Goal: Task Accomplishment & Management: Manage account settings

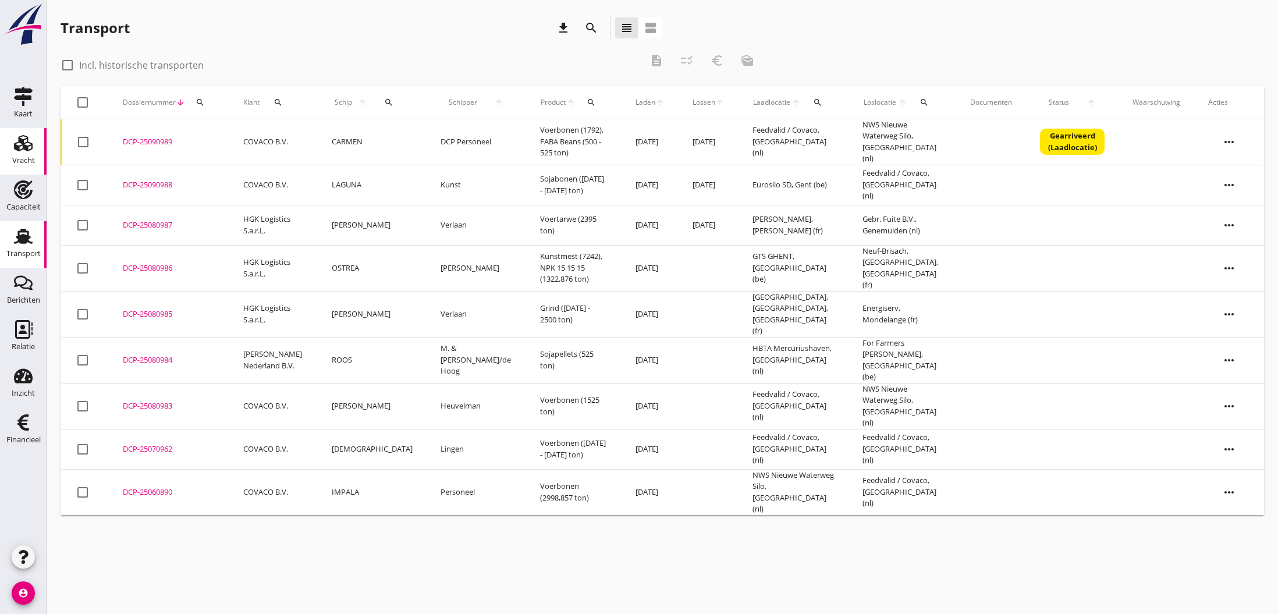
click at [21, 143] on use at bounding box center [23, 143] width 19 height 16
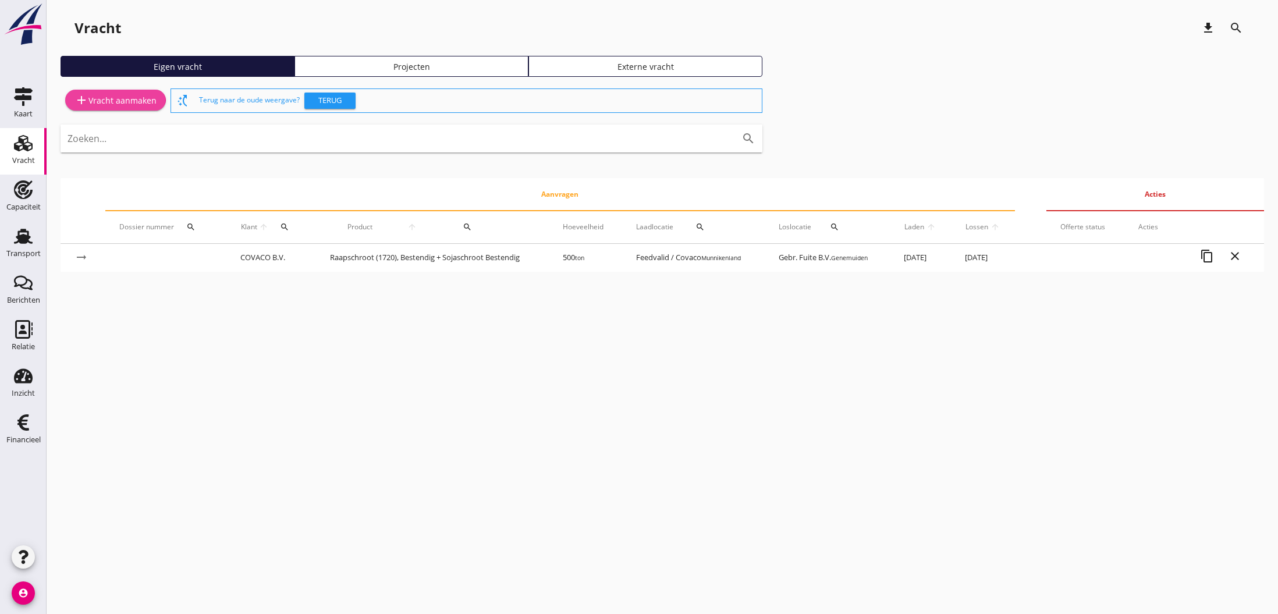
click at [104, 101] on div "add Vracht aanmaken" at bounding box center [115, 100] width 82 height 14
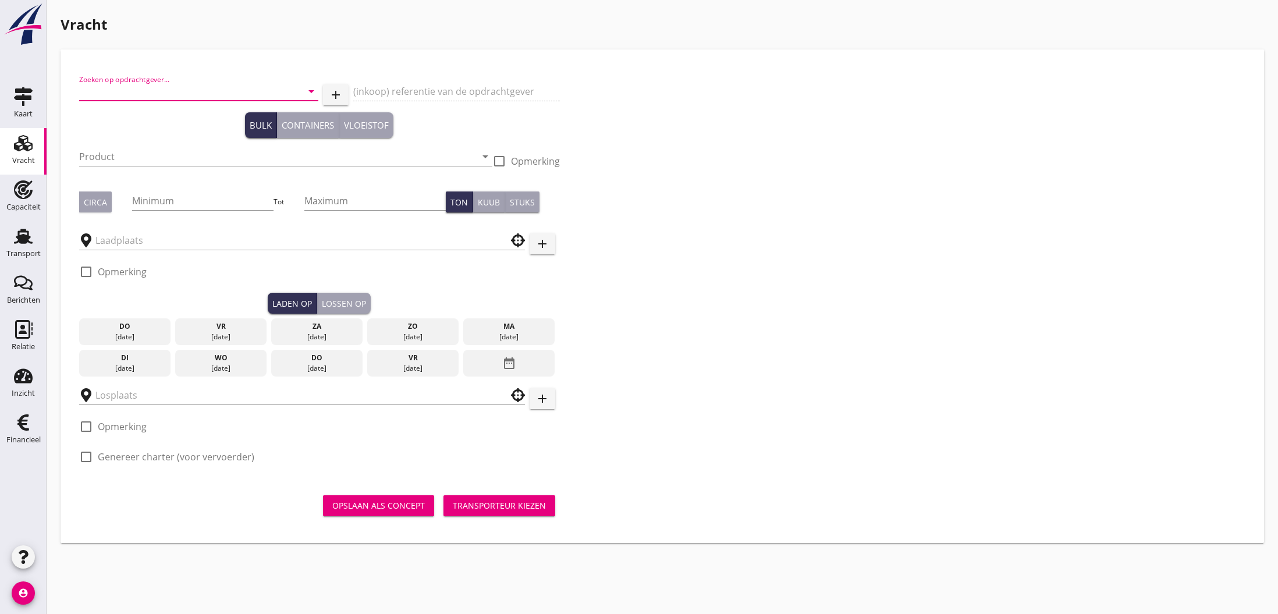
click at [101, 95] on input "Zoeken op opdrachtgever..." at bounding box center [182, 91] width 207 height 19
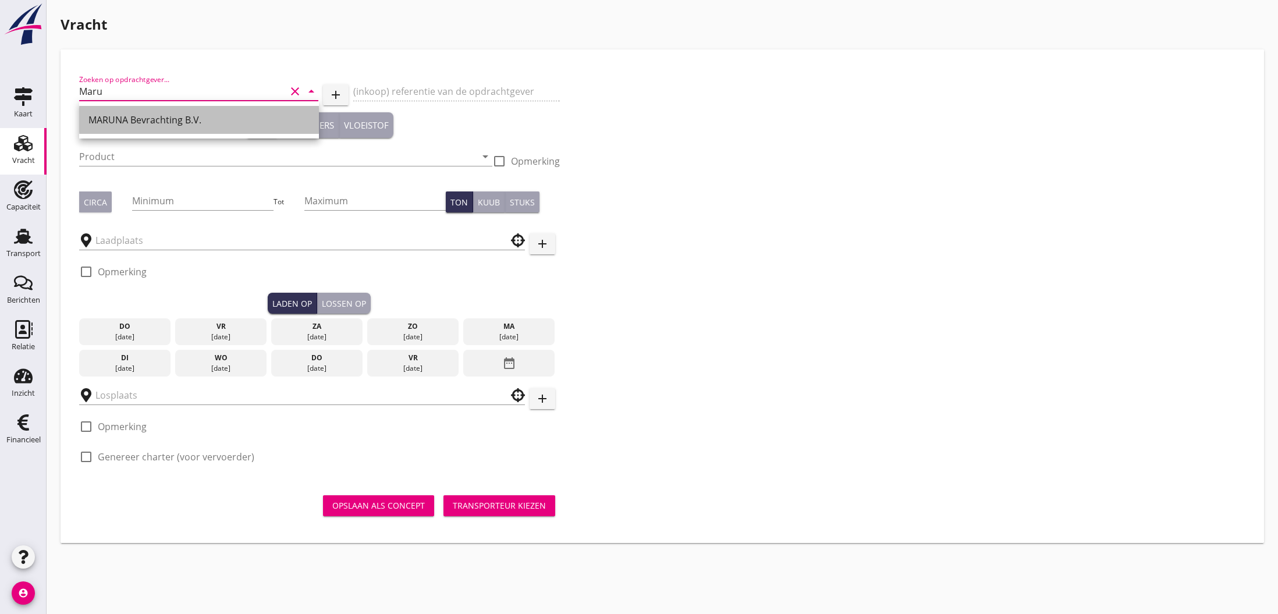
click at [116, 123] on div "MARUNA Bevrachting B.V." at bounding box center [198, 120] width 221 height 14
type input "MARUNA Bevrachting B.V."
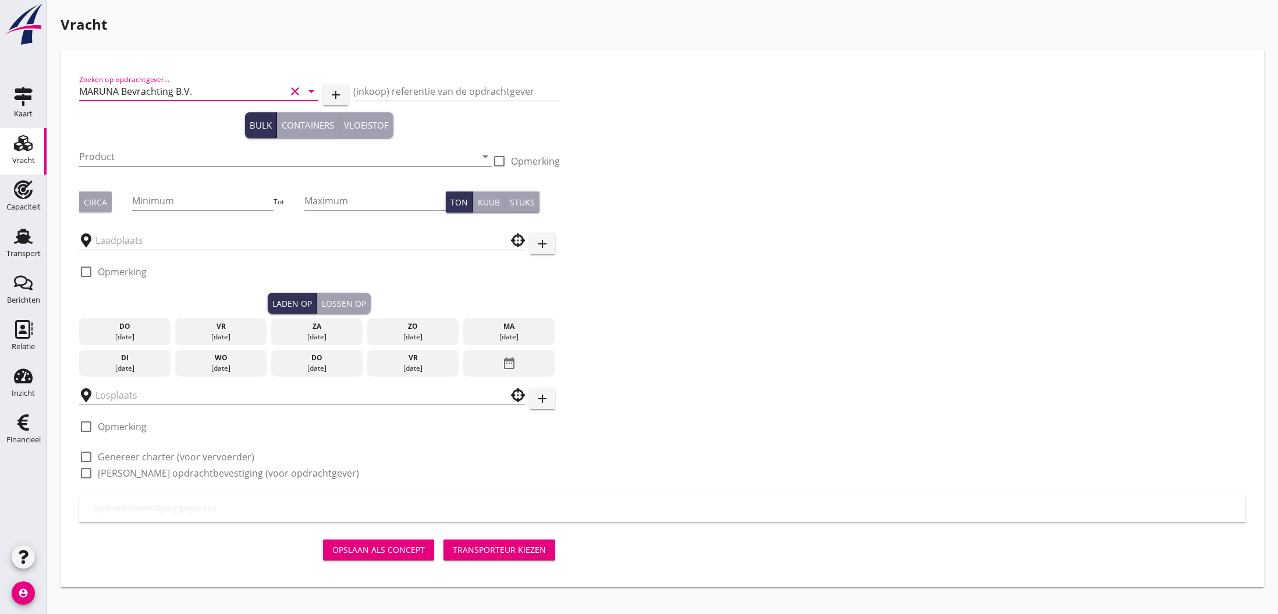
click at [200, 158] on input "Product" at bounding box center [277, 156] width 397 height 19
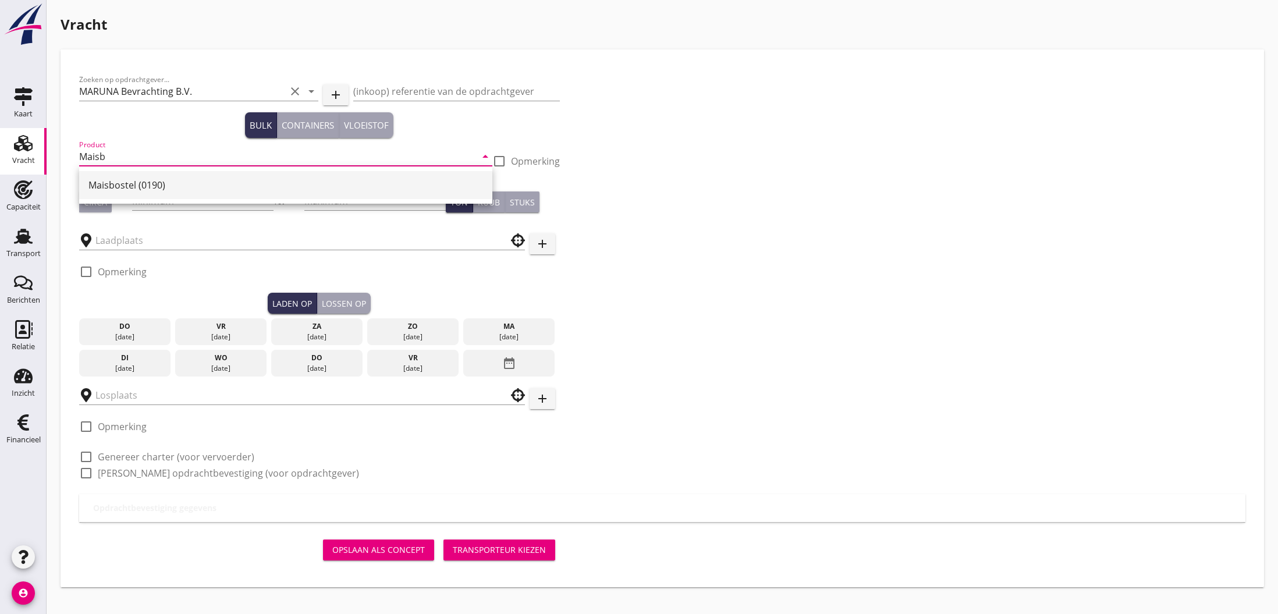
click at [108, 188] on div "Maisbostel (0190)" at bounding box center [285, 185] width 395 height 14
type input "Maisbostel (0190)"
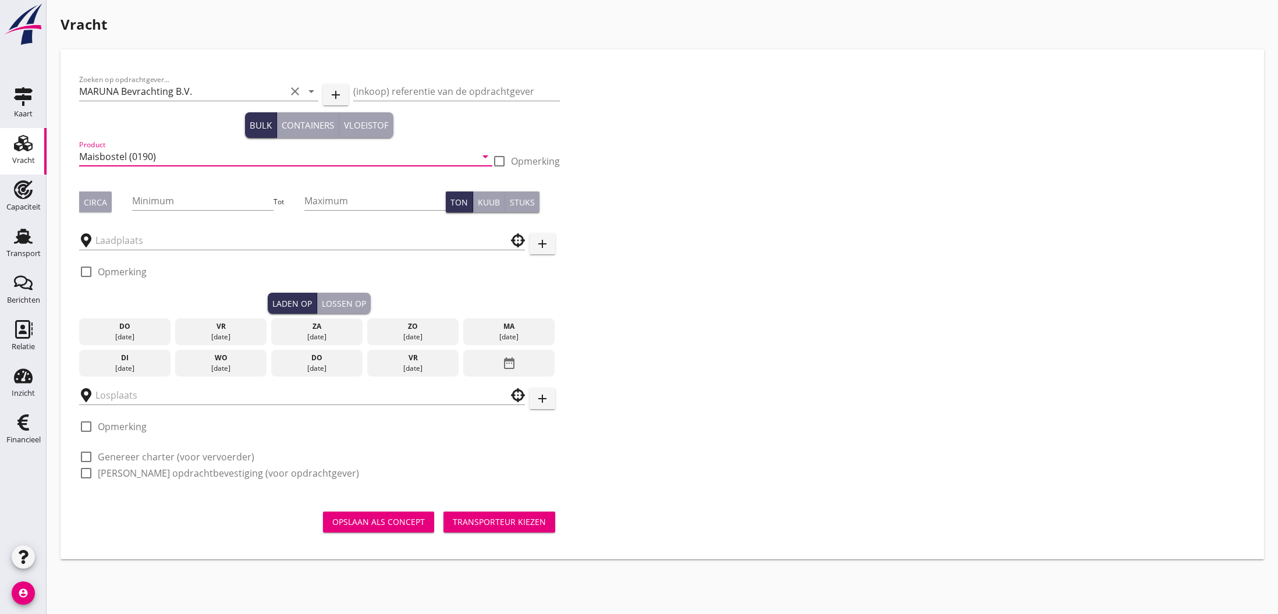
click at [100, 205] on div "Circa" at bounding box center [95, 202] width 23 height 12
click at [161, 204] on input "Minimum" at bounding box center [202, 200] width 141 height 19
type input "600"
click at [151, 243] on input "text" at bounding box center [293, 240] width 397 height 19
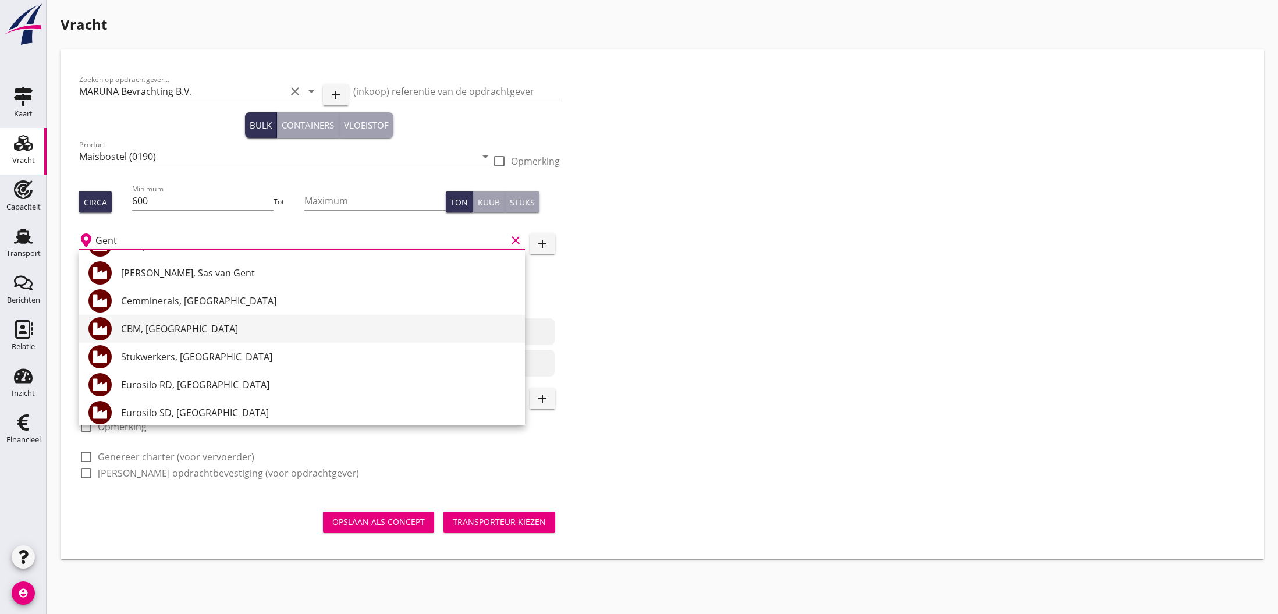
scroll to position [156, 0]
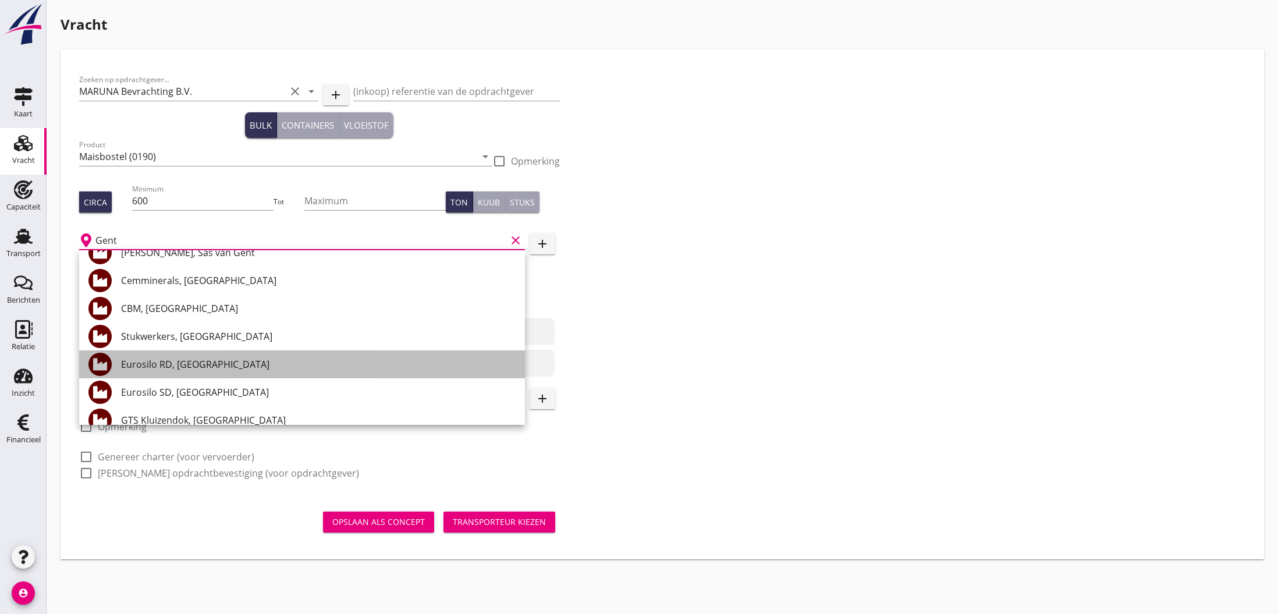
click at [200, 367] on div "Eurosilo RD, [GEOGRAPHIC_DATA]" at bounding box center [318, 364] width 395 height 14
type input "Eurosilo RD, [GEOGRAPHIC_DATA]"
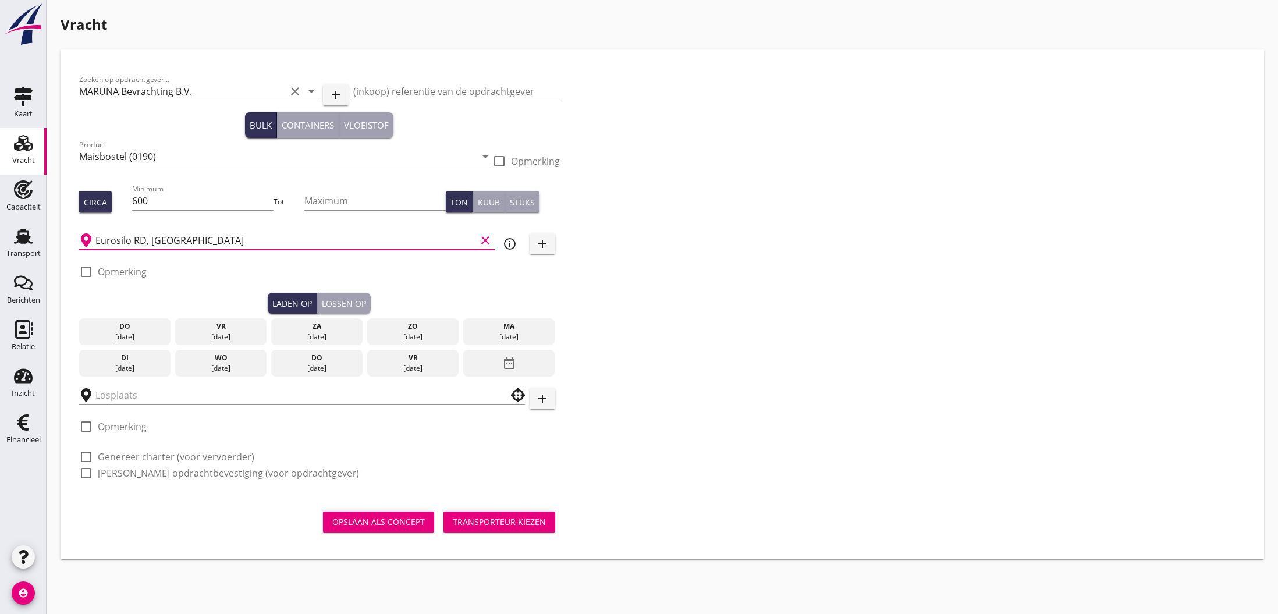
click at [397, 328] on div "zo" at bounding box center [413, 326] width 86 height 10
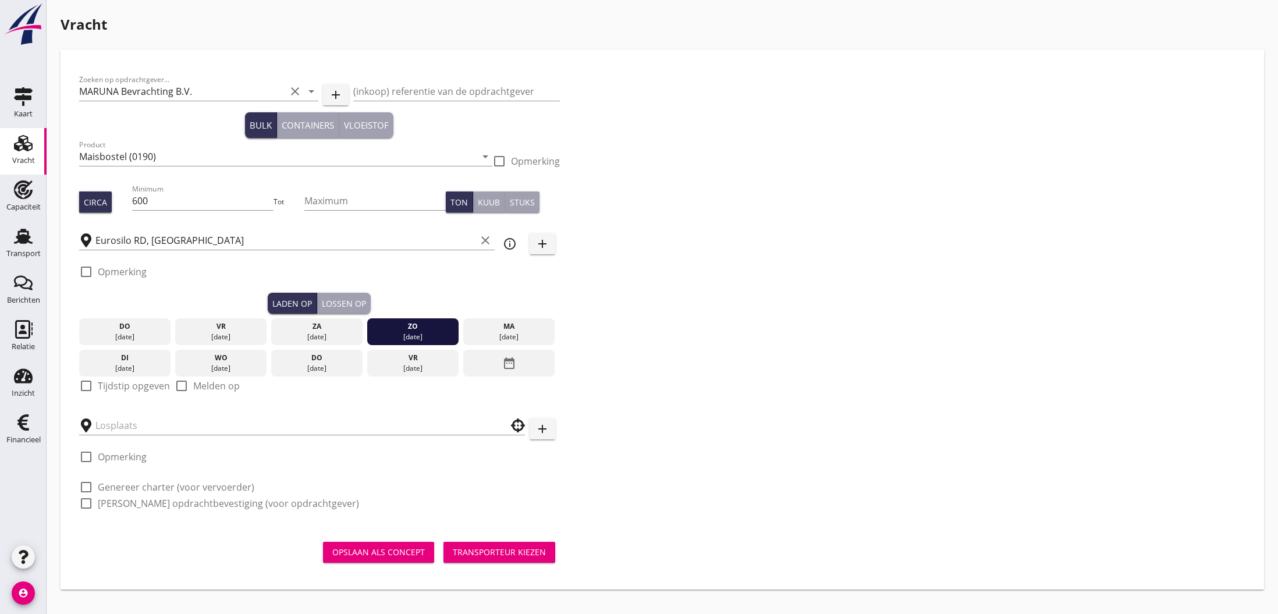
click at [105, 388] on label "Tijdstip opgeven" at bounding box center [134, 386] width 72 height 12
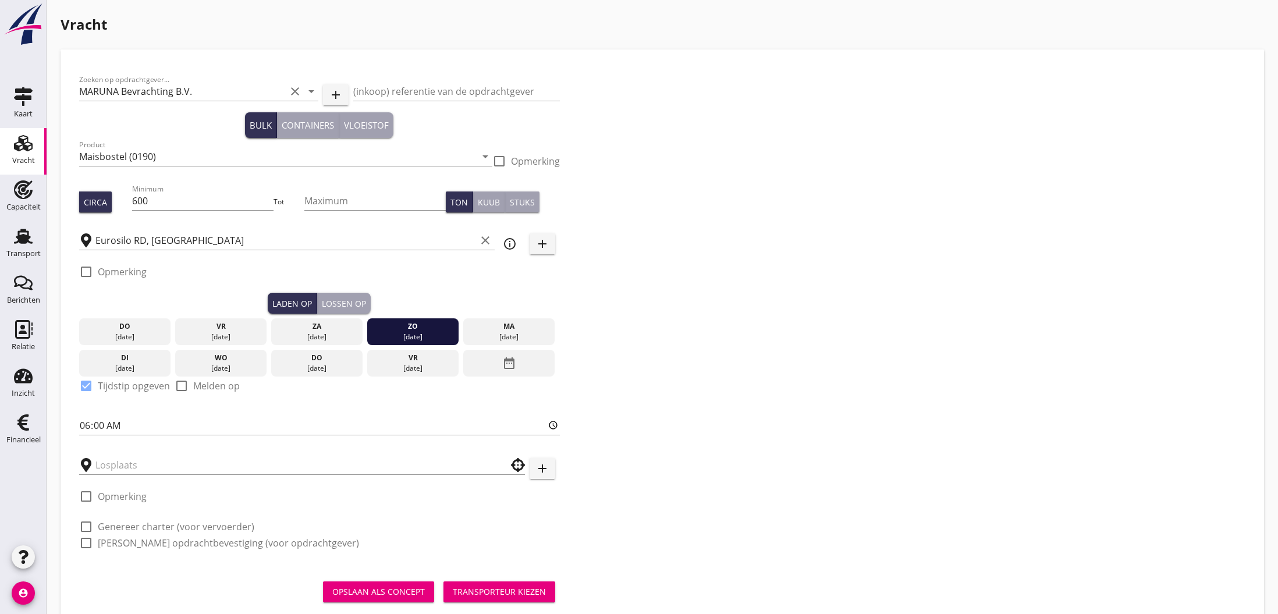
checkbox input "true"
click at [90, 426] on input "06:00" at bounding box center [319, 425] width 481 height 19
type input "13:00"
click at [134, 458] on input "text" at bounding box center [293, 465] width 397 height 19
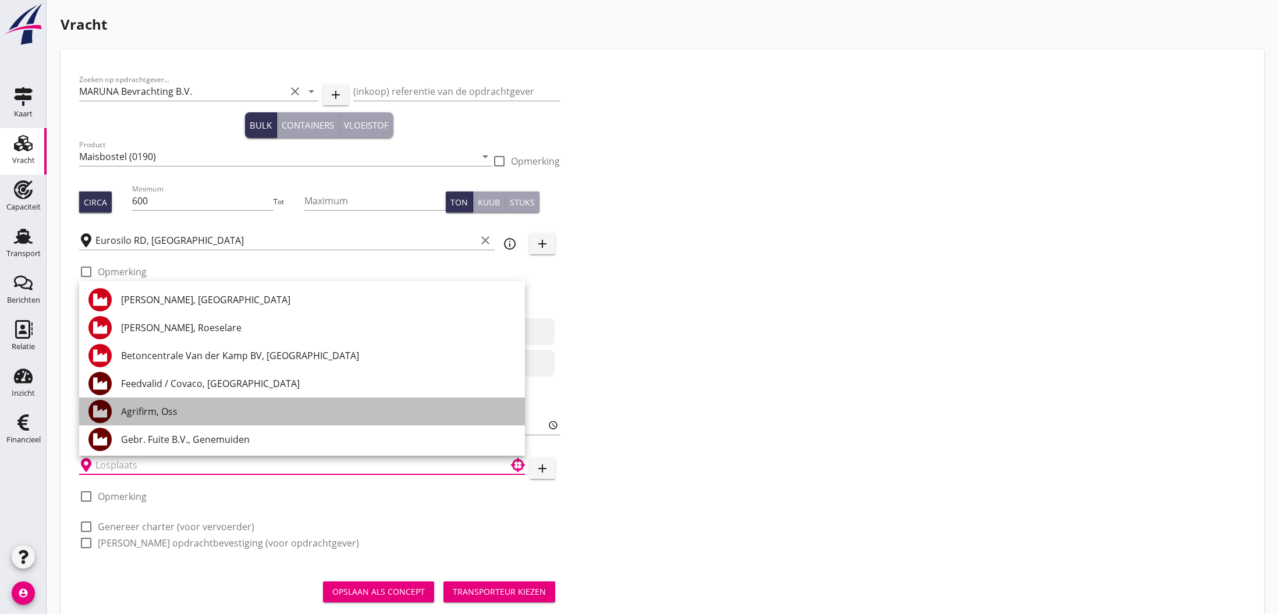
click at [140, 417] on div "Agrifirm, Oss" at bounding box center [318, 411] width 395 height 14
type input "Agrifirm, Oss"
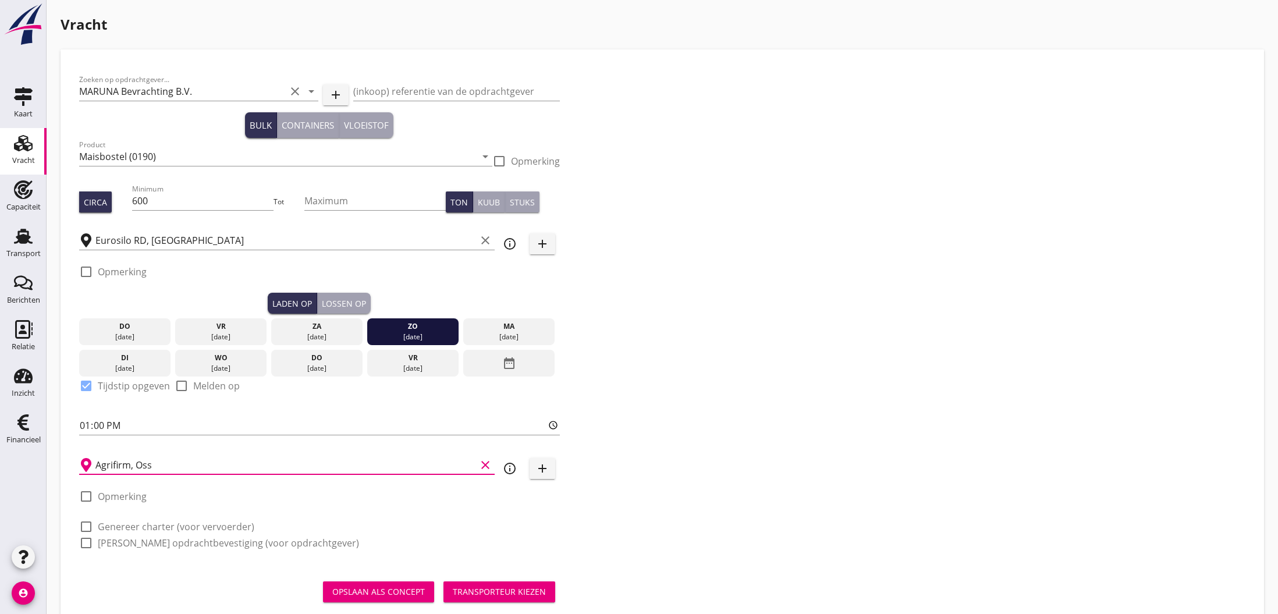
click at [121, 496] on label "Opmerking" at bounding box center [122, 497] width 49 height 12
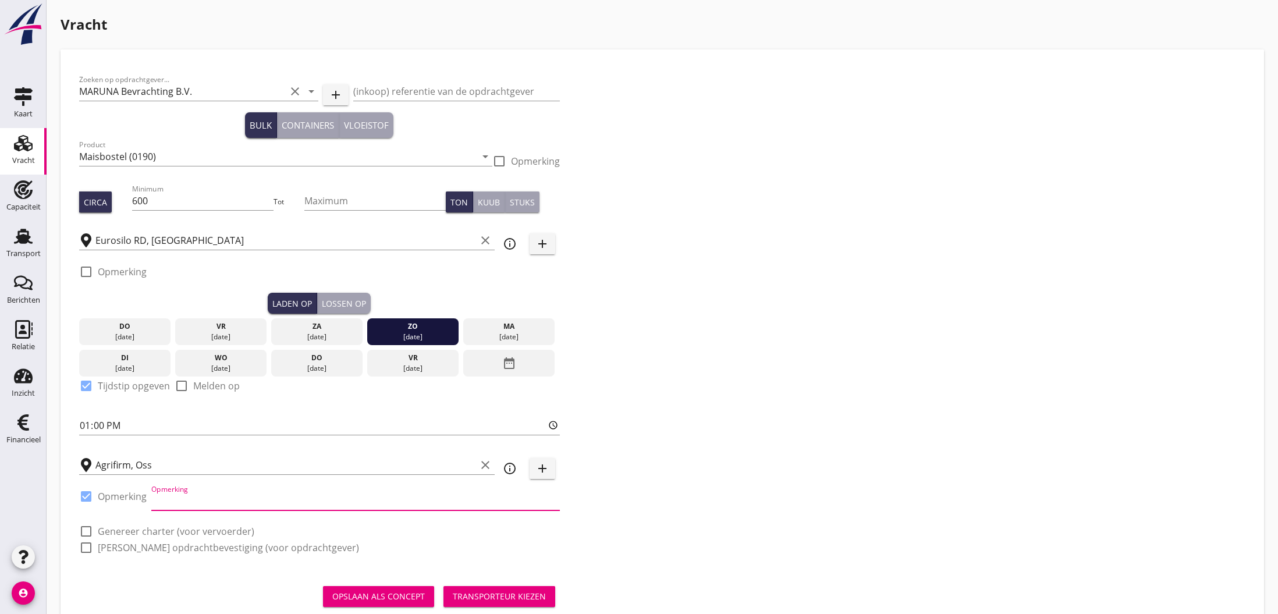
click at [187, 501] on input "Opmerking" at bounding box center [355, 501] width 408 height 19
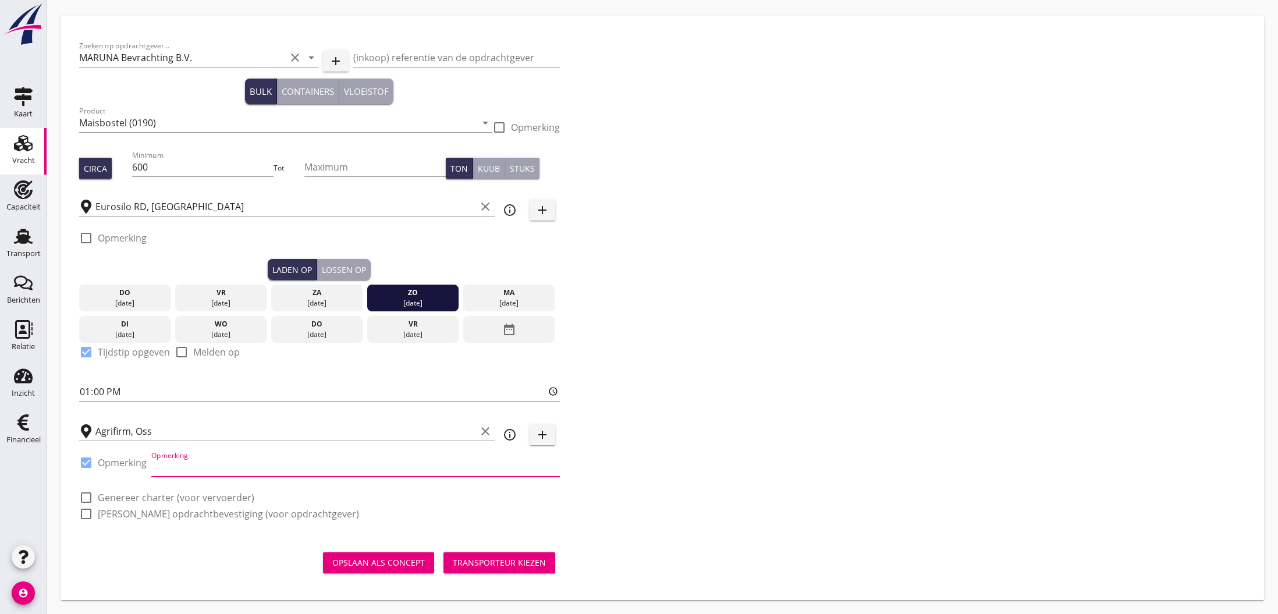
scroll to position [34, 0]
click at [86, 463] on div at bounding box center [86, 463] width 20 height 20
checkbox input "false"
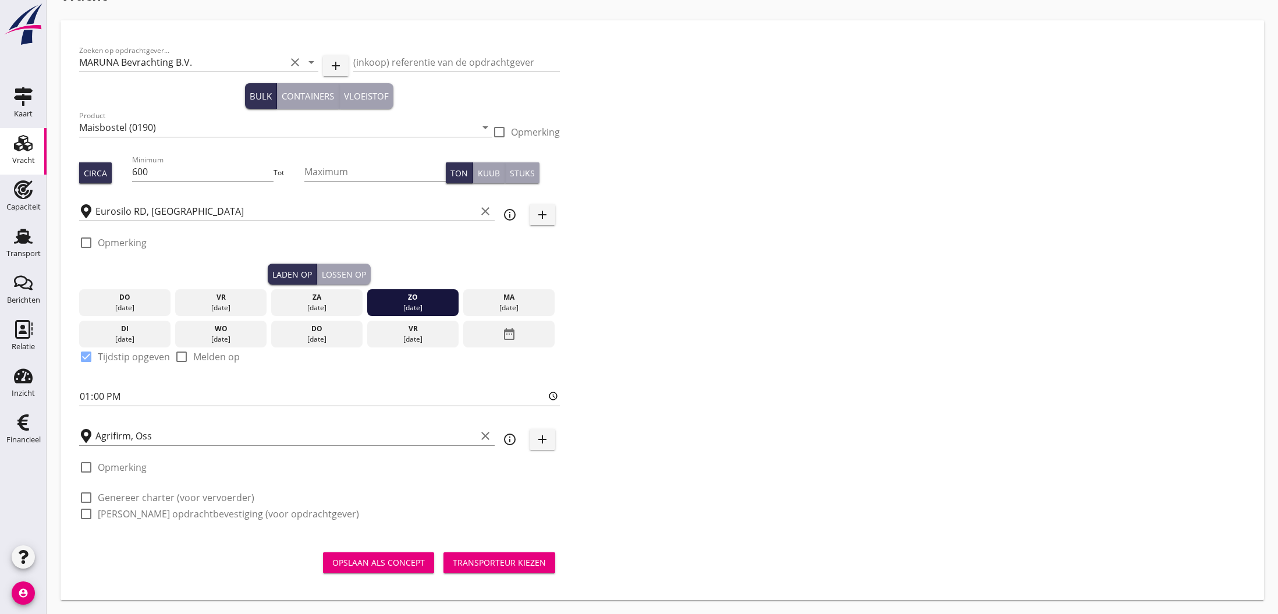
click at [341, 269] on div "Lossen op" at bounding box center [344, 274] width 44 height 12
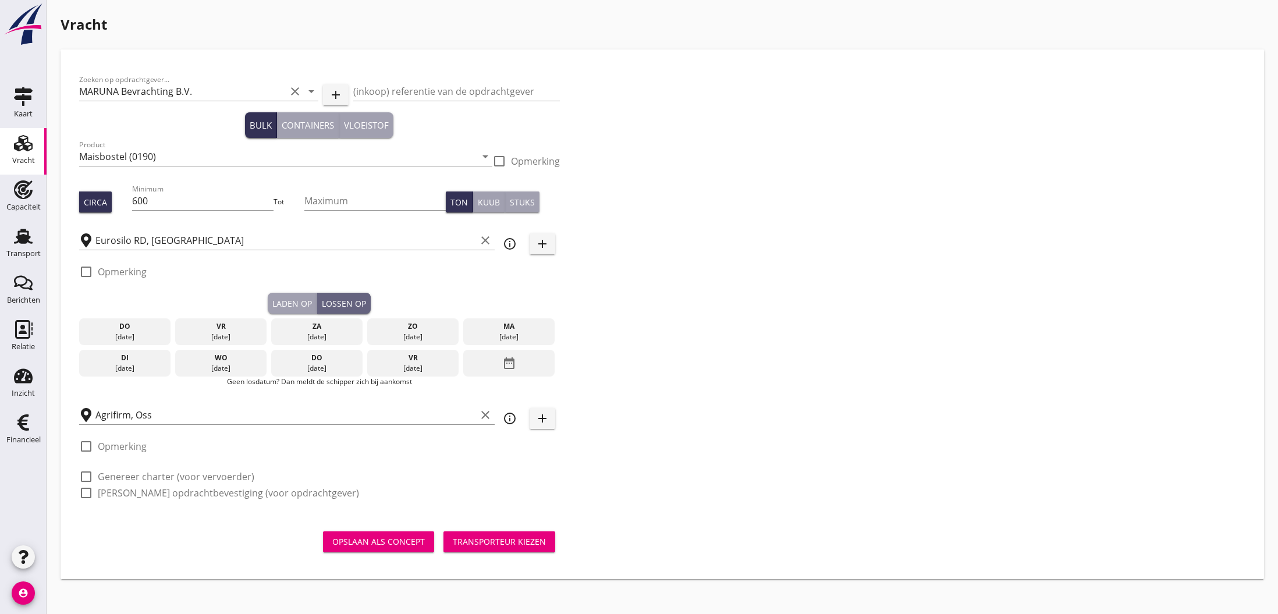
scroll to position [0, 0]
click at [129, 361] on div "di" at bounding box center [125, 358] width 86 height 10
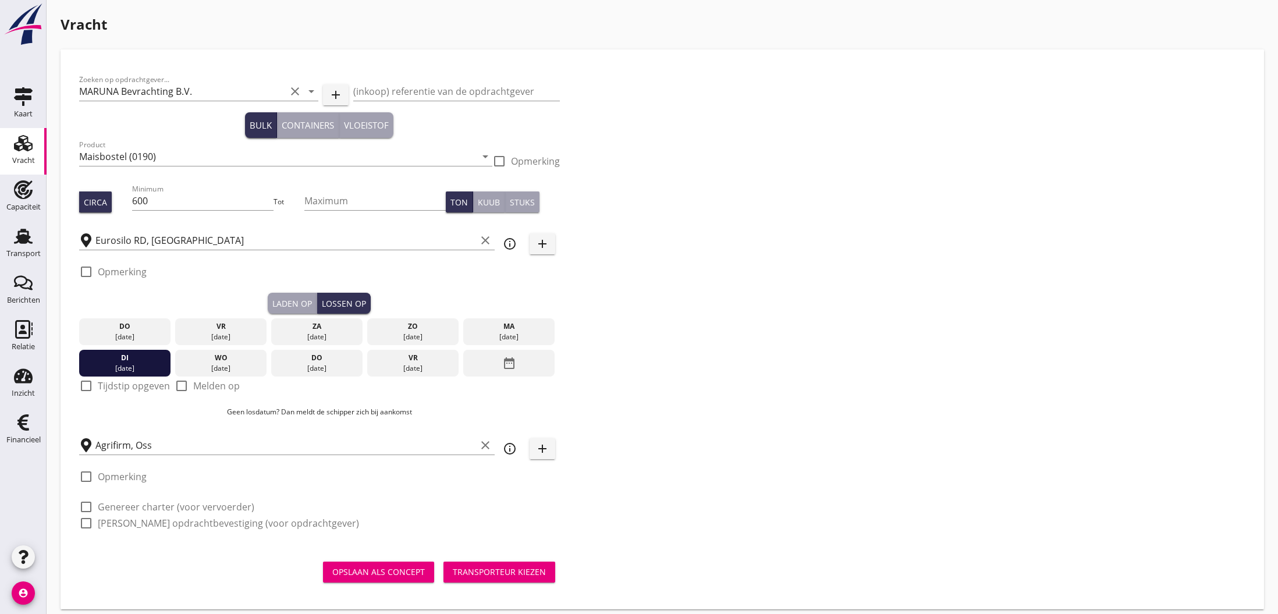
click at [103, 385] on label "Tijdstip opgeven" at bounding box center [134, 386] width 72 height 12
checkbox input "true"
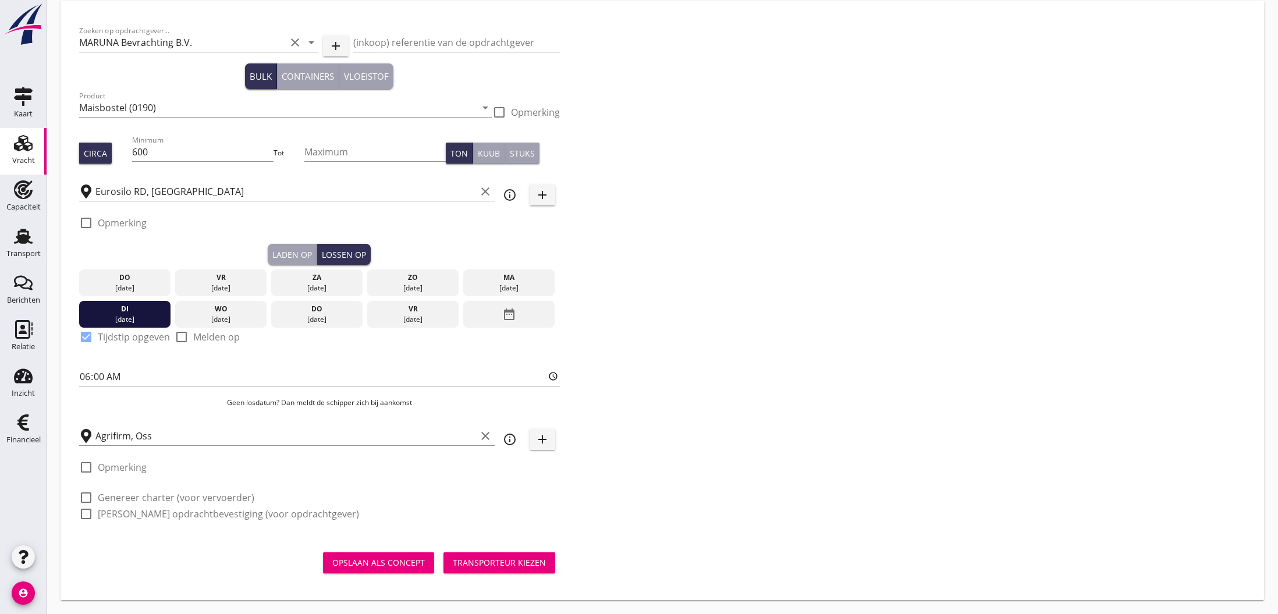
scroll to position [49, 0]
click at [503, 562] on div "Transporteur kiezen" at bounding box center [499, 562] width 93 height 12
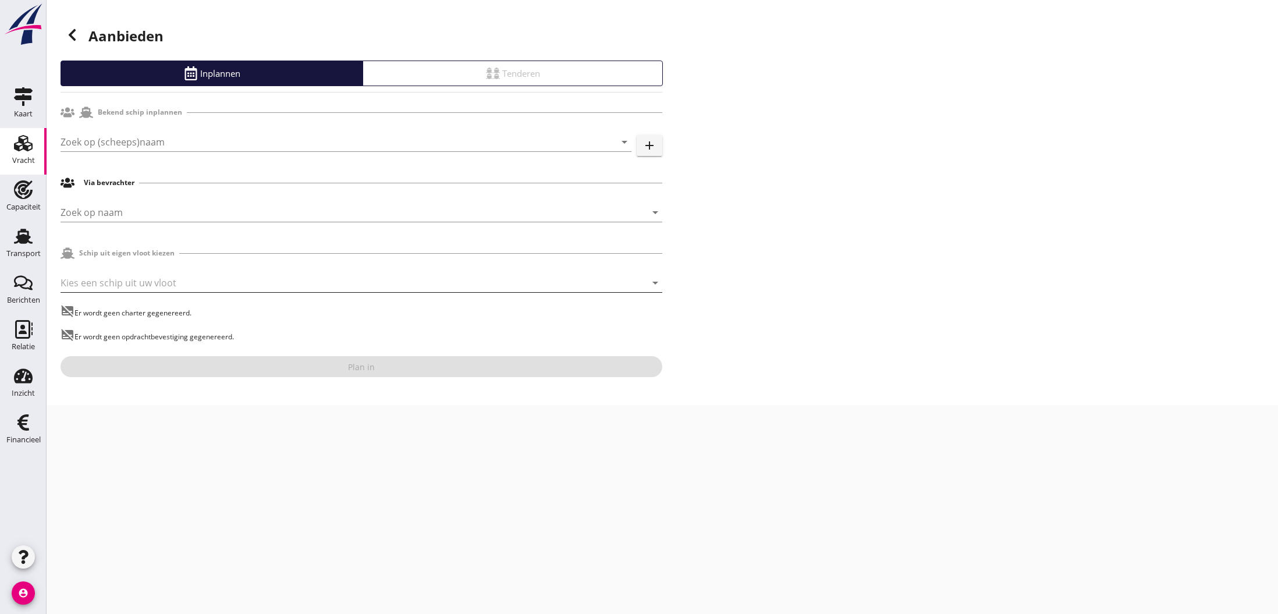
click at [113, 283] on div at bounding box center [345, 282] width 569 height 19
click at [107, 345] on div "ROOS" at bounding box center [361, 348] width 583 height 14
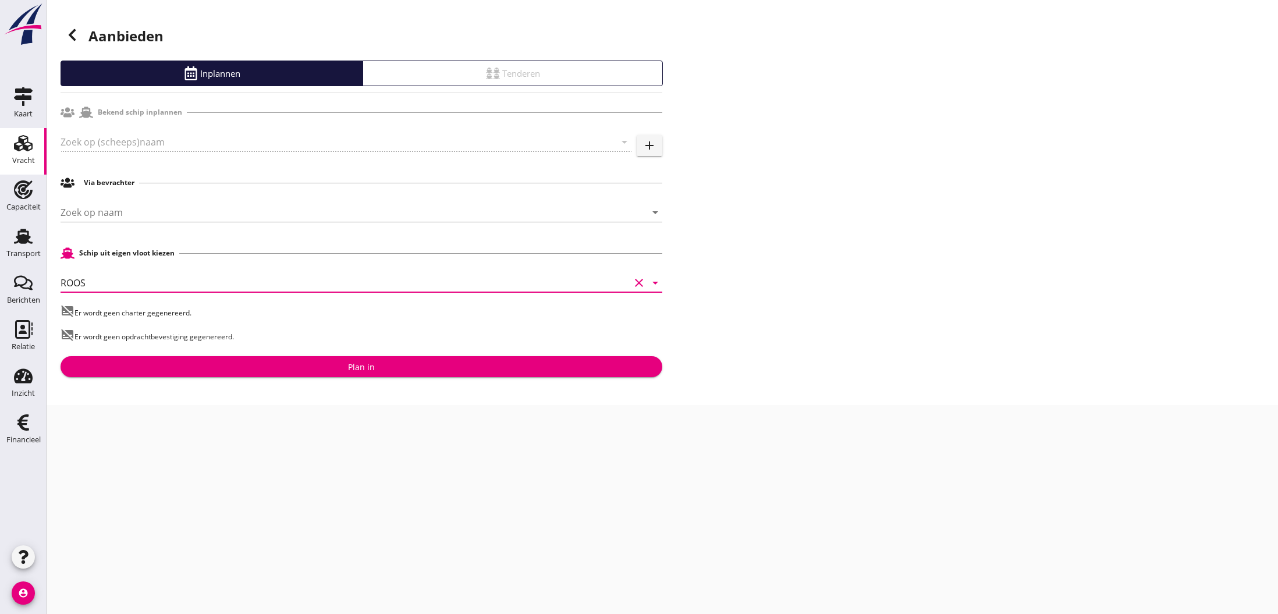
click at [368, 368] on div "Plan in" at bounding box center [361, 367] width 27 height 12
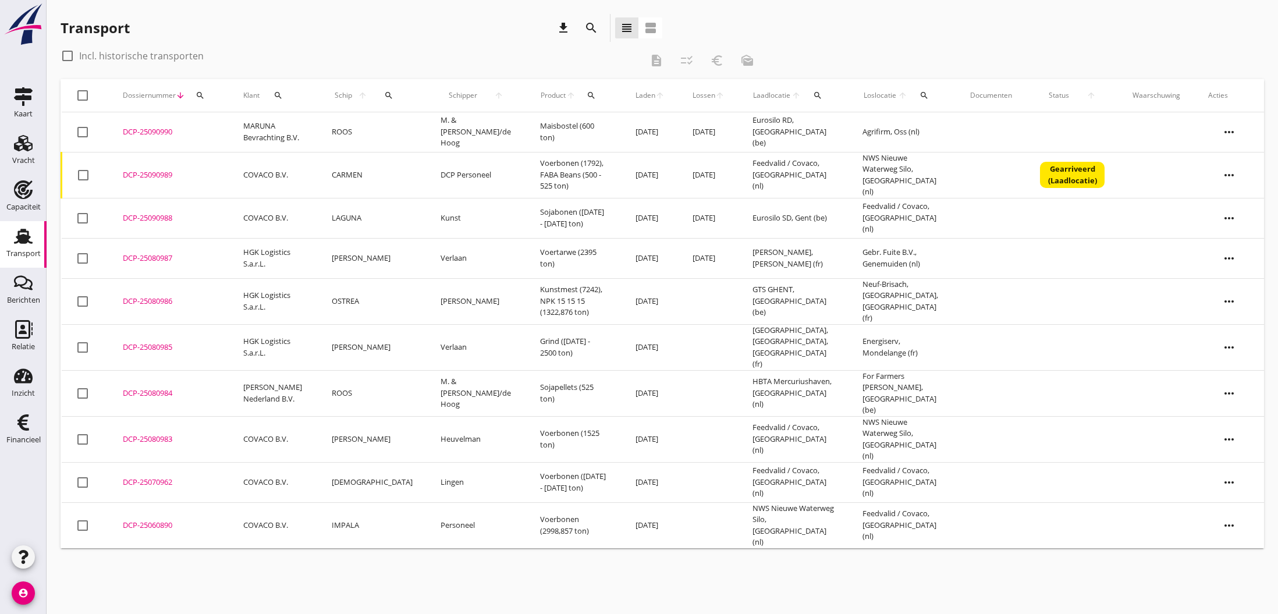
click at [268, 130] on td "MARUNA Bevrachting B.V." at bounding box center [273, 132] width 88 height 40
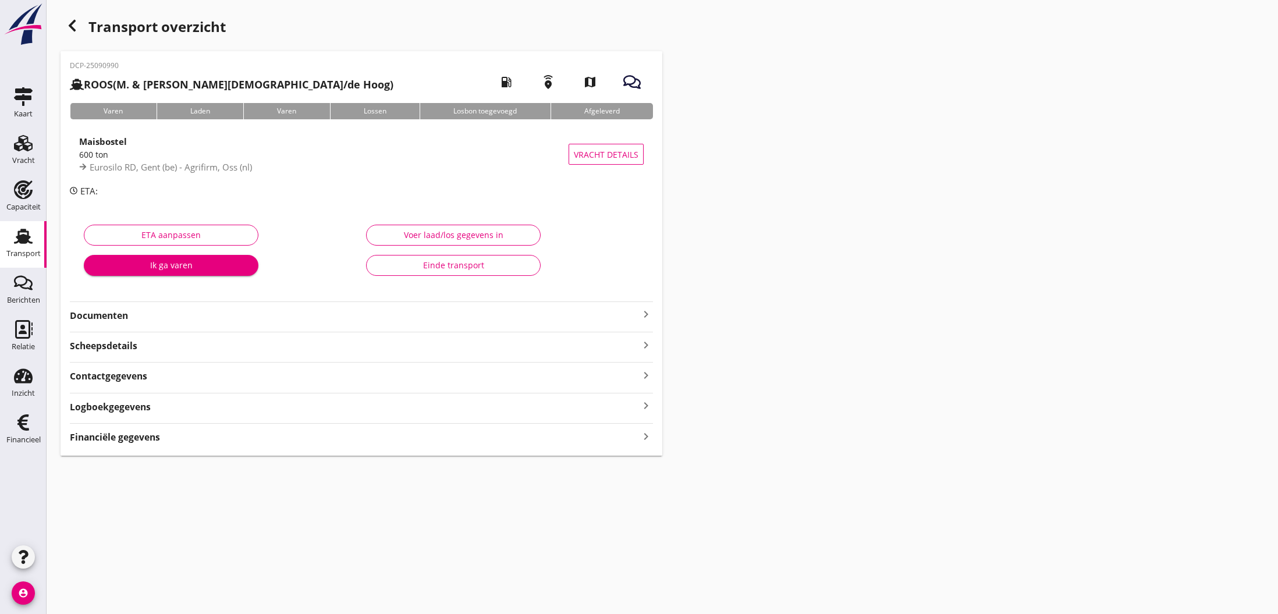
click at [642, 316] on icon "keyboard_arrow_right" at bounding box center [646, 314] width 14 height 14
click at [359, 346] on div "Voeg bestand toe" at bounding box center [361, 348] width 61 height 12
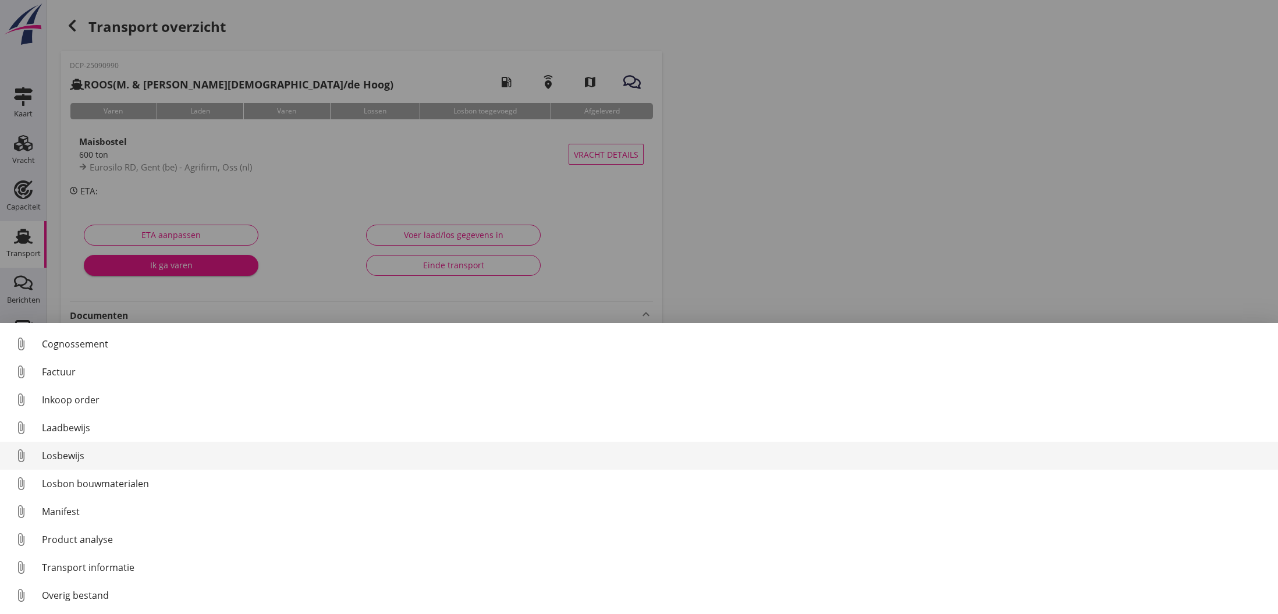
scroll to position [54, 0]
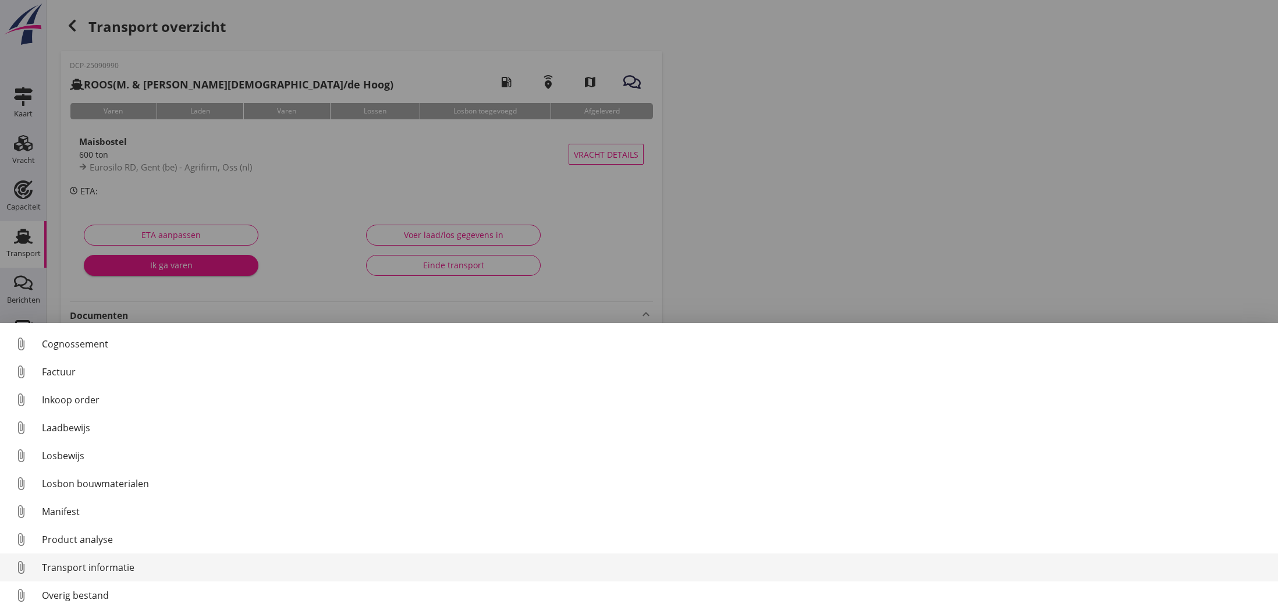
click at [88, 567] on div "Transport informatie" at bounding box center [655, 567] width 1227 height 14
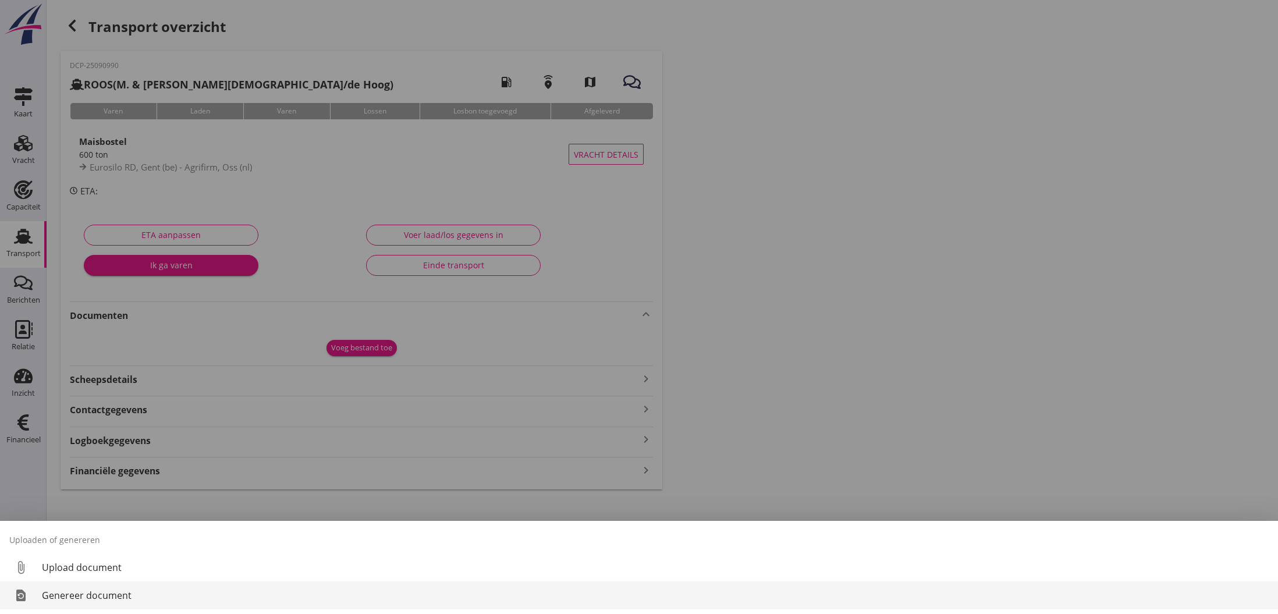
click at [84, 591] on div "Genereer document" at bounding box center [655, 595] width 1227 height 14
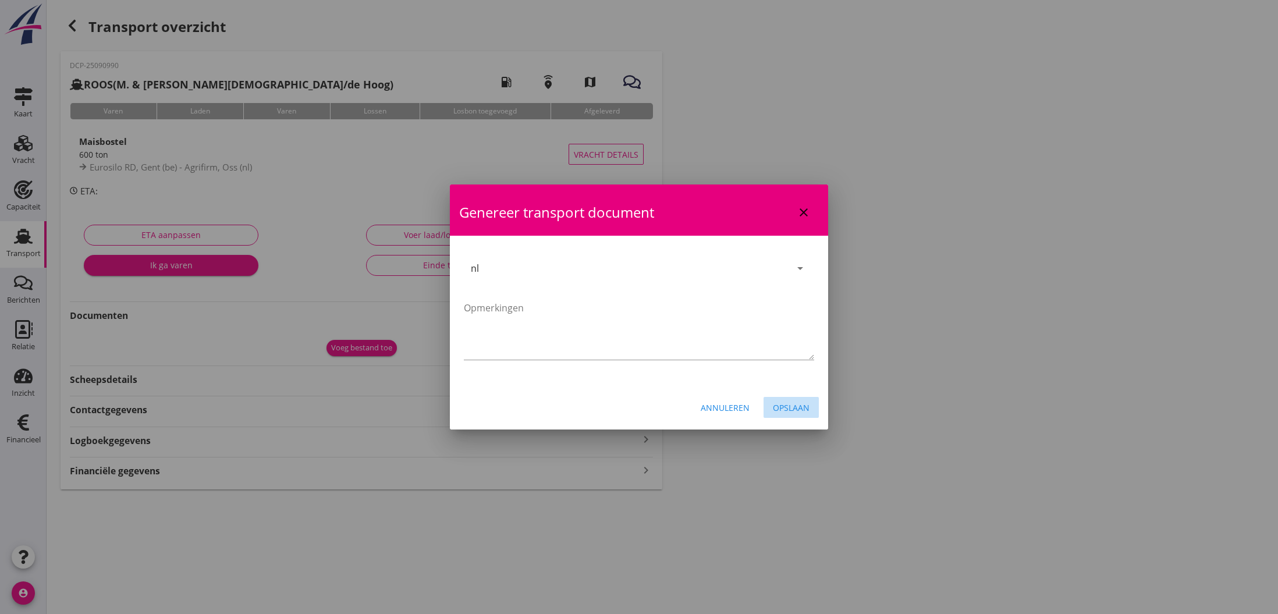
click at [798, 406] on div "Opslaan" at bounding box center [791, 407] width 37 height 12
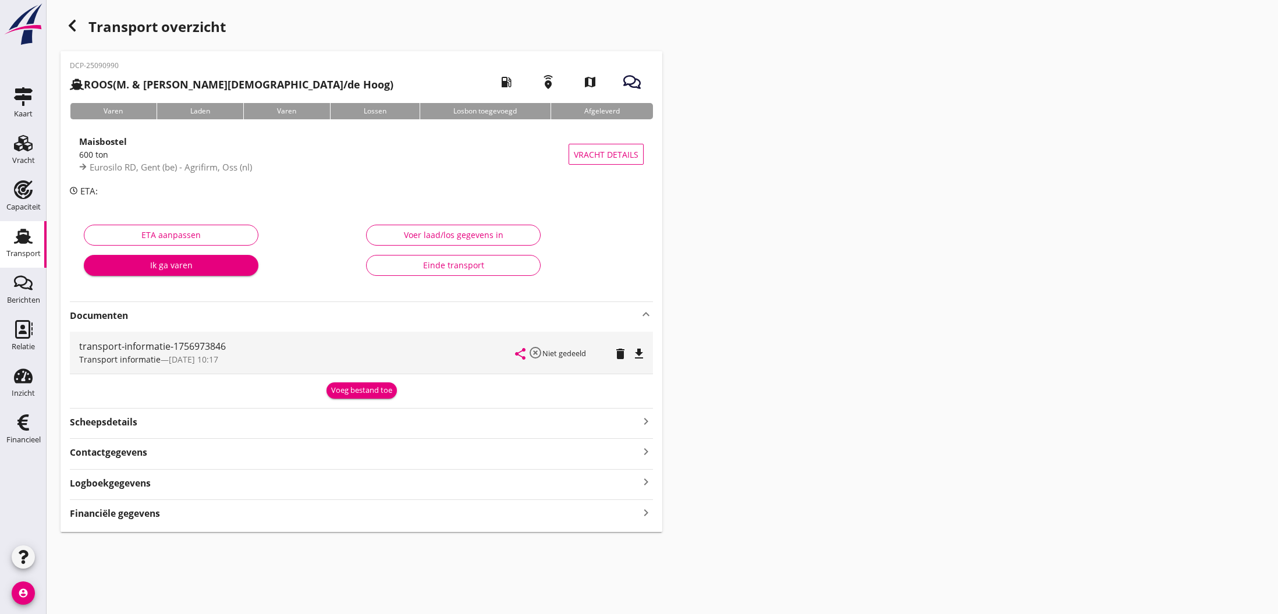
click at [520, 353] on icon "share" at bounding box center [520, 354] width 14 height 14
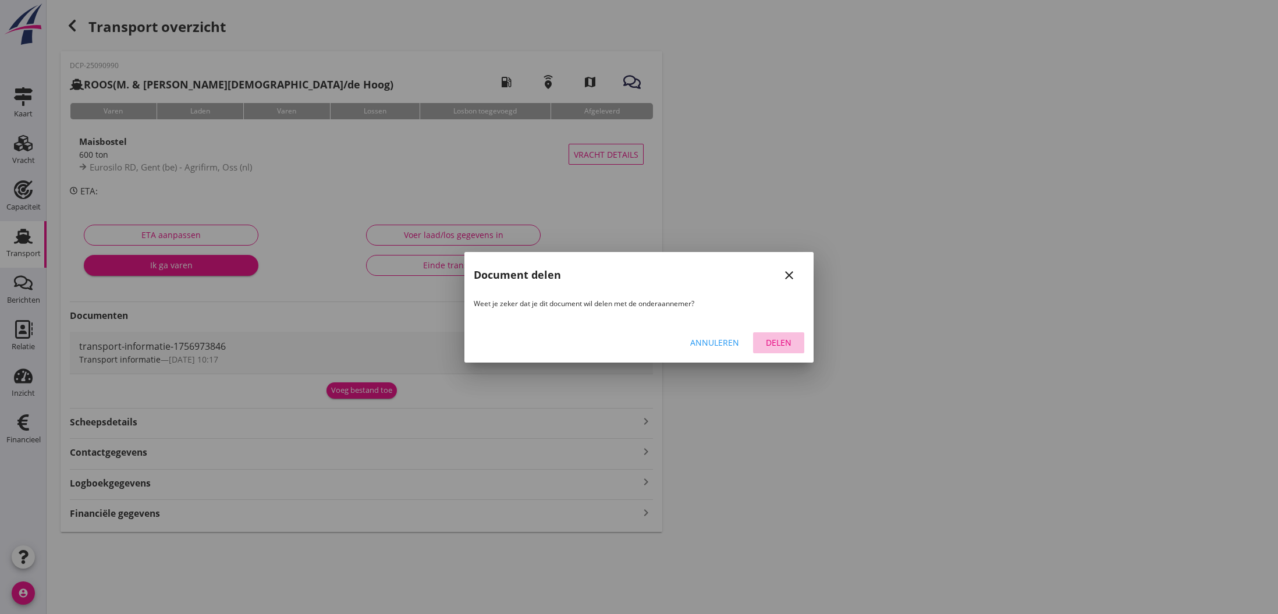
click at [775, 343] on div "Delen" at bounding box center [778, 342] width 33 height 12
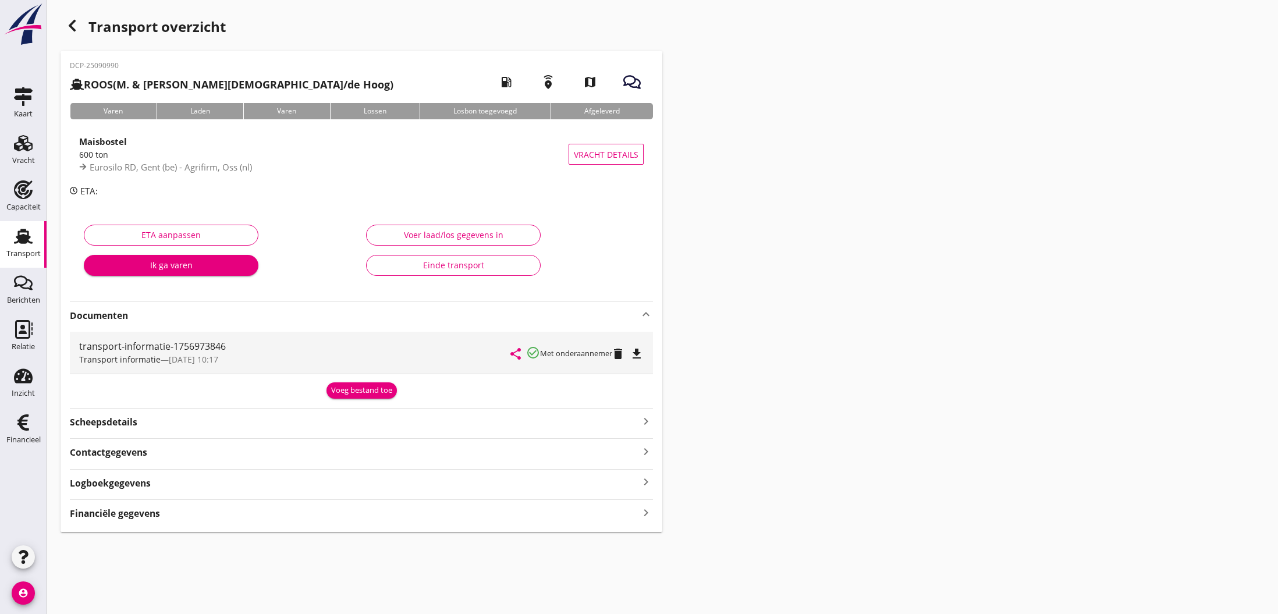
scroll to position [0, 0]
click at [75, 24] on icon "button" at bounding box center [72, 26] width 14 height 14
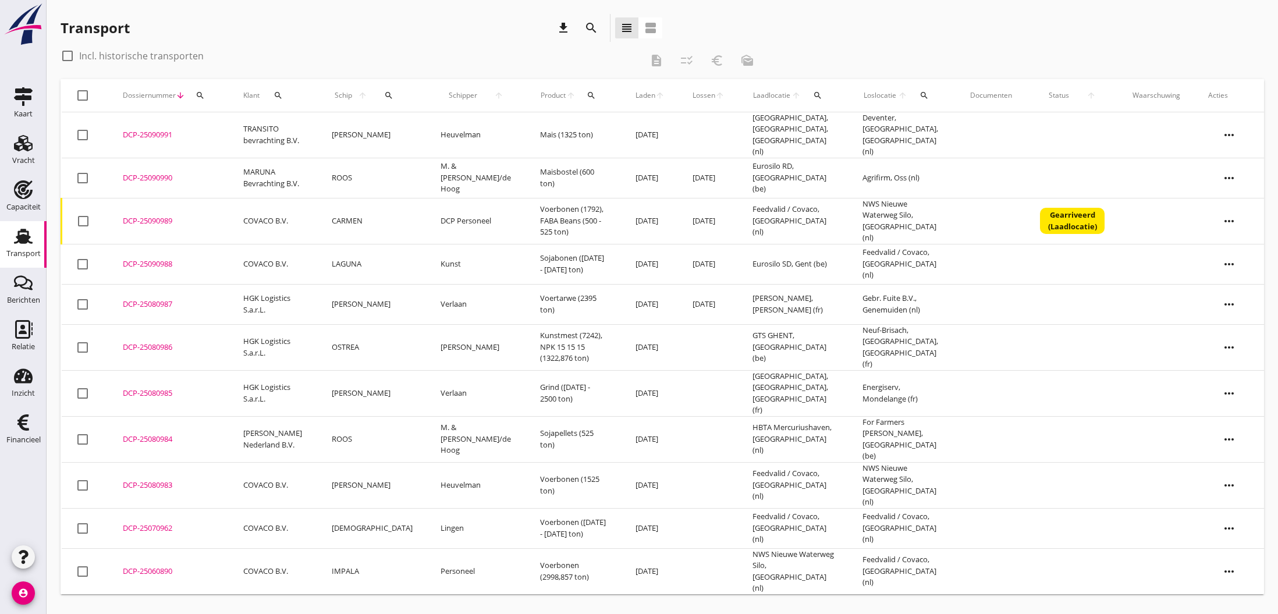
click at [150, 132] on div "DCP-25090991" at bounding box center [169, 135] width 93 height 12
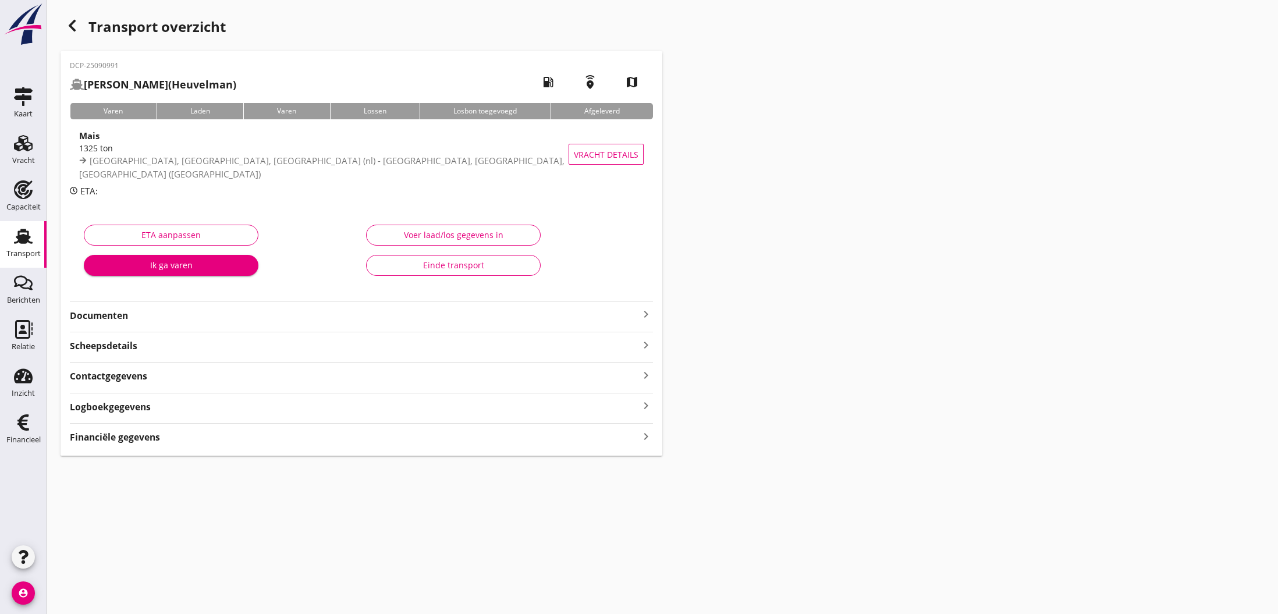
click at [644, 314] on icon "keyboard_arrow_right" at bounding box center [646, 314] width 14 height 14
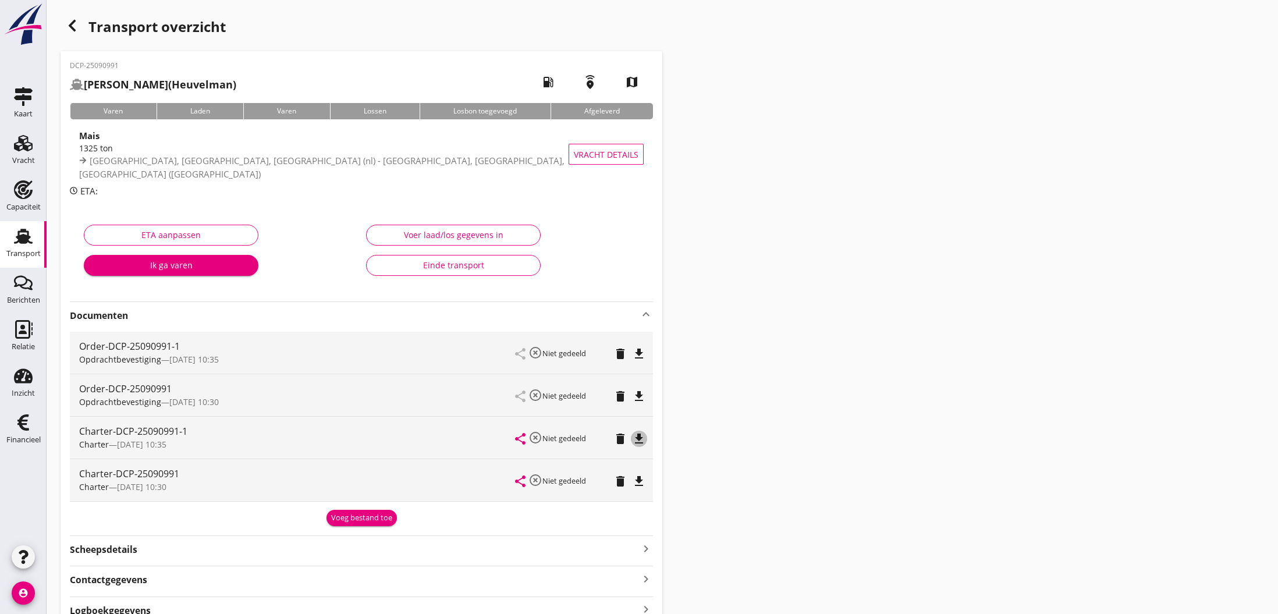
click at [634, 438] on icon "file_download" at bounding box center [639, 439] width 14 height 14
click at [635, 438] on icon "open_in_browser" at bounding box center [639, 439] width 14 height 14
click at [643, 356] on icon "file_download" at bounding box center [639, 354] width 14 height 14
click at [643, 356] on icon "open_in_browser" at bounding box center [639, 354] width 14 height 14
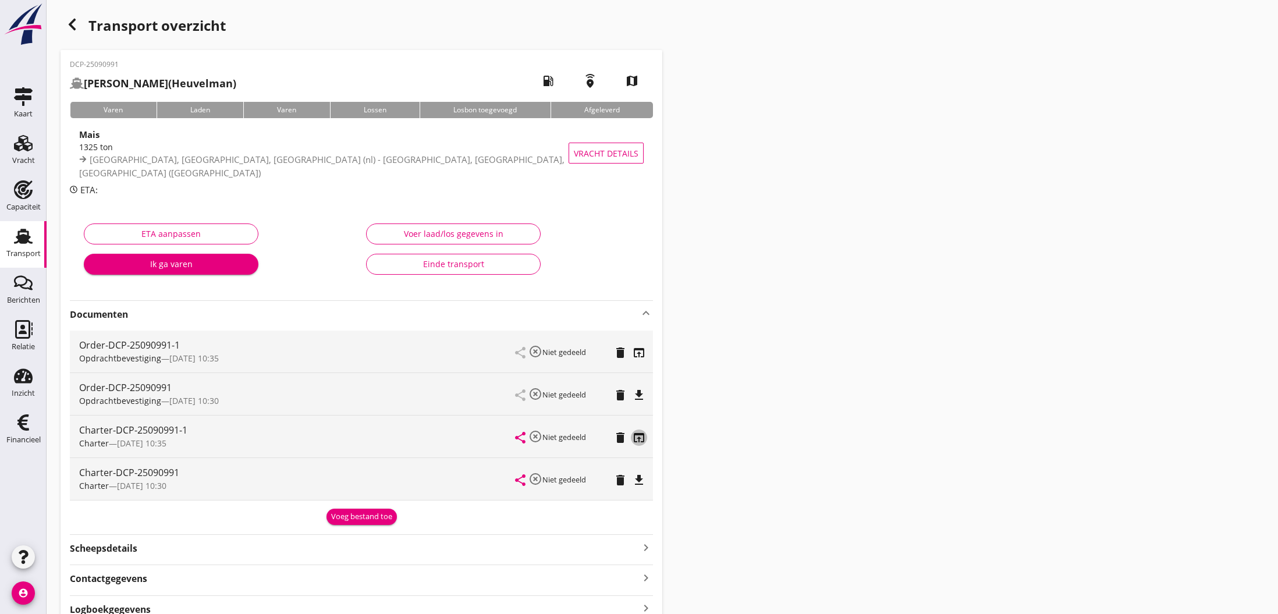
click at [638, 436] on icon "open_in_browser" at bounding box center [639, 438] width 14 height 14
click at [73, 26] on icon "button" at bounding box center [72, 24] width 14 height 14
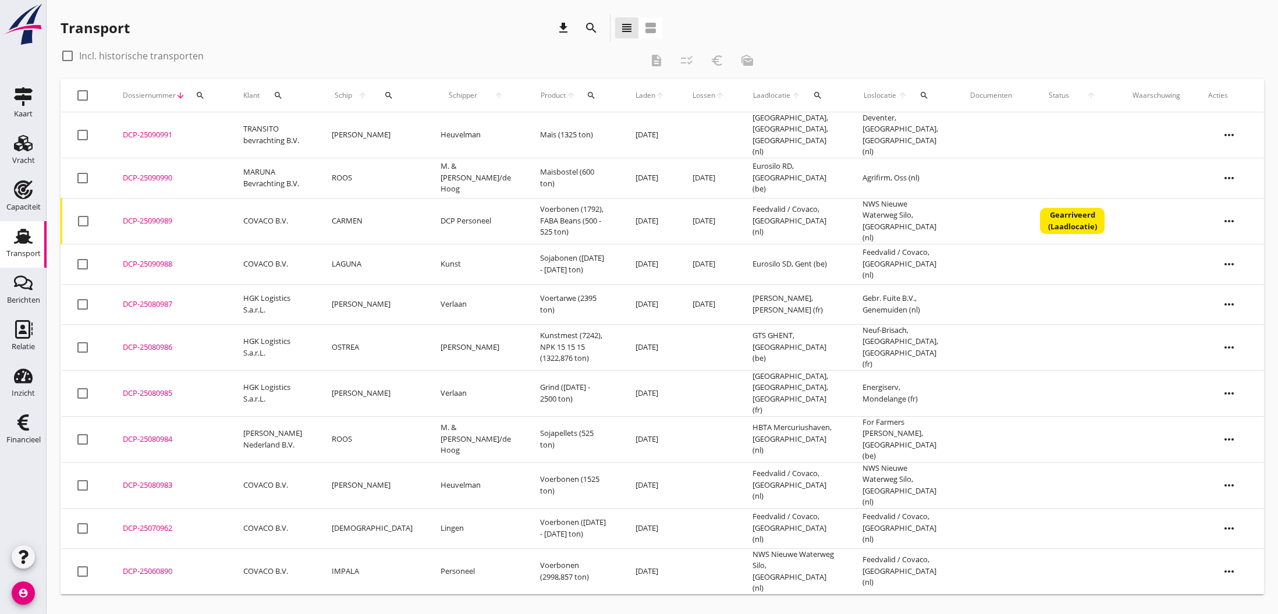
click at [439, 130] on td "Heuvelman" at bounding box center [476, 135] width 99 height 46
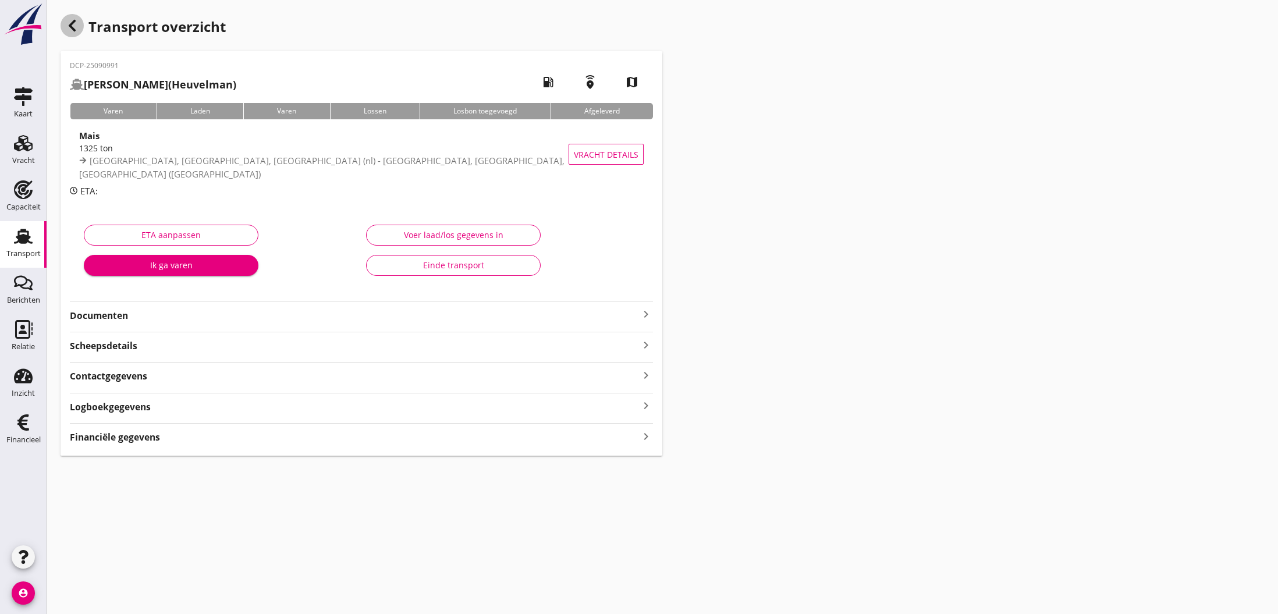
click at [76, 26] on icon "button" at bounding box center [72, 26] width 14 height 14
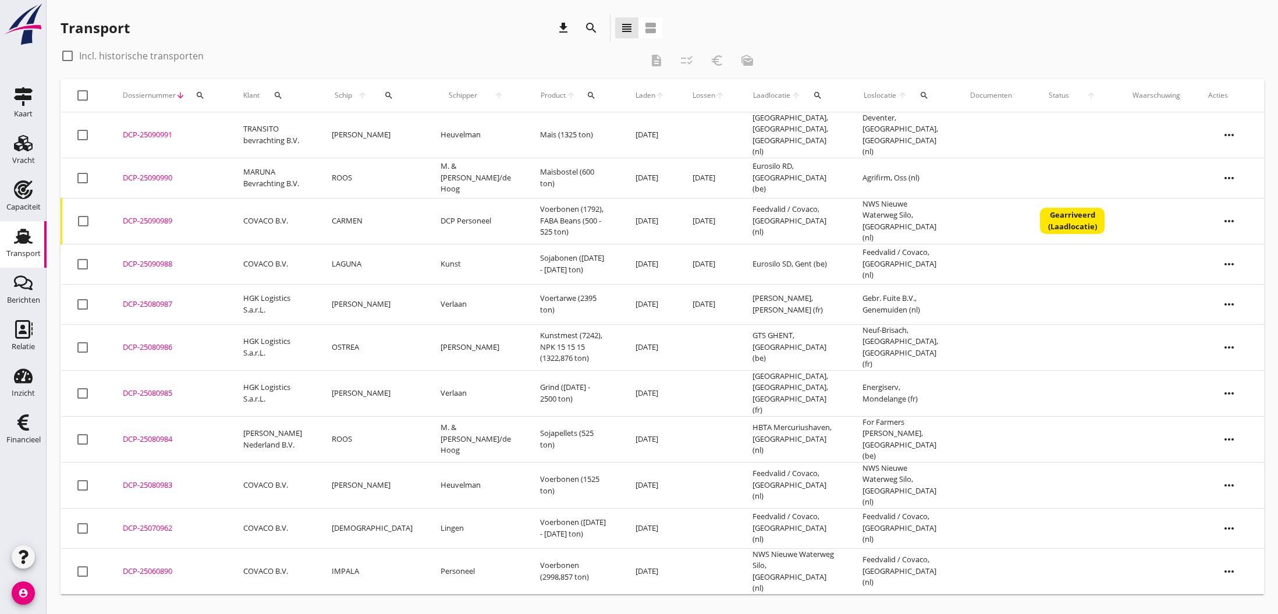
click at [117, 462] on td "DCP-25080983 upload_file Drop hier uw bestand om het aan het dossier toe te voe…" at bounding box center [169, 485] width 120 height 46
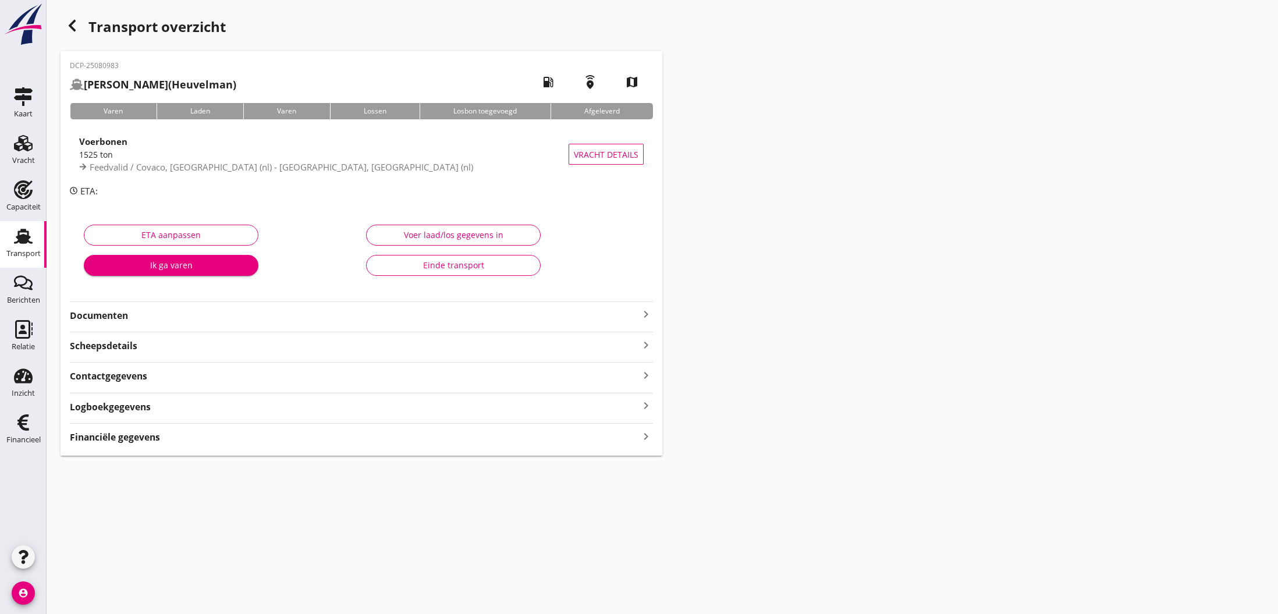
click at [456, 239] on div "Voer laad/los gegevens in" at bounding box center [453, 235] width 155 height 12
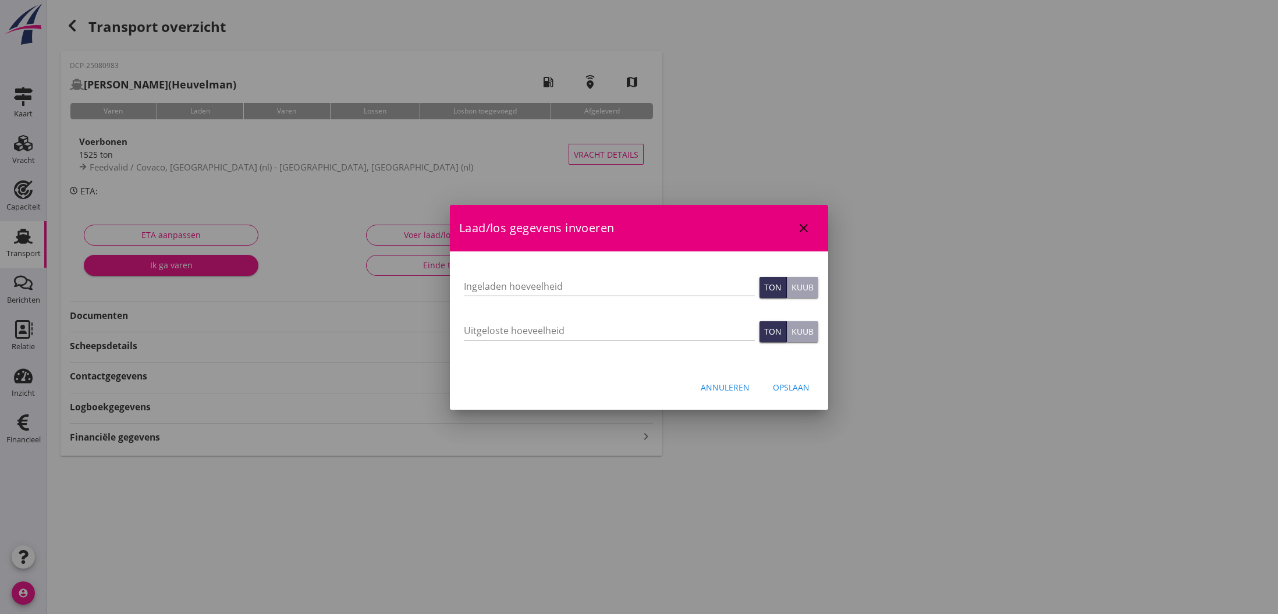
click at [725, 491] on div at bounding box center [639, 307] width 1278 height 614
click at [492, 285] on input "Ingeladen hoeveelheid" at bounding box center [609, 286] width 291 height 19
type input "1533.041"
click at [500, 331] on input "Uitgeloste hoeveelheid" at bounding box center [609, 330] width 291 height 19
type input "1533.041"
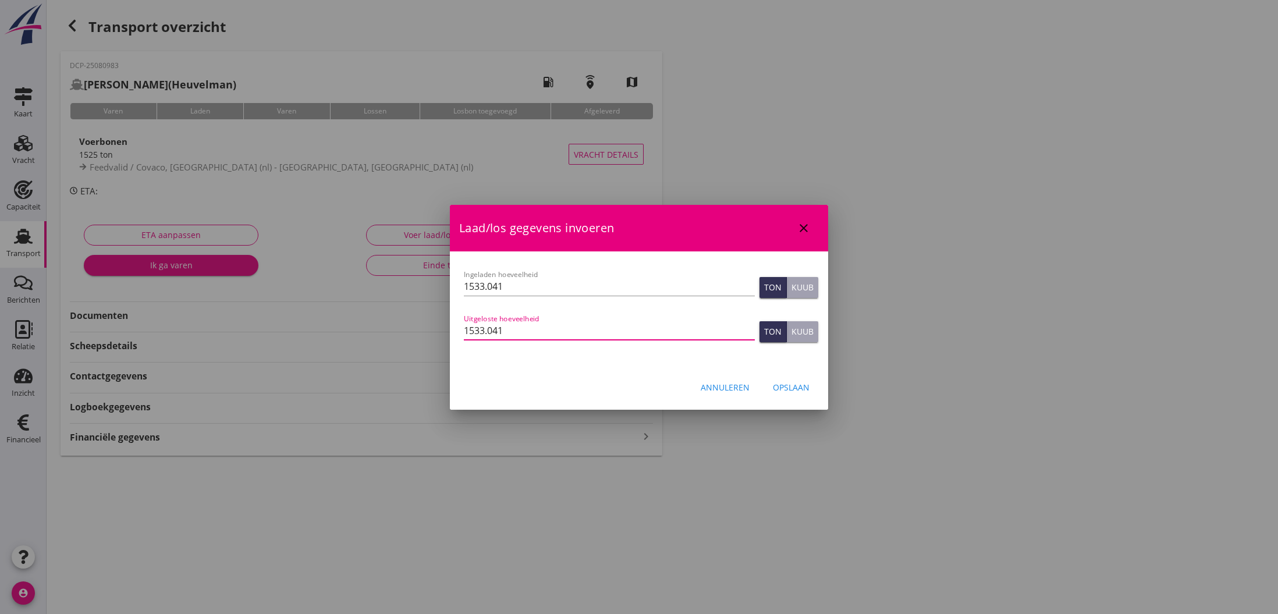
click at [799, 387] on div "Opslaan" at bounding box center [791, 387] width 37 height 12
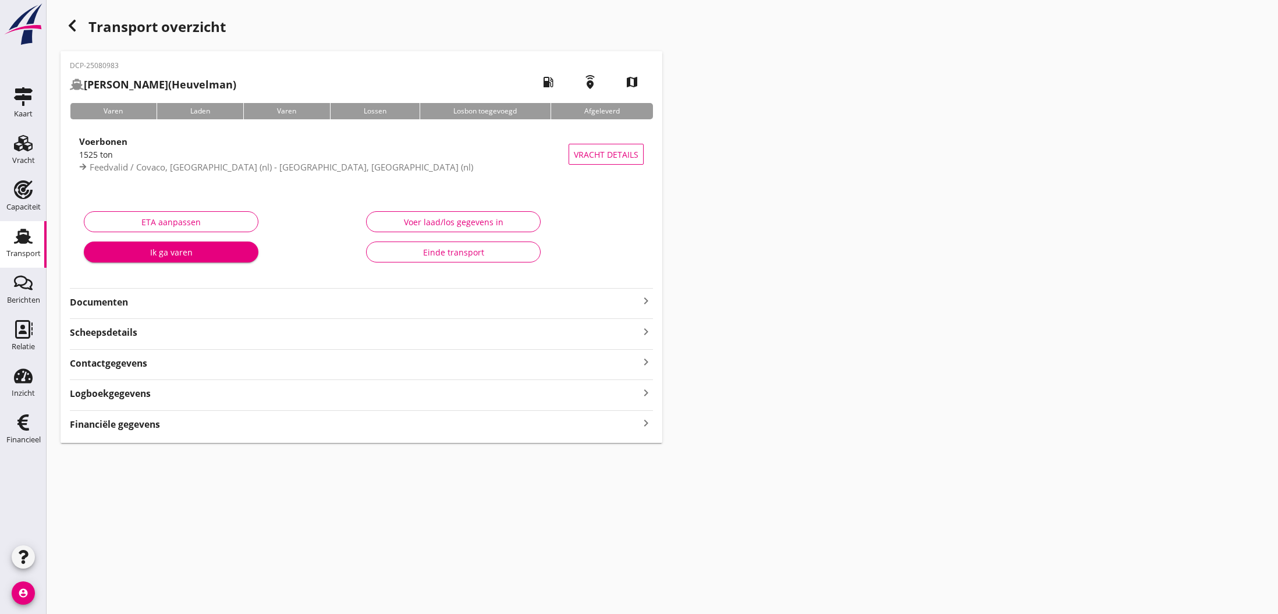
click at [644, 303] on icon "keyboard_arrow_right" at bounding box center [646, 301] width 14 height 14
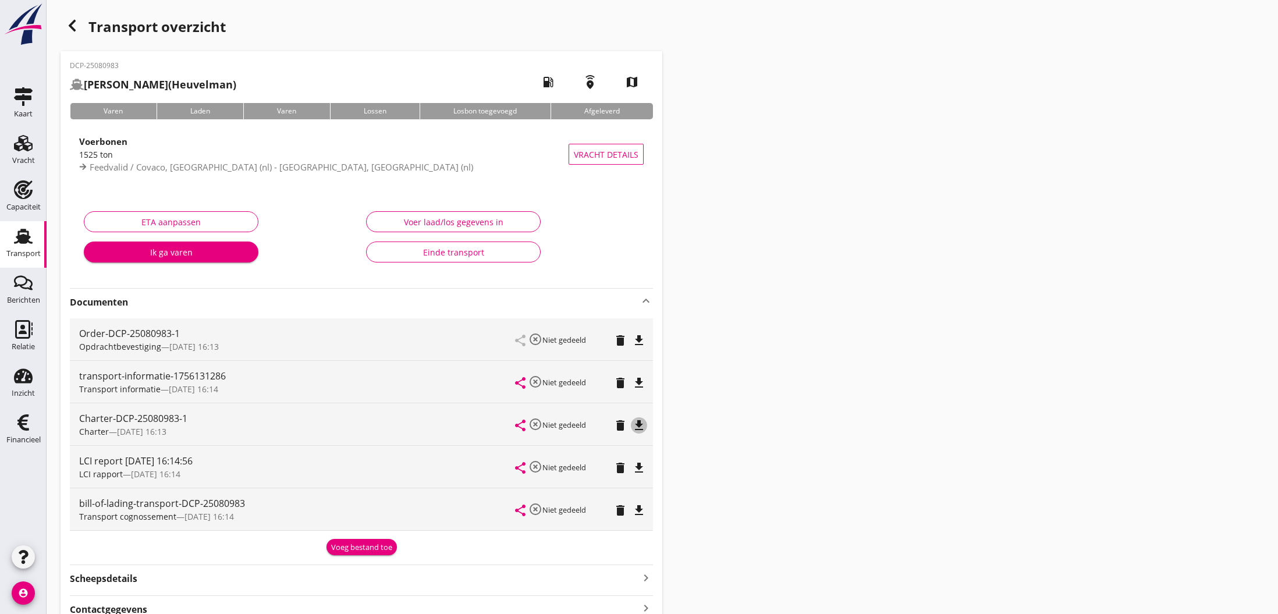
click at [640, 427] on icon "file_download" at bounding box center [639, 425] width 14 height 14
click at [641, 427] on icon "open_in_browser" at bounding box center [639, 425] width 14 height 14
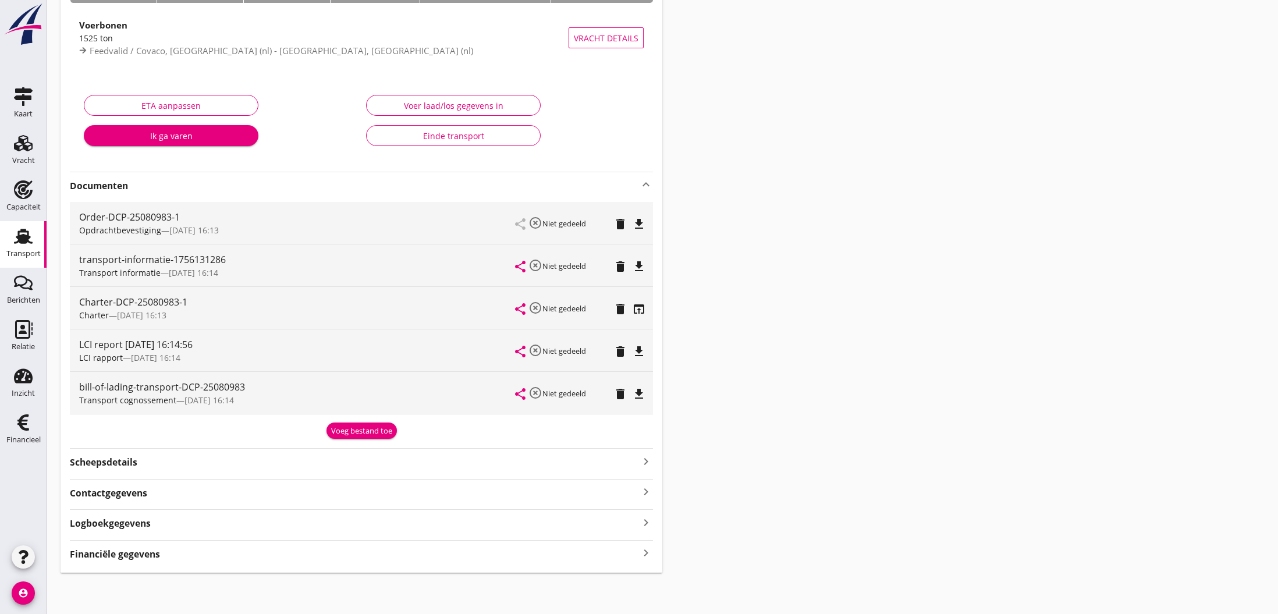
scroll to position [116, 0]
click at [118, 553] on strong "Financiële gegevens" at bounding box center [115, 554] width 90 height 13
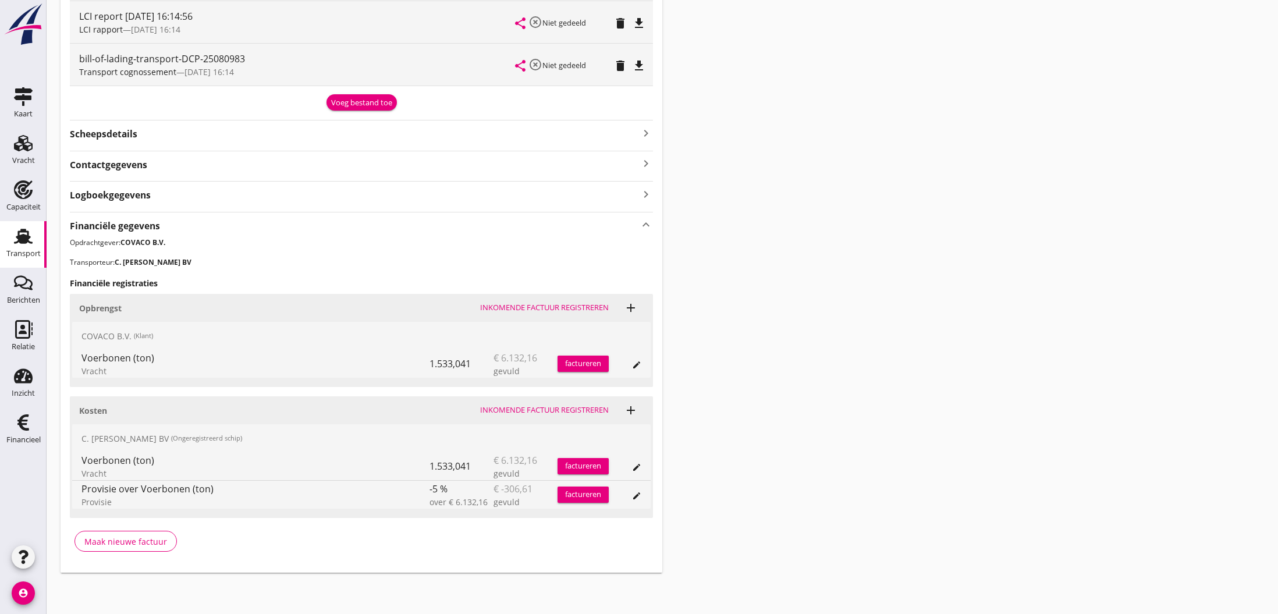
scroll to position [444, 0]
click at [133, 541] on div "Maak nieuwe factuur" at bounding box center [125, 542] width 83 height 12
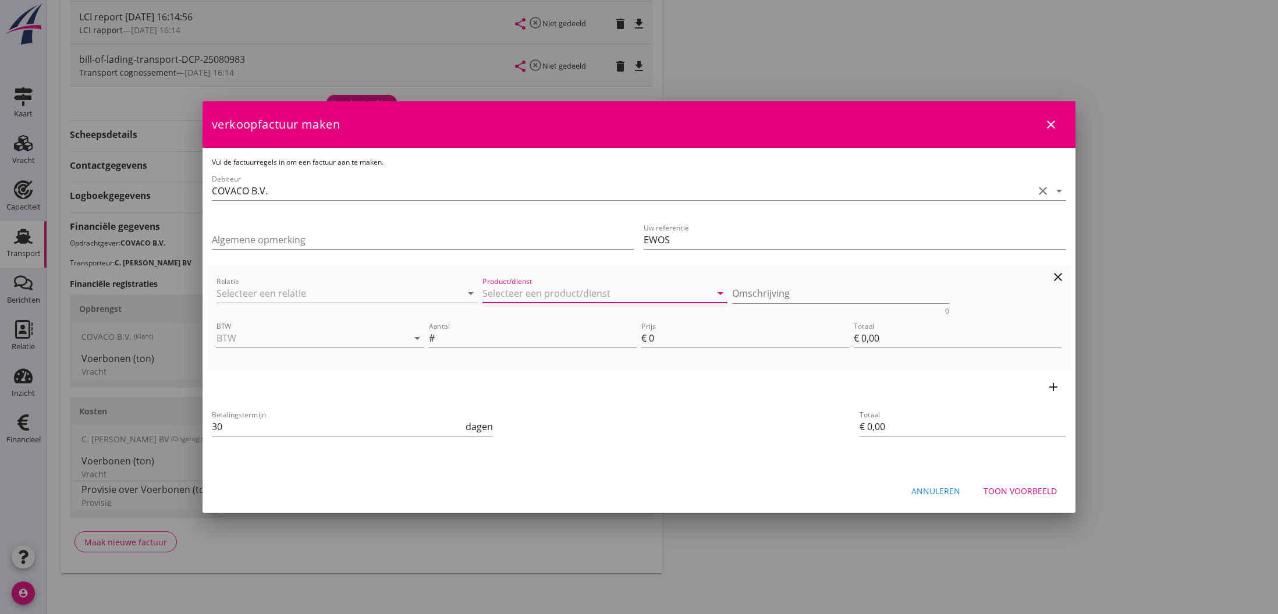
click at [519, 293] on input "Product/dienst" at bounding box center [596, 293] width 229 height 19
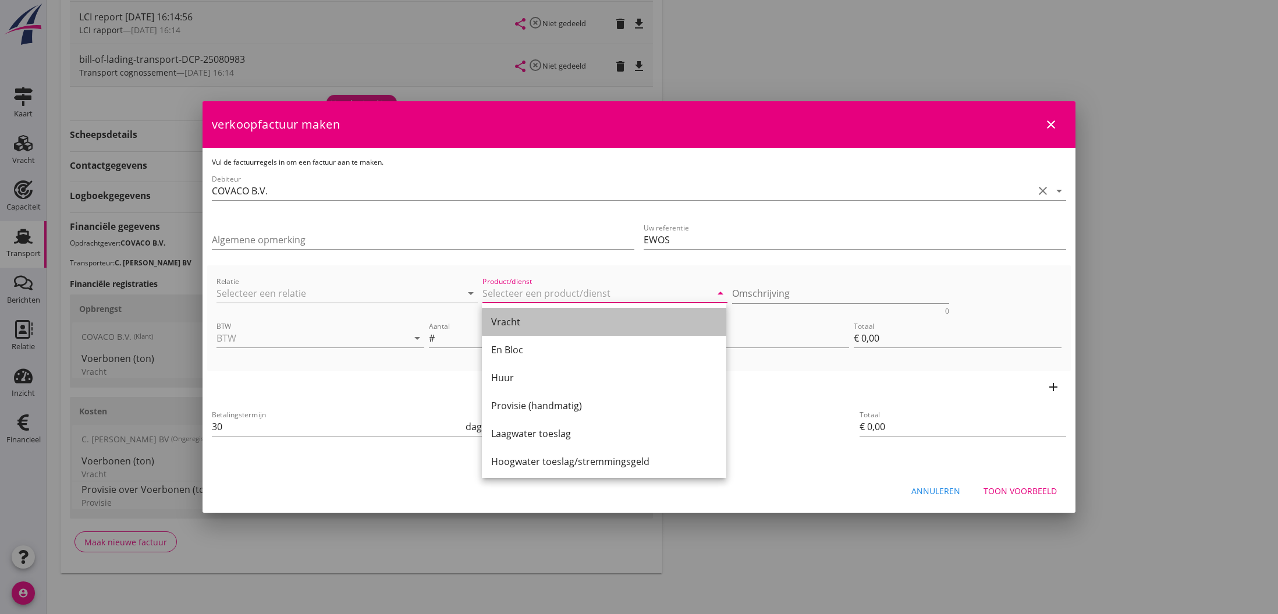
click at [514, 321] on div "Vracht" at bounding box center [604, 322] width 226 height 14
type input "Vracht"
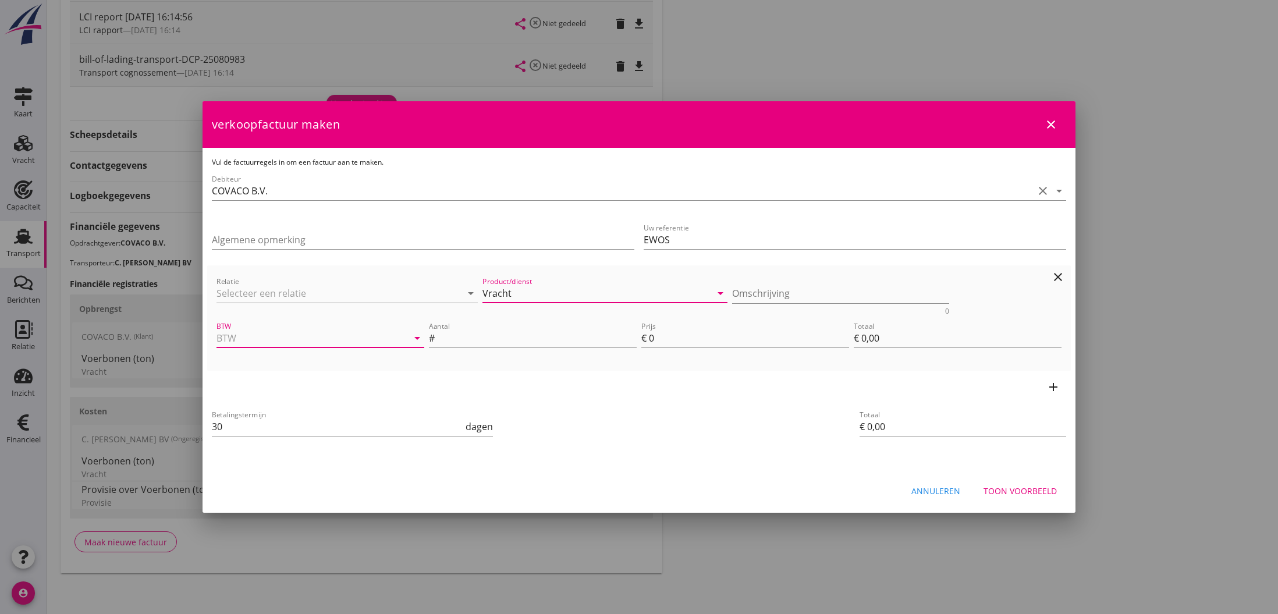
drag, startPoint x: 237, startPoint y: 338, endPoint x: 240, endPoint y: 347, distance: 9.8
click at [237, 338] on input "BTW" at bounding box center [303, 338] width 175 height 19
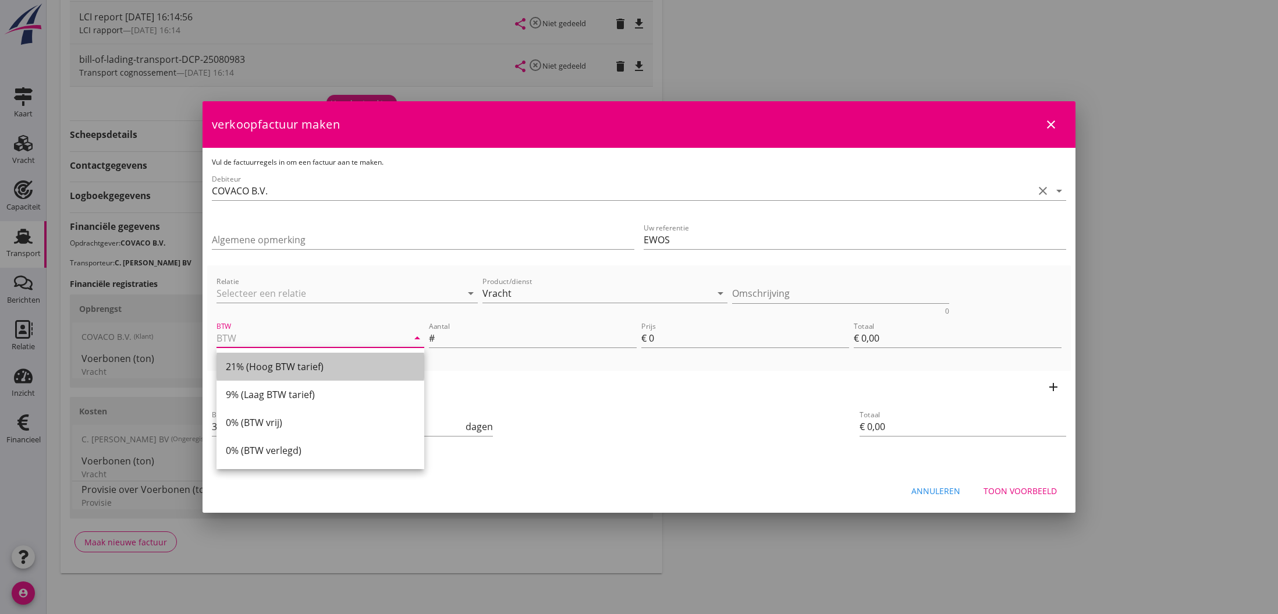
drag, startPoint x: 251, startPoint y: 365, endPoint x: 476, endPoint y: 349, distance: 225.7
click at [251, 365] on div "21% (Hoog BTW tarief)" at bounding box center [320, 367] width 189 height 14
type input "21% (Hoog BTW tarief)"
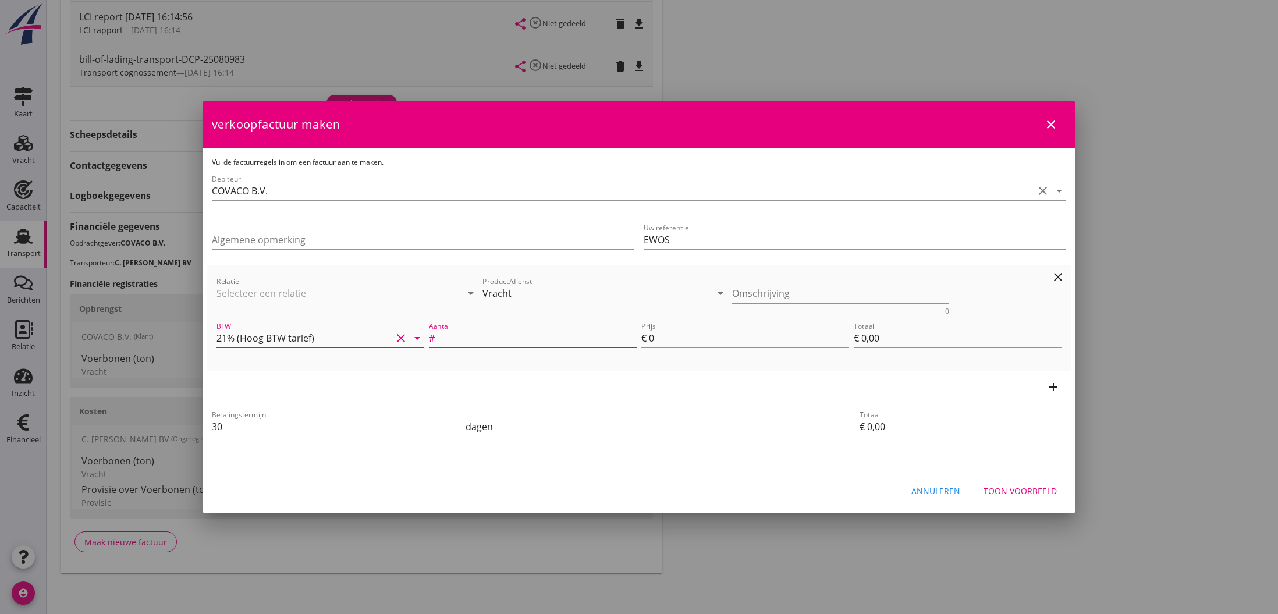
click at [493, 340] on input "Aantal" at bounding box center [537, 338] width 200 height 19
type input "1533.041"
click at [648, 338] on div "€" at bounding box center [645, 338] width 8 height 14
click at [653, 339] on input "0" at bounding box center [749, 338] width 200 height 19
type input "4"
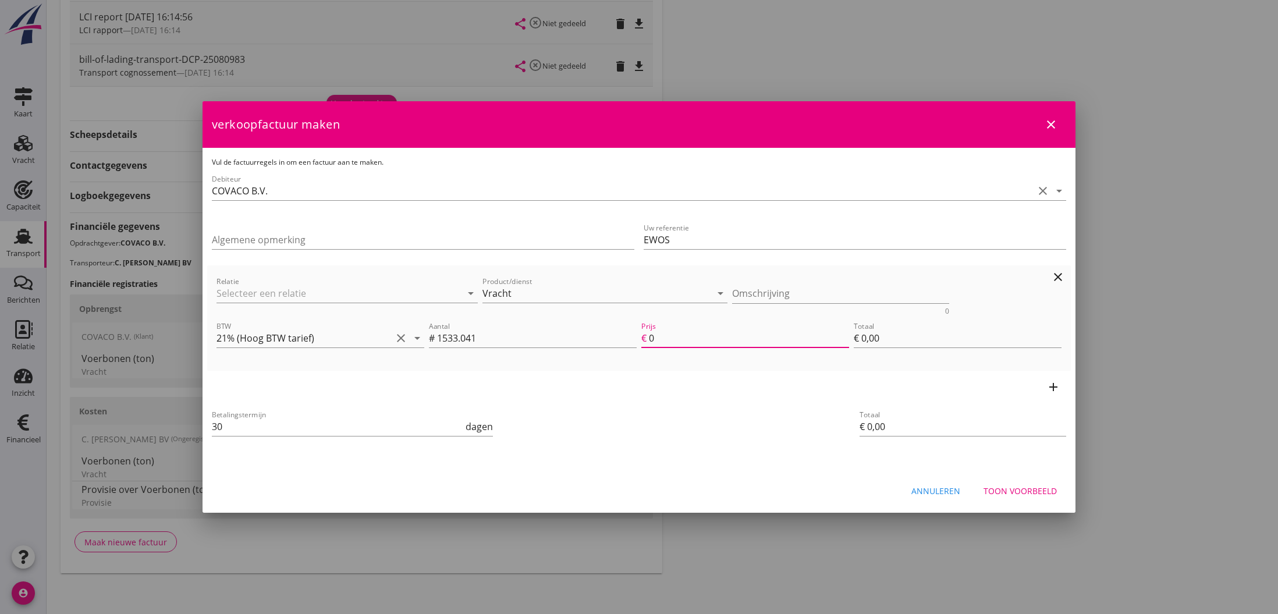
type input "€ 6.132,16"
type input "4"
click at [1053, 388] on icon "add" at bounding box center [1053, 387] width 14 height 14
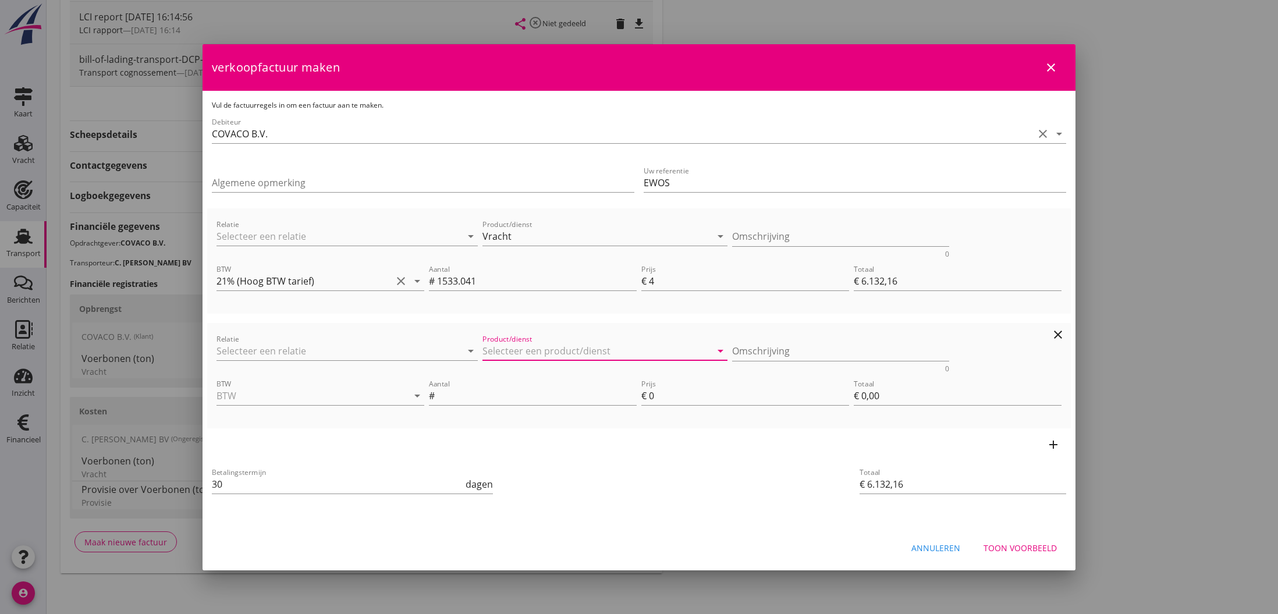
click at [539, 351] on input "Product/dienst" at bounding box center [596, 351] width 229 height 19
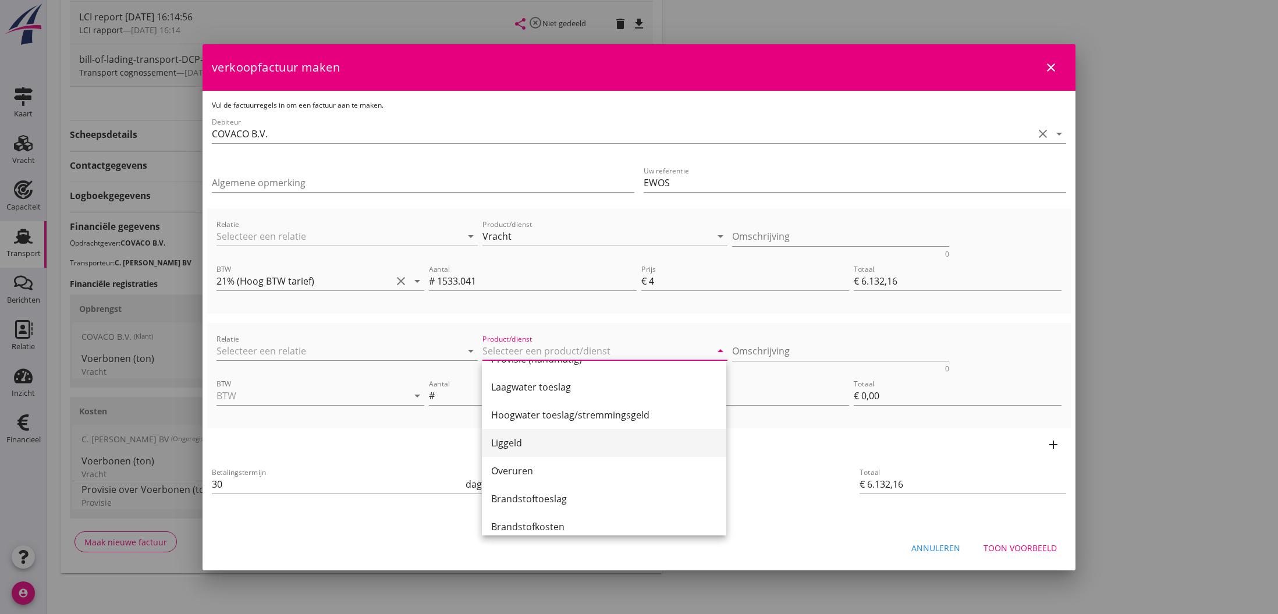
scroll to position [106, 0]
click at [548, 446] on div "Liggeld" at bounding box center [604, 441] width 226 height 14
type input "Liggeld"
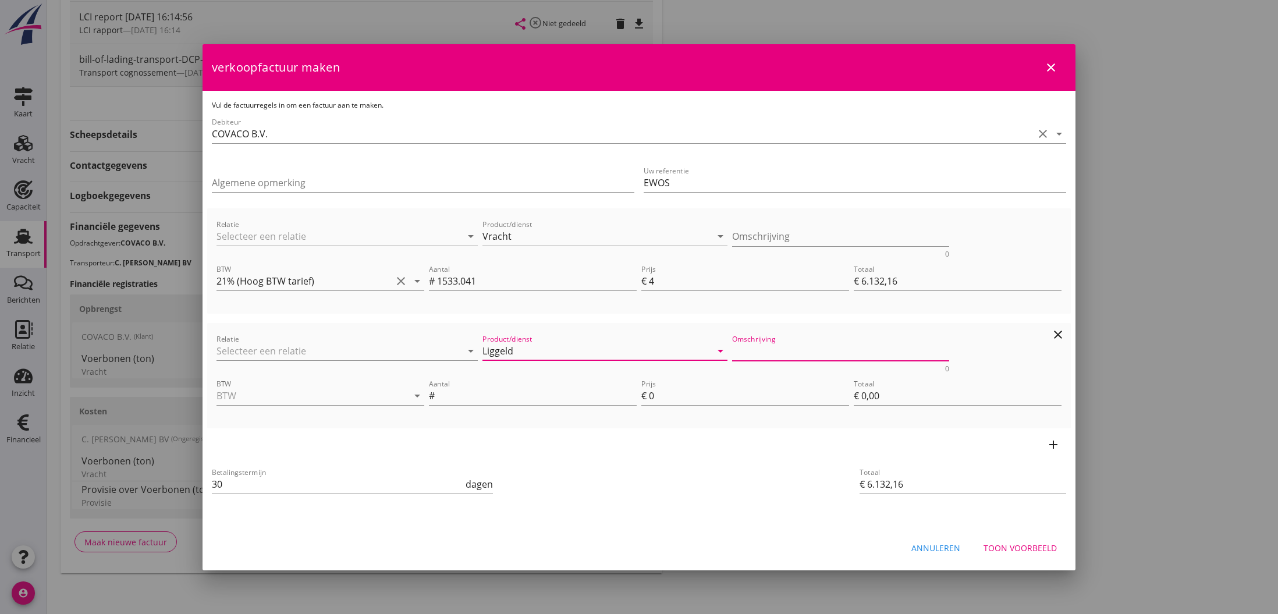
click at [744, 350] on textarea "Omschrijving" at bounding box center [841, 351] width 218 height 19
type textarea "30.08 t/m 03.09 = 5 dgn."
click at [375, 396] on input "BTW" at bounding box center [303, 395] width 175 height 19
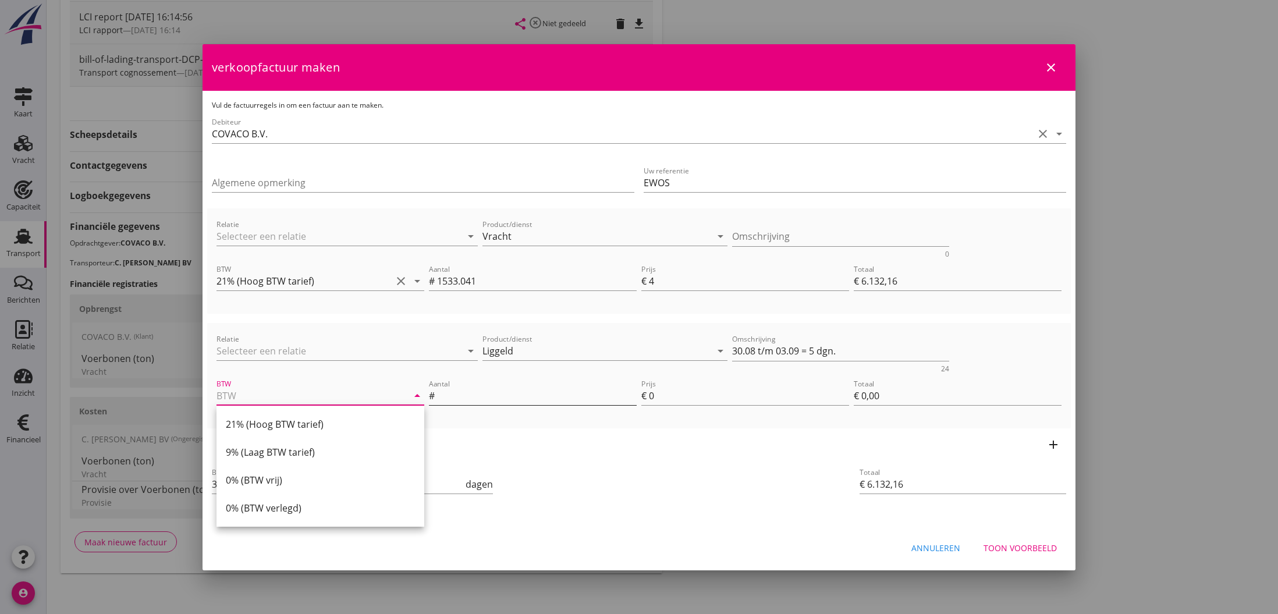
drag, startPoint x: 290, startPoint y: 421, endPoint x: 449, endPoint y: 404, distance: 160.4
click at [290, 421] on div "21% (Hoog BTW tarief)" at bounding box center [320, 424] width 189 height 14
type input "21% (Hoog BTW tarief)"
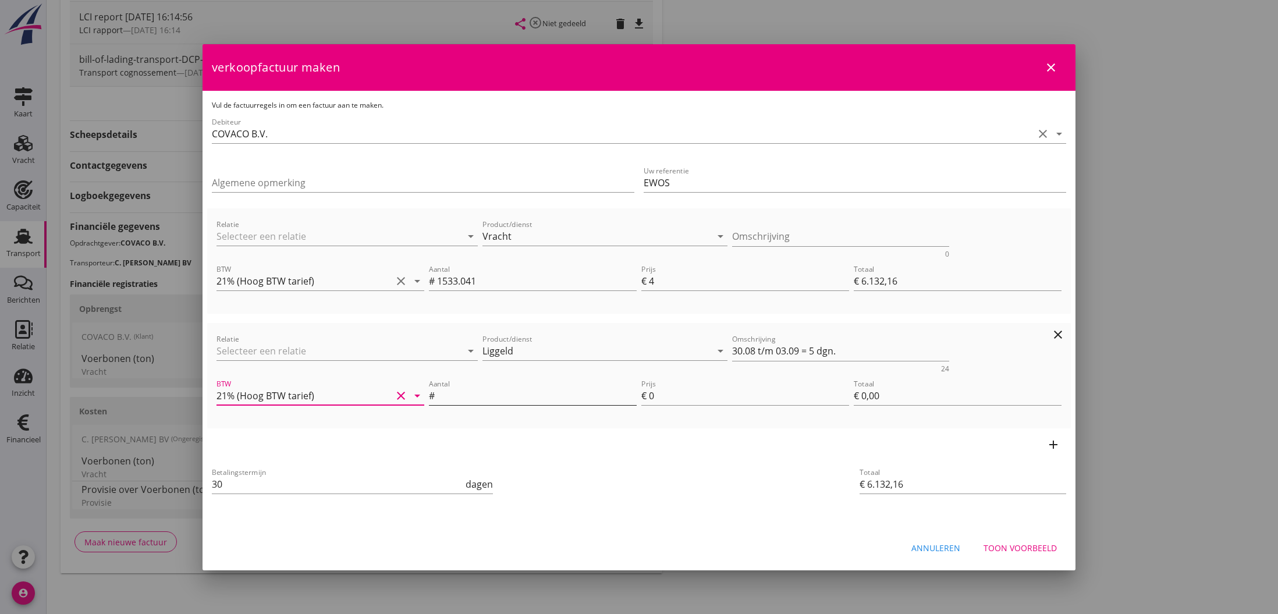
click at [468, 396] on input "Aantal" at bounding box center [537, 395] width 200 height 19
type input "5"
click at [648, 396] on div "€" at bounding box center [645, 396] width 8 height 14
drag, startPoint x: 648, startPoint y: 396, endPoint x: 655, endPoint y: 397, distance: 7.1
click at [655, 397] on div "Prijs € 0" at bounding box center [745, 395] width 208 height 19
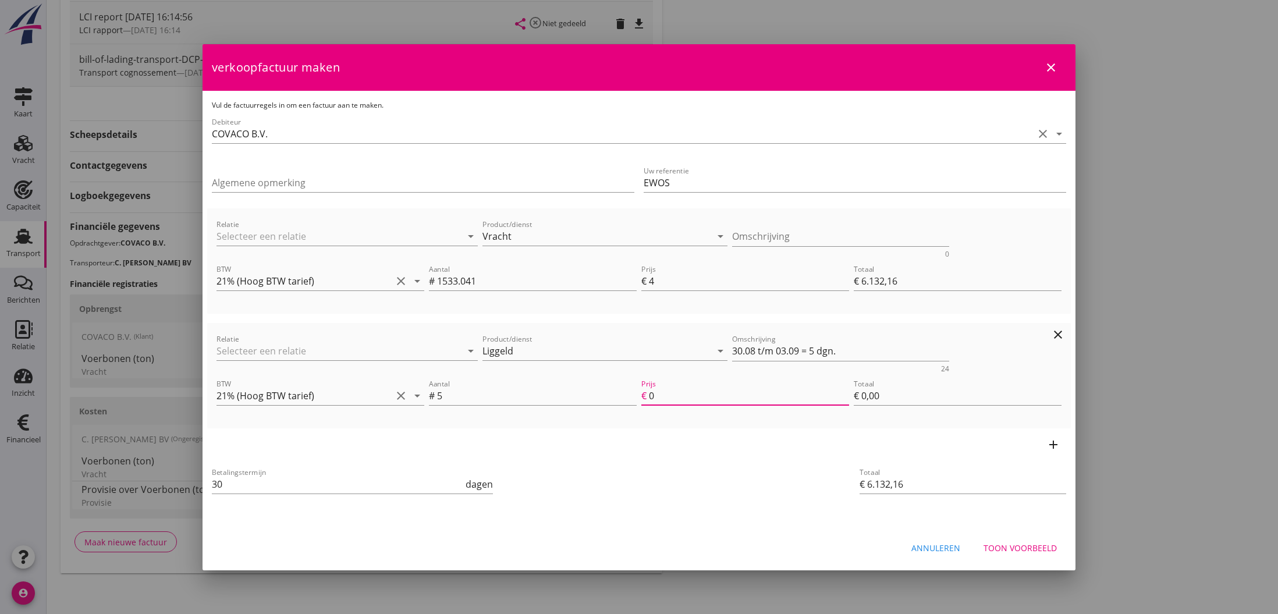
drag, startPoint x: 651, startPoint y: 395, endPoint x: 658, endPoint y: 396, distance: 7.1
click at [658, 396] on input "0" at bounding box center [749, 395] width 200 height 19
type input "€ 6.152,16"
type input "4"
type input "€ 20,00"
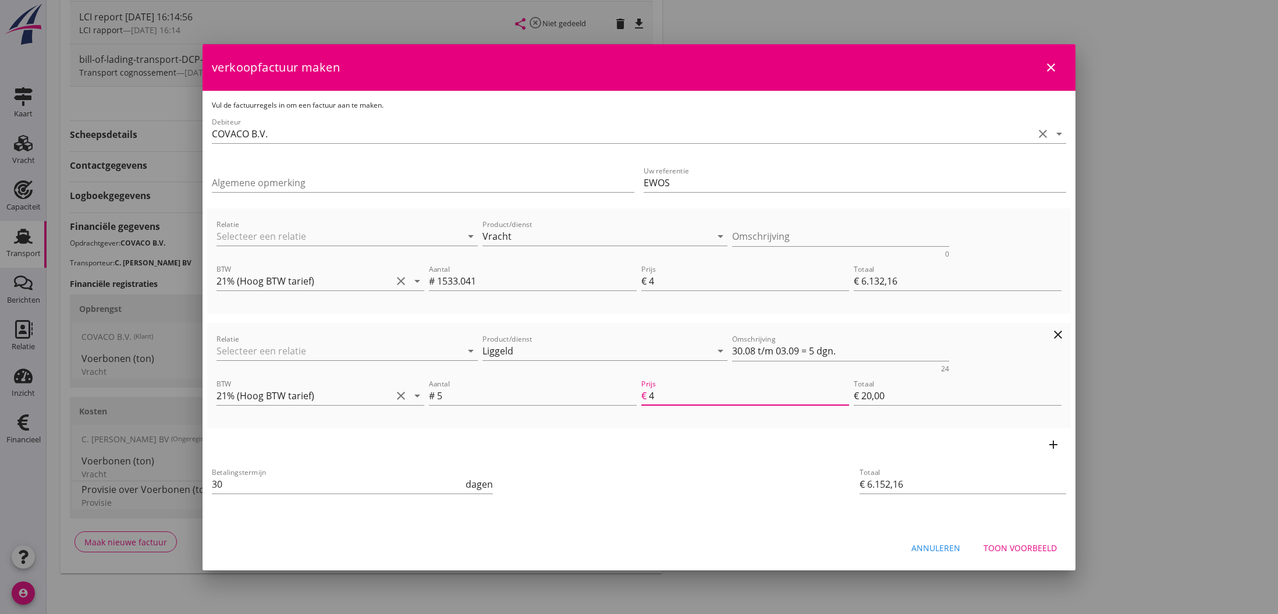
type input "€ 6.367,16"
type input "47"
type input "€ 235,00"
type input "€ 8.507,16"
type input "475"
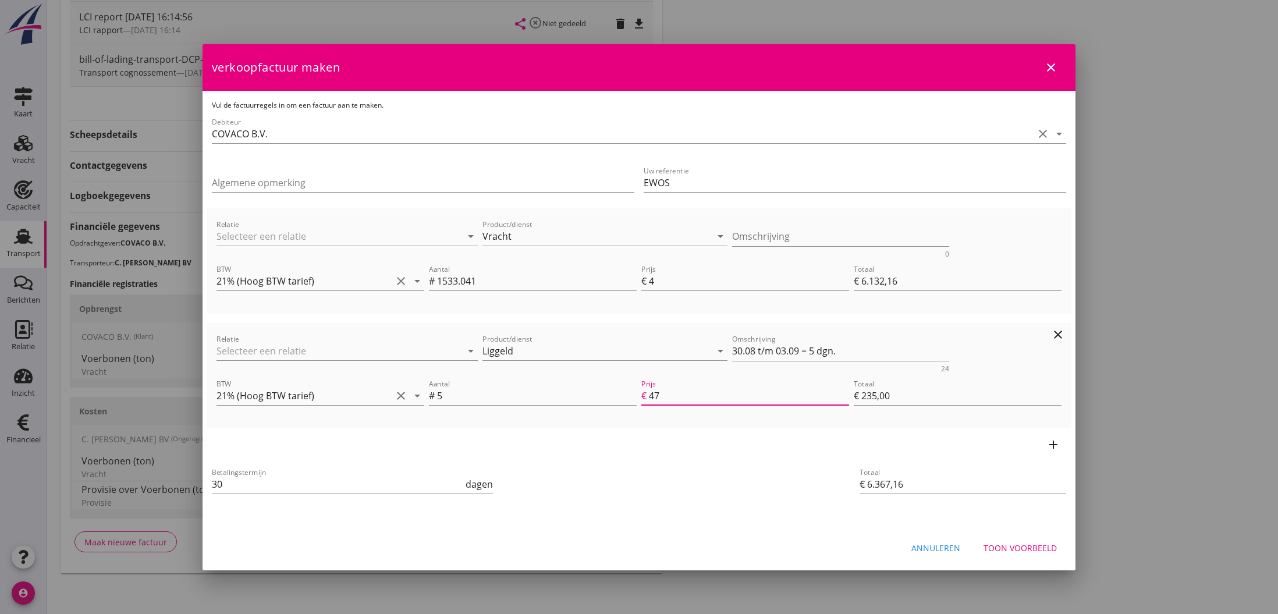
type input "€ 2.375,00"
type input "475.00"
click at [1052, 445] on icon "add" at bounding box center [1053, 445] width 14 height 14
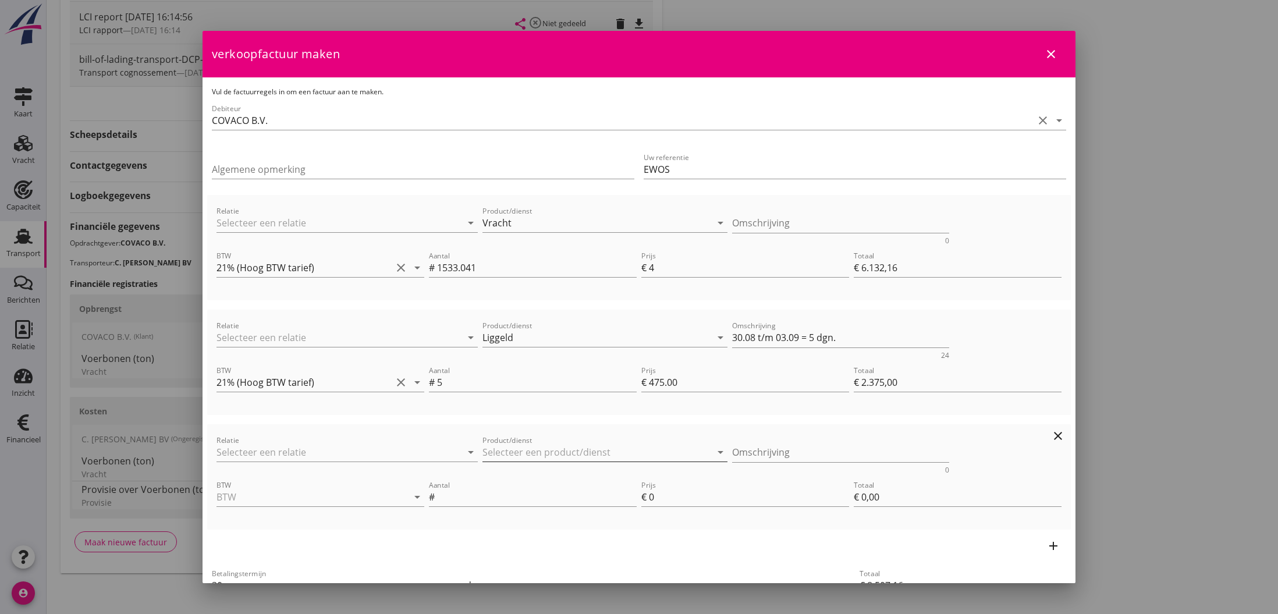
click at [612, 455] on input "Product/dienst" at bounding box center [596, 452] width 229 height 19
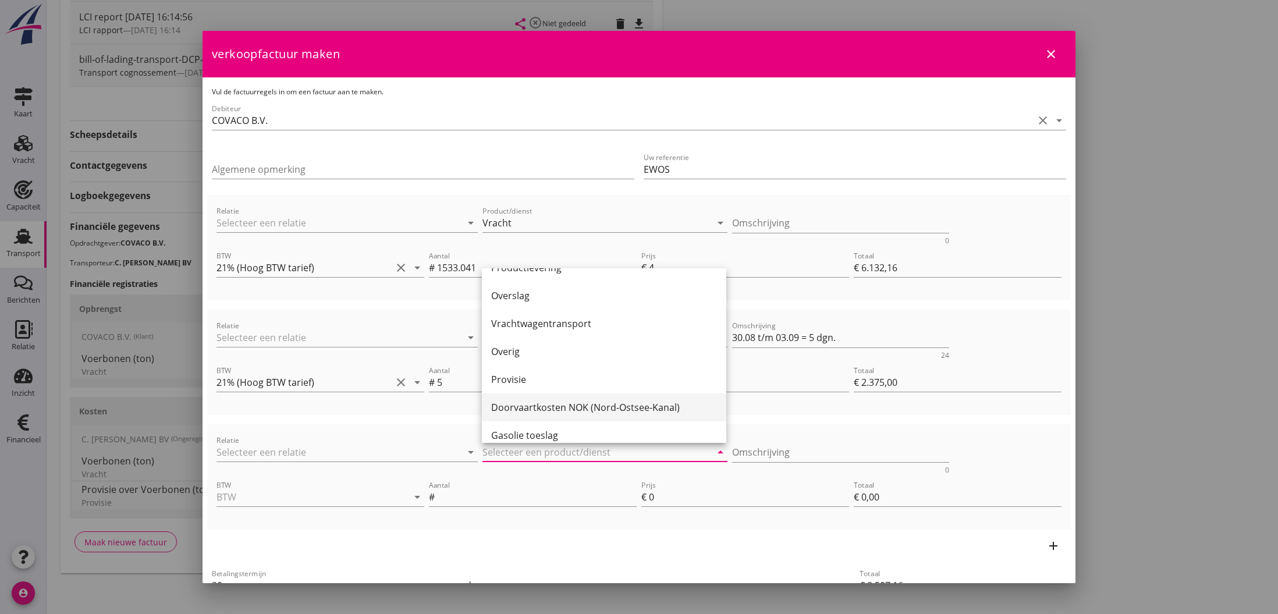
scroll to position [335, 0]
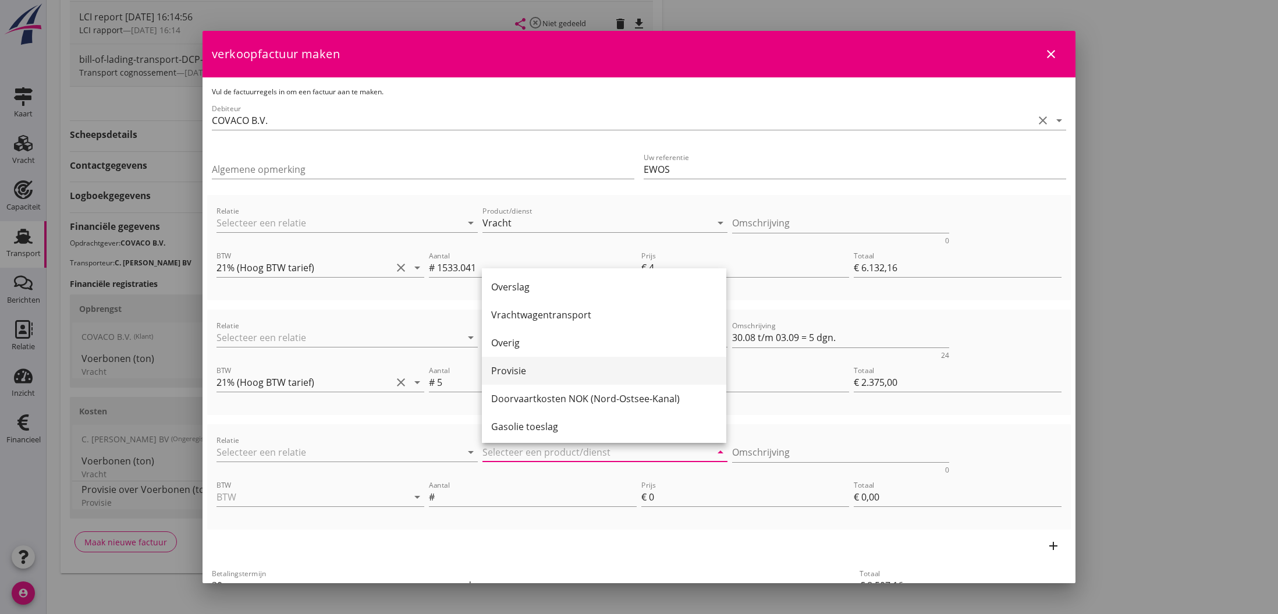
click at [518, 369] on div "Provisie" at bounding box center [604, 371] width 226 height 14
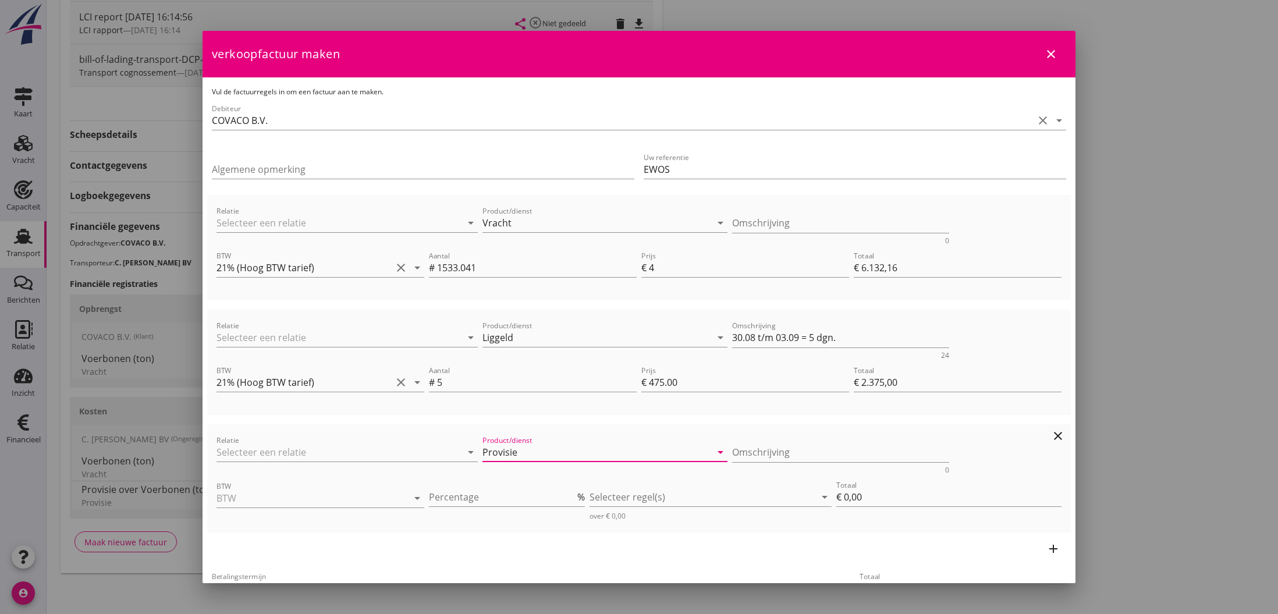
click at [719, 452] on icon "arrow_drop_down" at bounding box center [720, 452] width 14 height 14
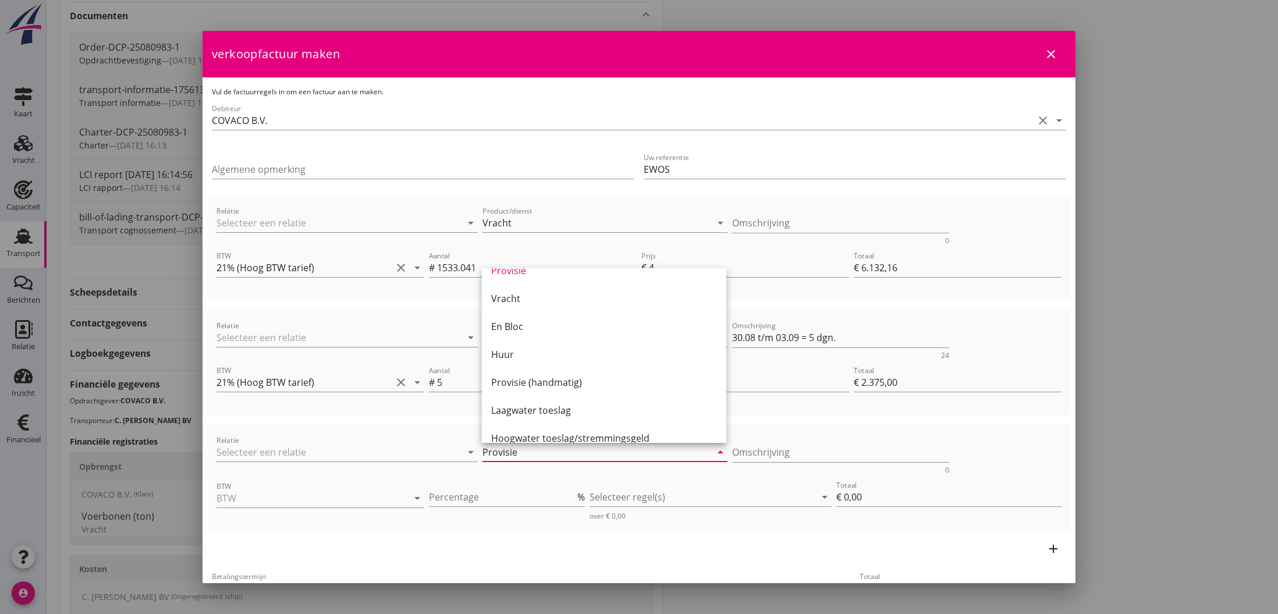
scroll to position [9, 0]
click at [576, 392] on div "Provisie (handmatig)" at bounding box center [604, 389] width 226 height 14
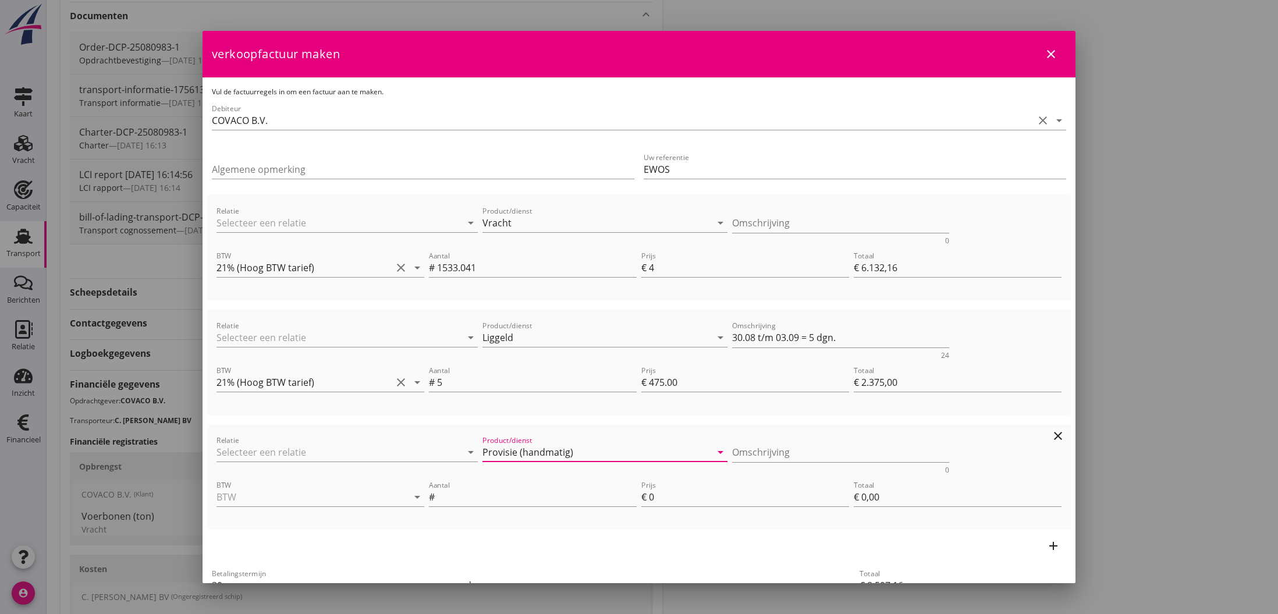
click at [716, 453] on icon "arrow_drop_down" at bounding box center [720, 452] width 14 height 14
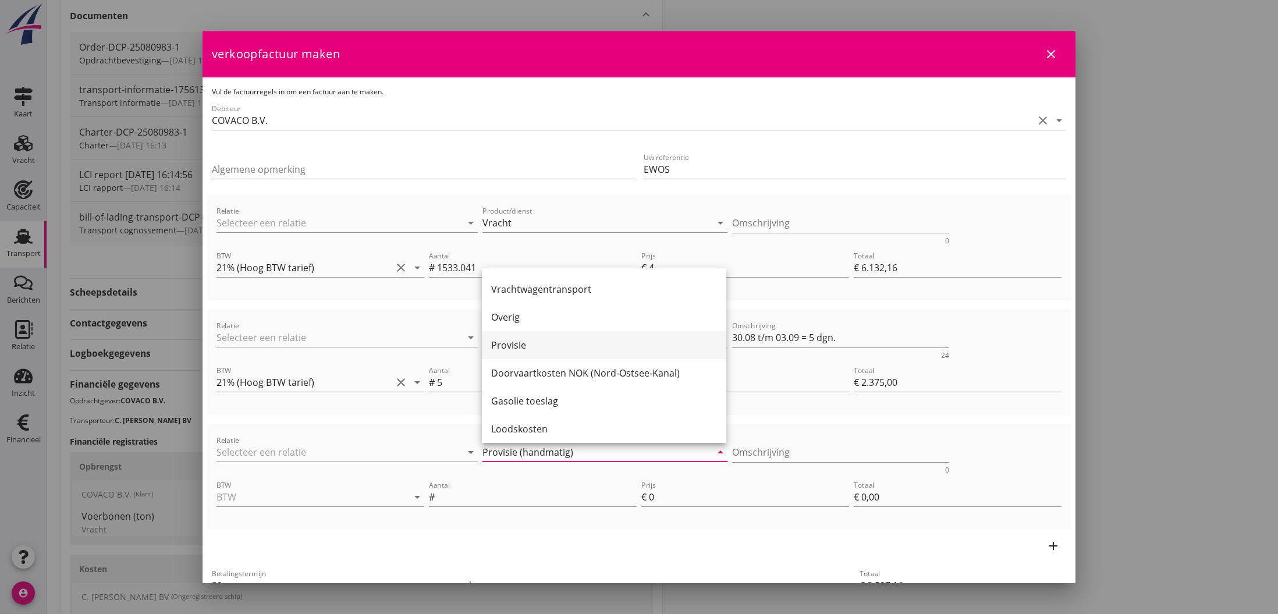
click at [538, 348] on div "Provisie" at bounding box center [604, 345] width 226 height 14
type input "Provisie"
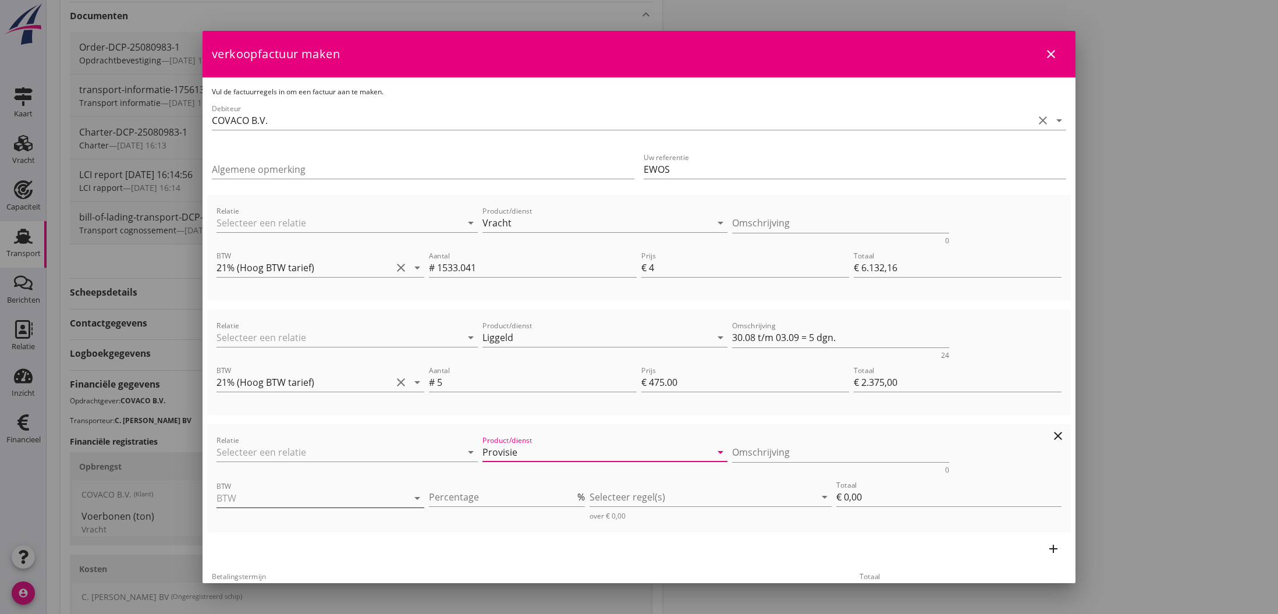
click at [308, 496] on input "BTW" at bounding box center [303, 498] width 175 height 19
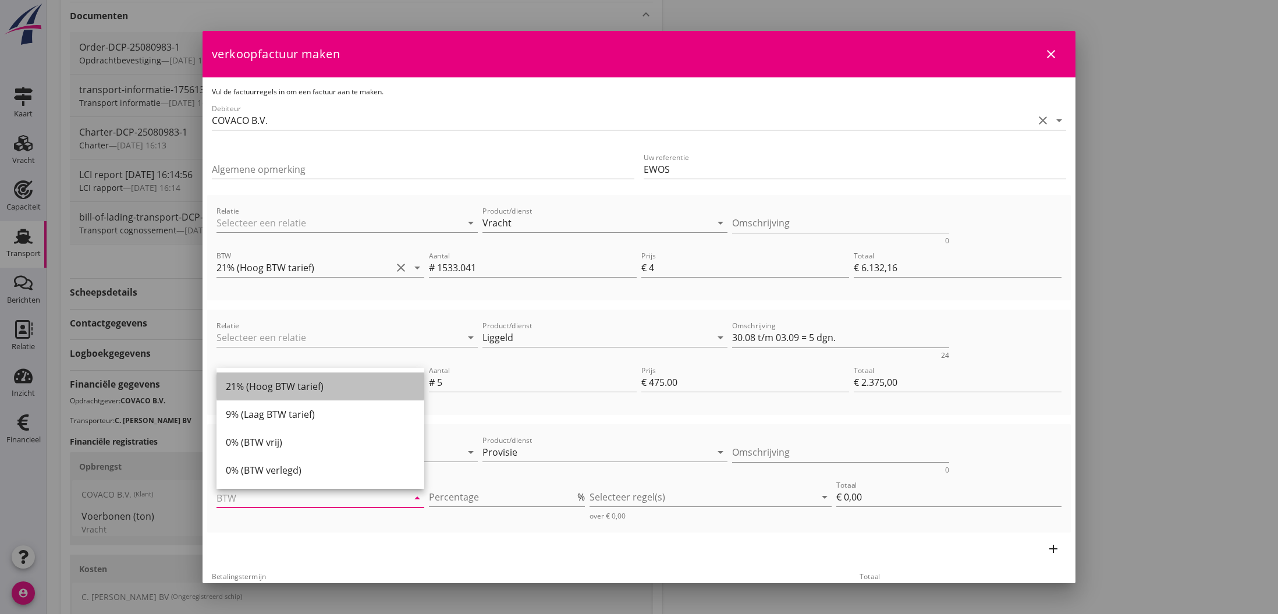
click at [283, 389] on div "21% (Hoog BTW tarief)" at bounding box center [320, 386] width 189 height 14
type input "21% (Hoog BTW tarief)"
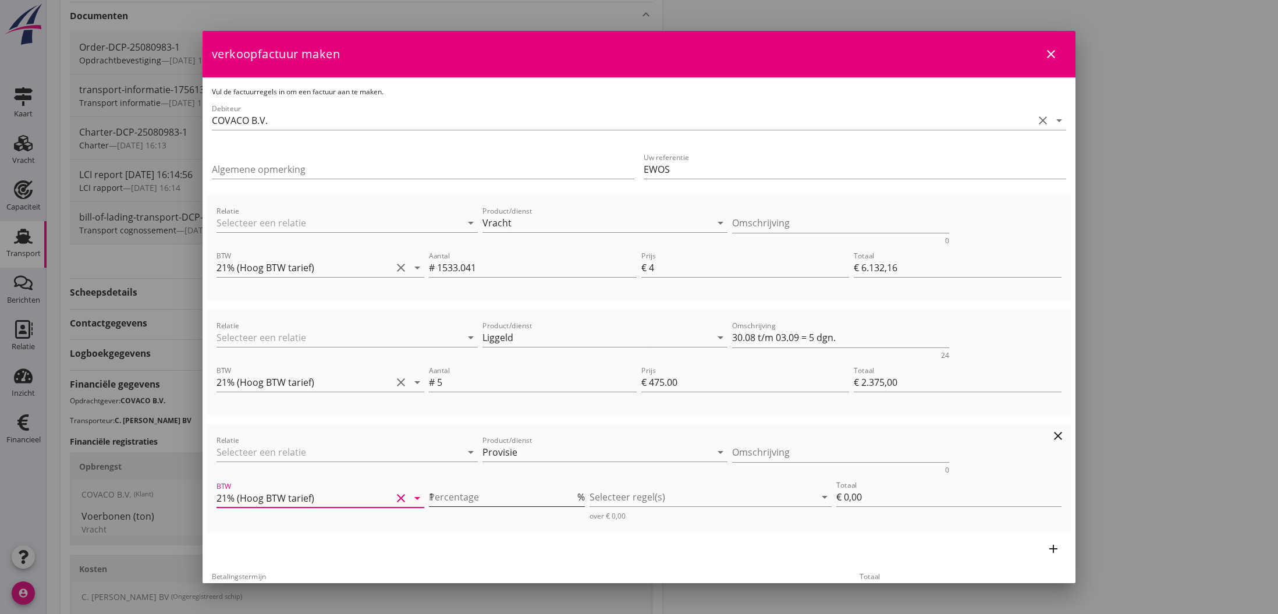
click at [574, 494] on input "1" at bounding box center [502, 497] width 146 height 19
click at [574, 494] on input "2" at bounding box center [502, 497] width 146 height 19
click at [574, 494] on input "3" at bounding box center [502, 497] width 146 height 19
click at [574, 494] on input "4" at bounding box center [502, 497] width 146 height 19
click at [574, 494] on input "5" at bounding box center [502, 497] width 146 height 19
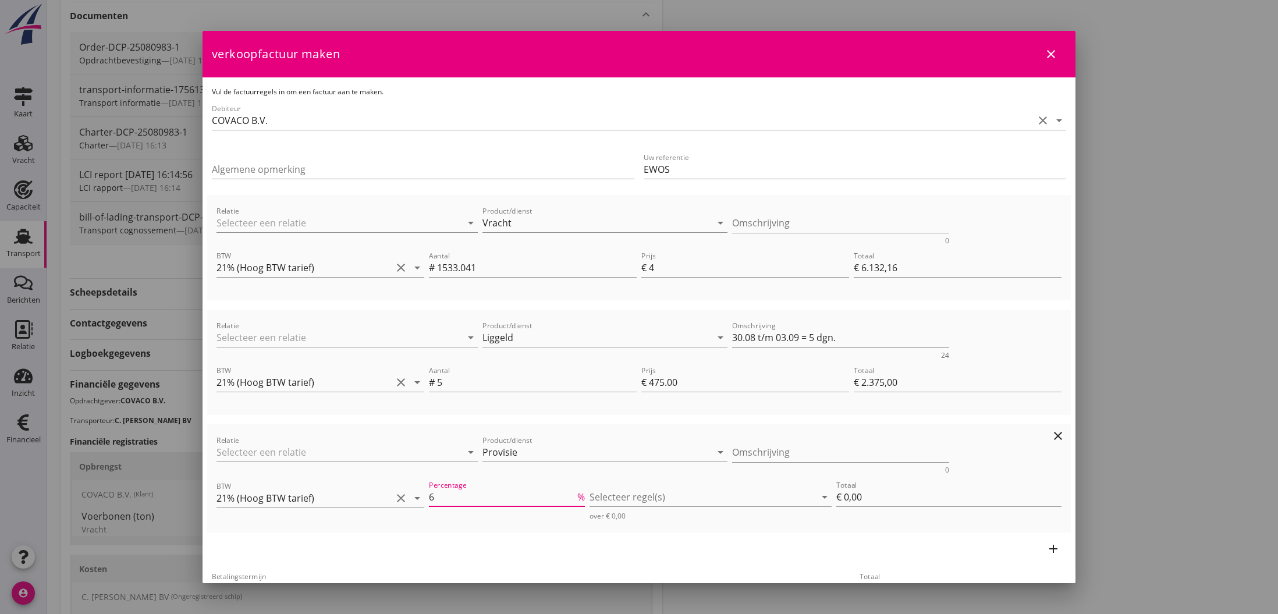
click at [574, 494] on input "6" at bounding box center [502, 497] width 146 height 19
click at [574, 494] on input "7" at bounding box center [502, 497] width 146 height 19
type input "8"
click at [574, 494] on input "8" at bounding box center [502, 497] width 146 height 19
click at [640, 499] on div at bounding box center [701, 497] width 225 height 19
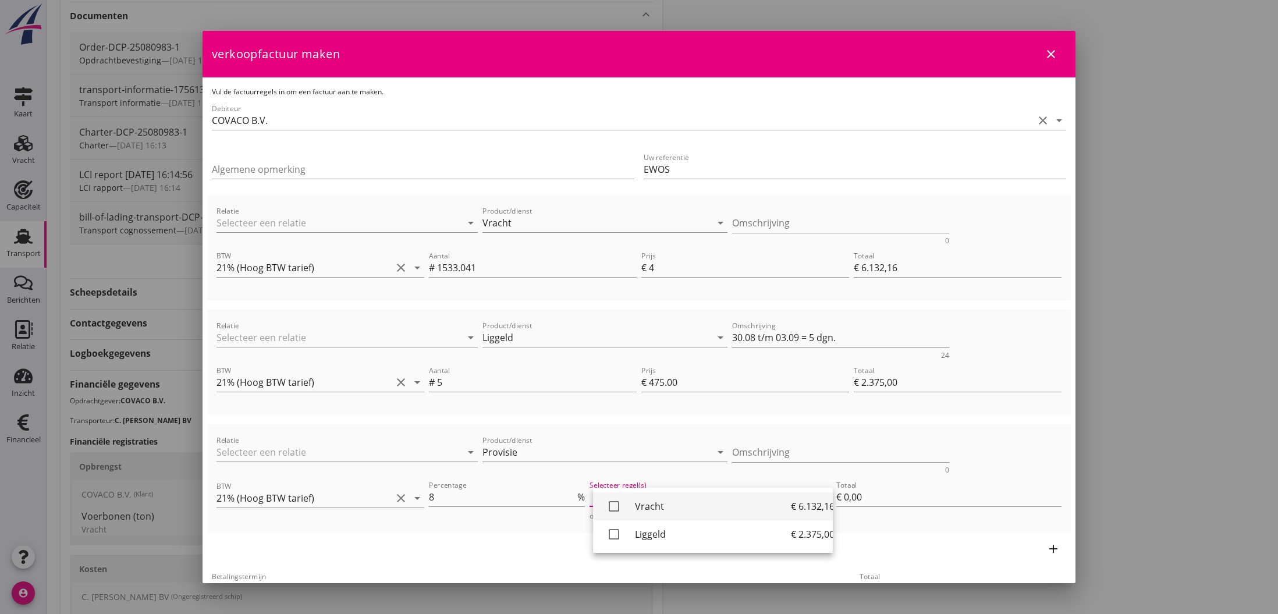
click at [609, 507] on icon "check_box_outline_blank" at bounding box center [613, 506] width 23 height 23
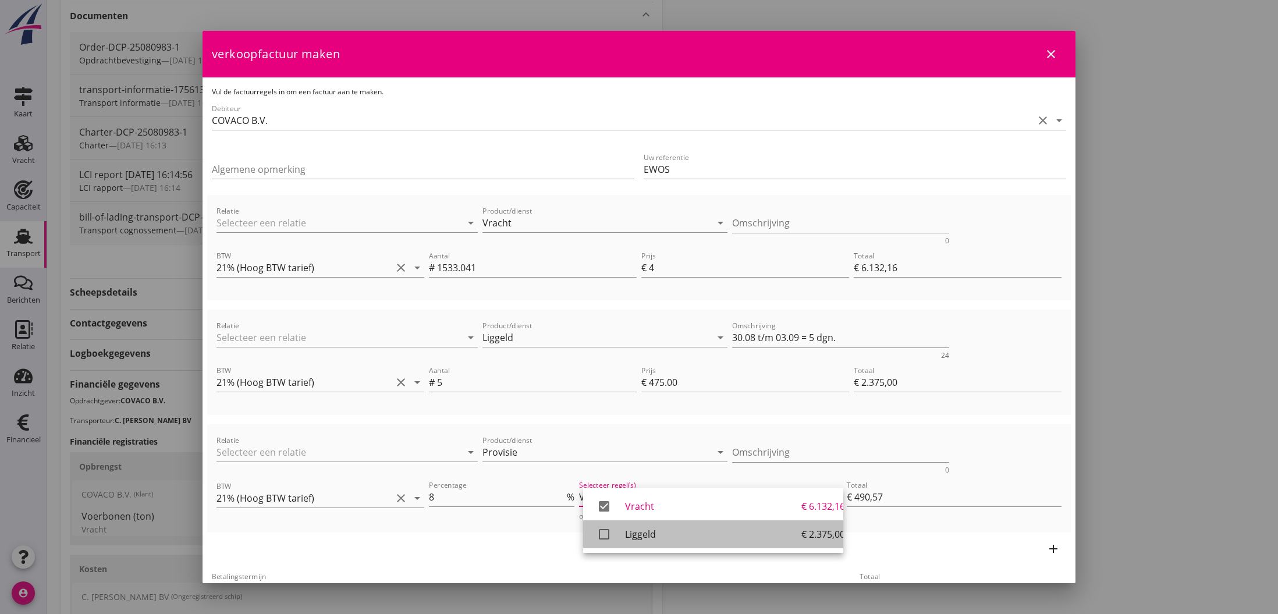
drag, startPoint x: 600, startPoint y: 531, endPoint x: 650, endPoint y: 529, distance: 50.1
click at [600, 531] on icon "check_box_outline_blank" at bounding box center [603, 534] width 23 height 23
type input "€ 680,57"
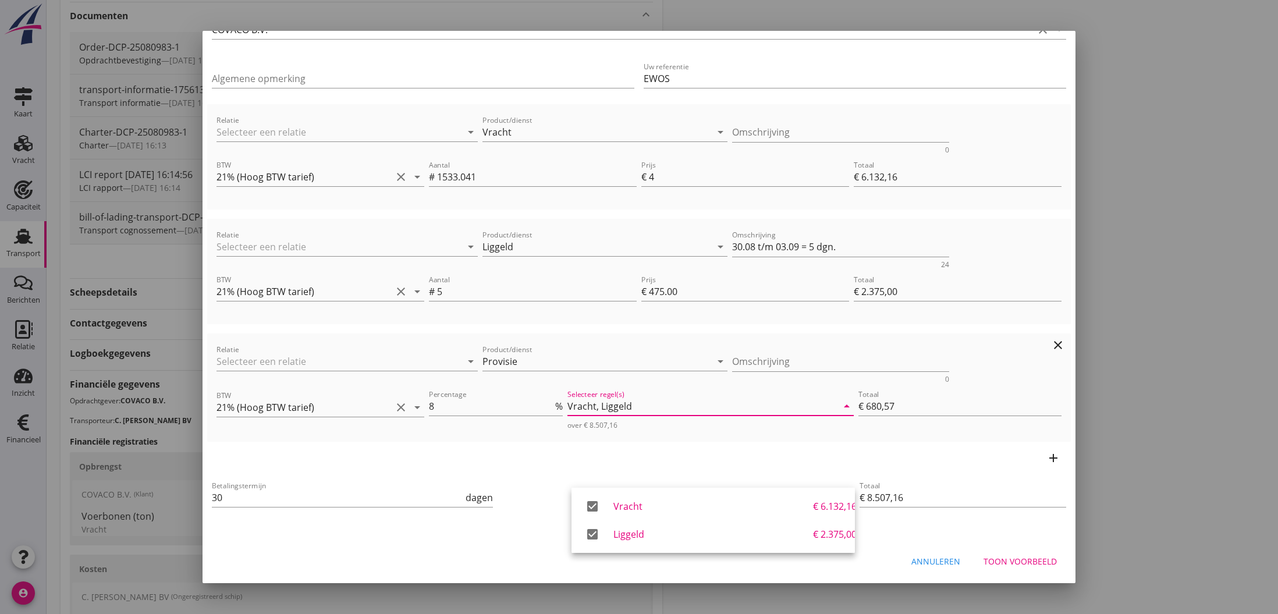
scroll to position [91, 0]
click at [989, 499] on input "€ 8.507,16" at bounding box center [962, 497] width 207 height 19
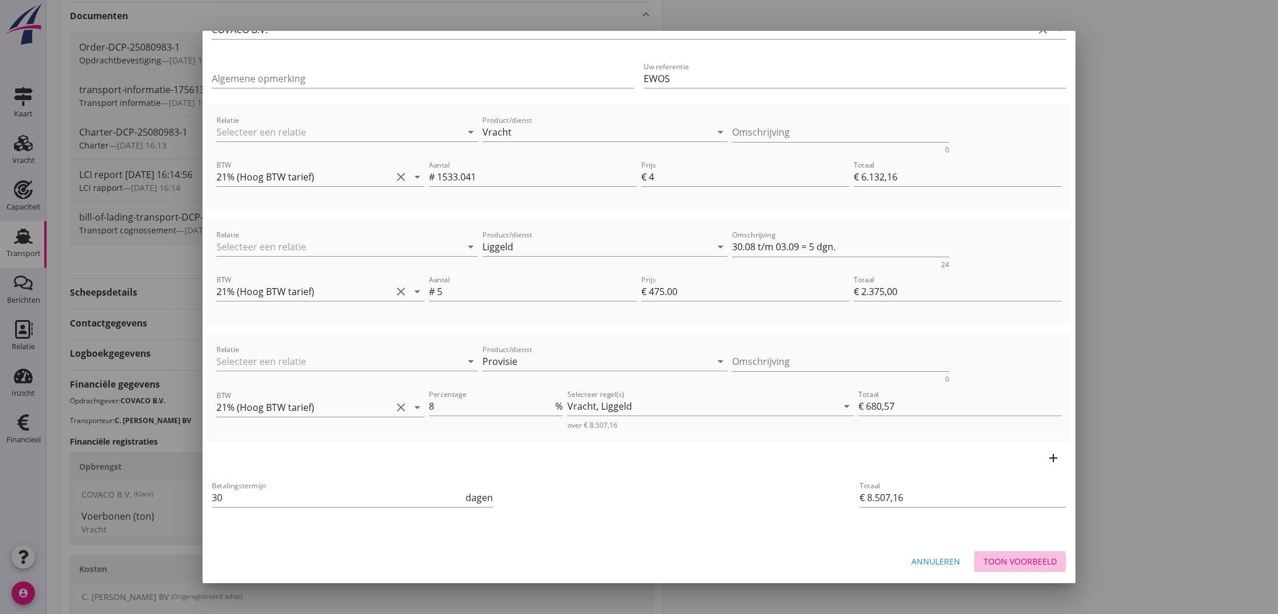
click at [1012, 560] on div "Toon voorbeeld" at bounding box center [1019, 561] width 73 height 12
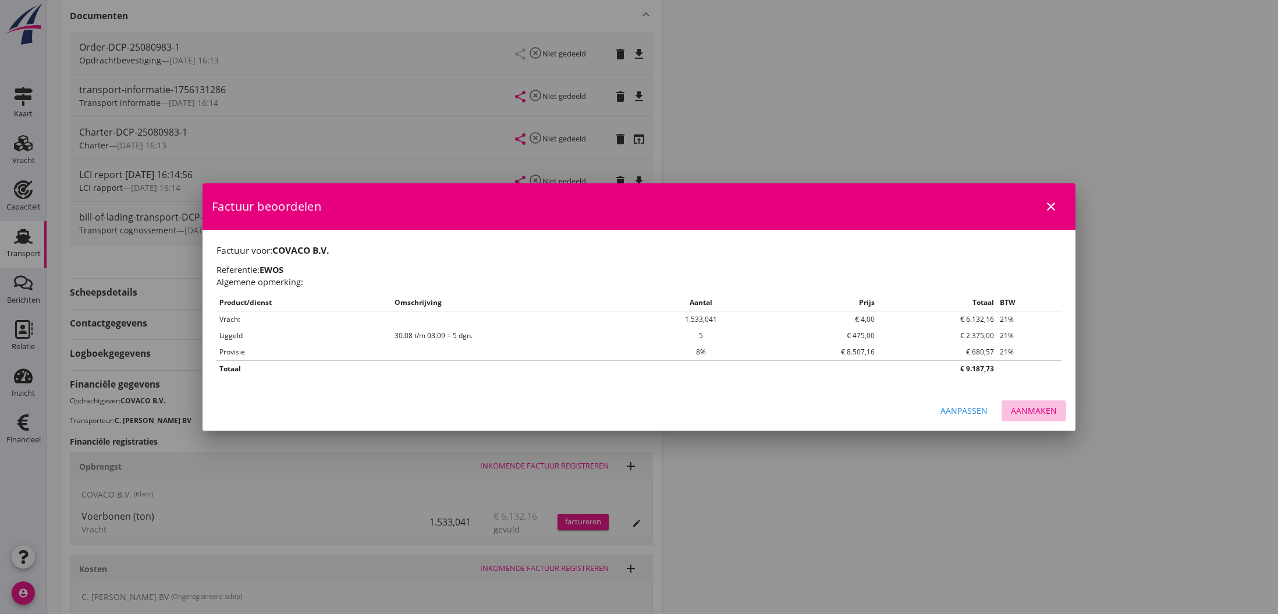
click at [1025, 410] on div "Aanmaken" at bounding box center [1034, 410] width 46 height 12
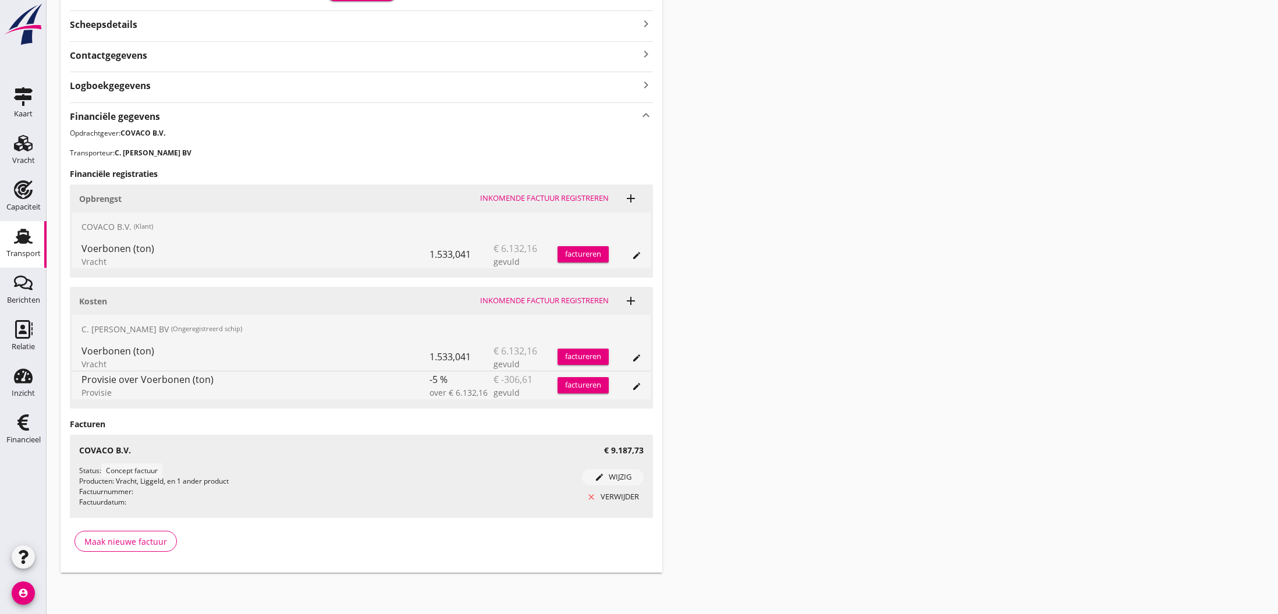
scroll to position [553, 0]
click at [22, 423] on icon "Financieel" at bounding box center [23, 422] width 19 height 19
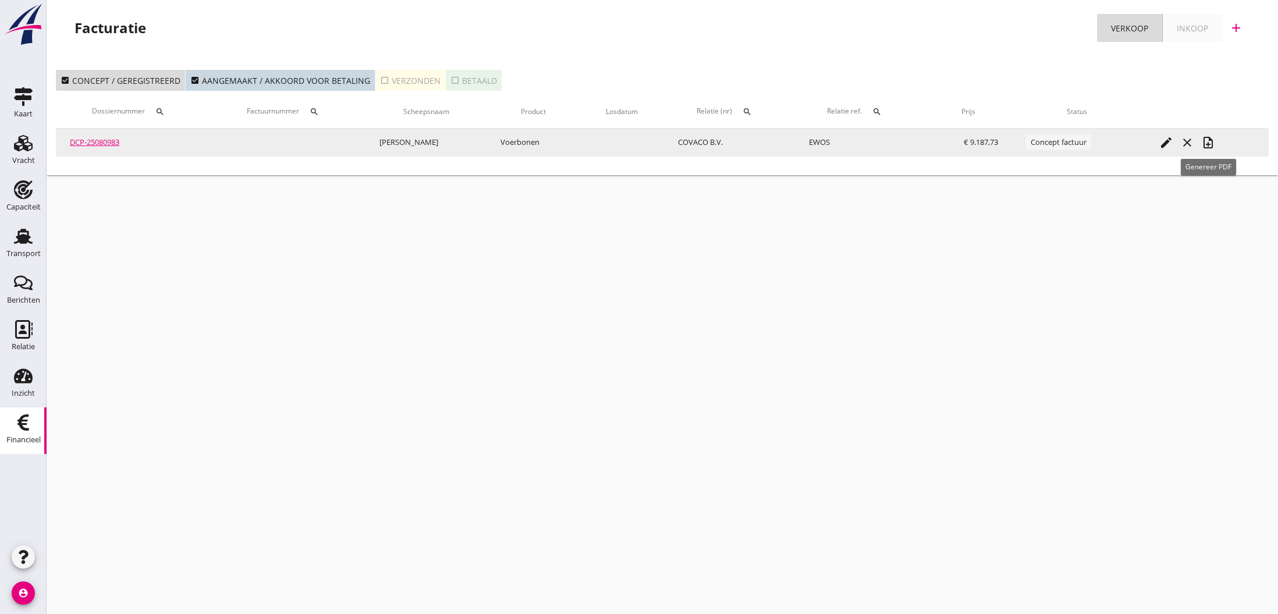
click at [1210, 145] on icon "note_add" at bounding box center [1208, 143] width 14 height 14
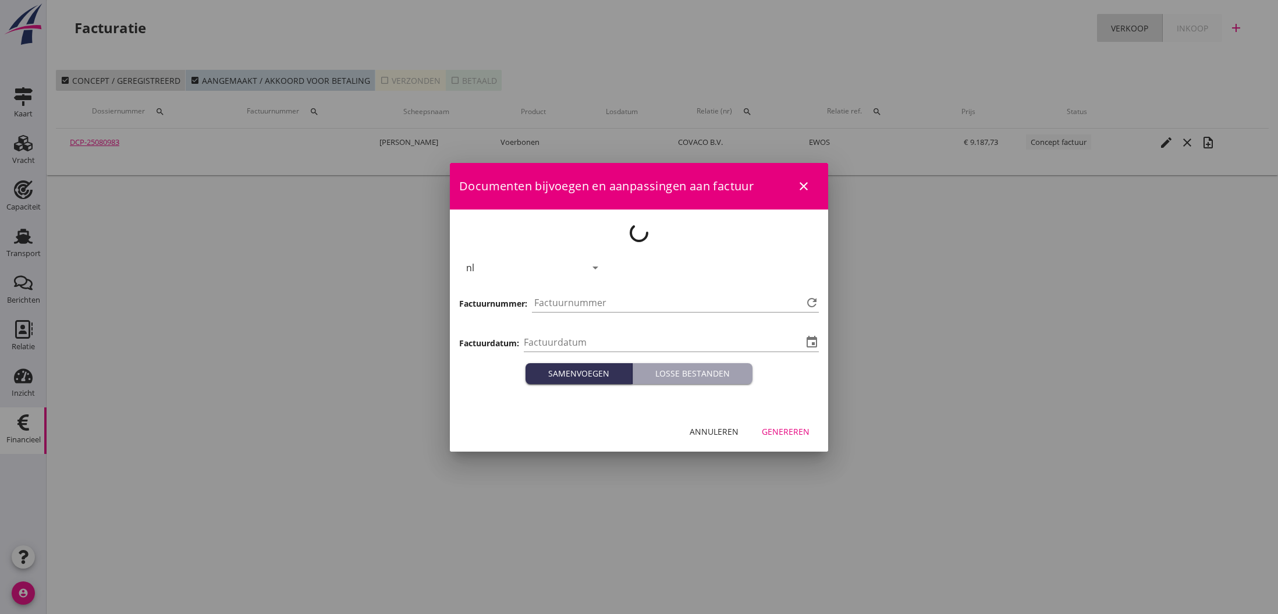
type input "[DATE]"
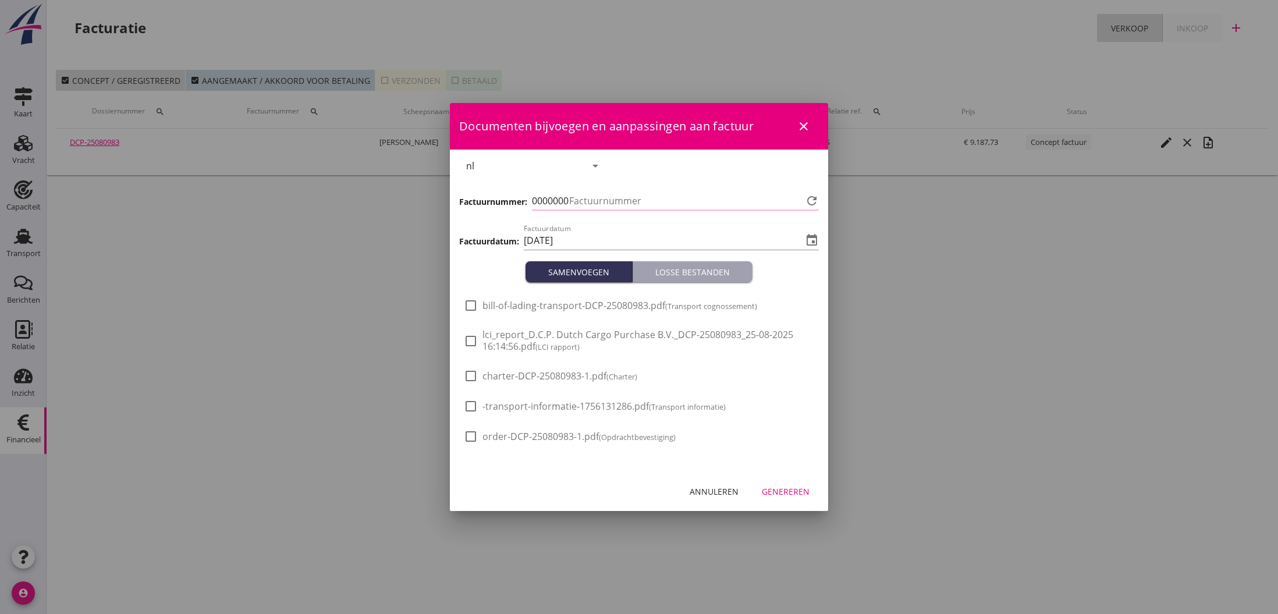
type input "784"
click at [785, 493] on div "Genereren" at bounding box center [786, 491] width 48 height 12
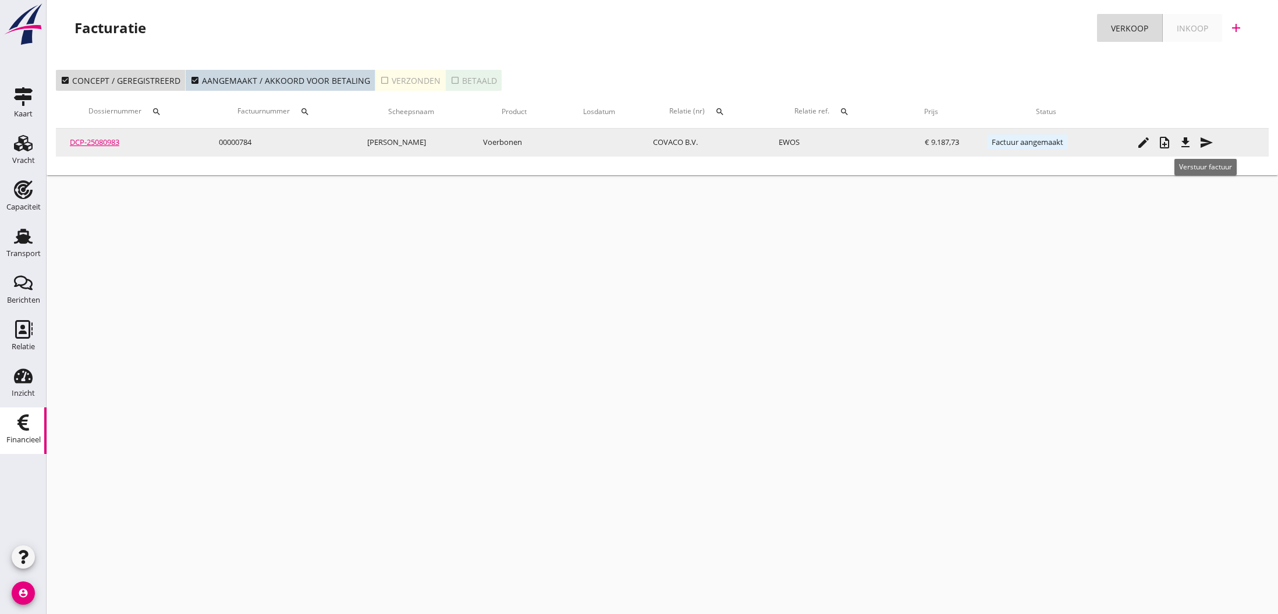
click at [1207, 142] on icon "send" at bounding box center [1206, 143] width 14 height 14
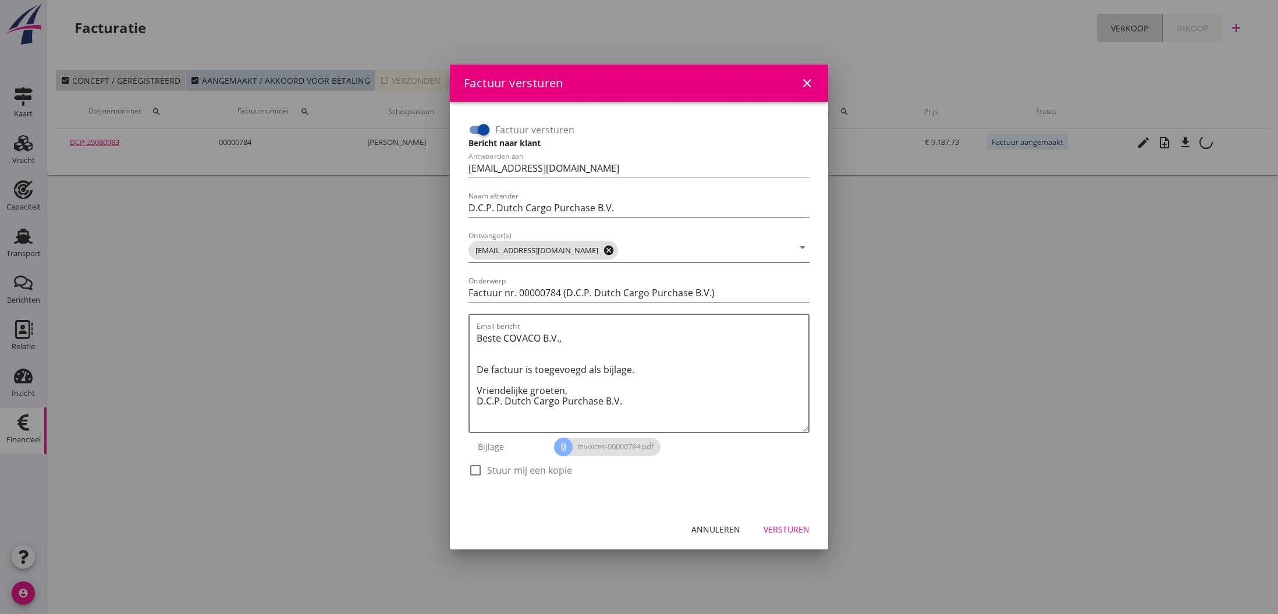
click at [603, 251] on icon "cancel" at bounding box center [609, 250] width 12 height 12
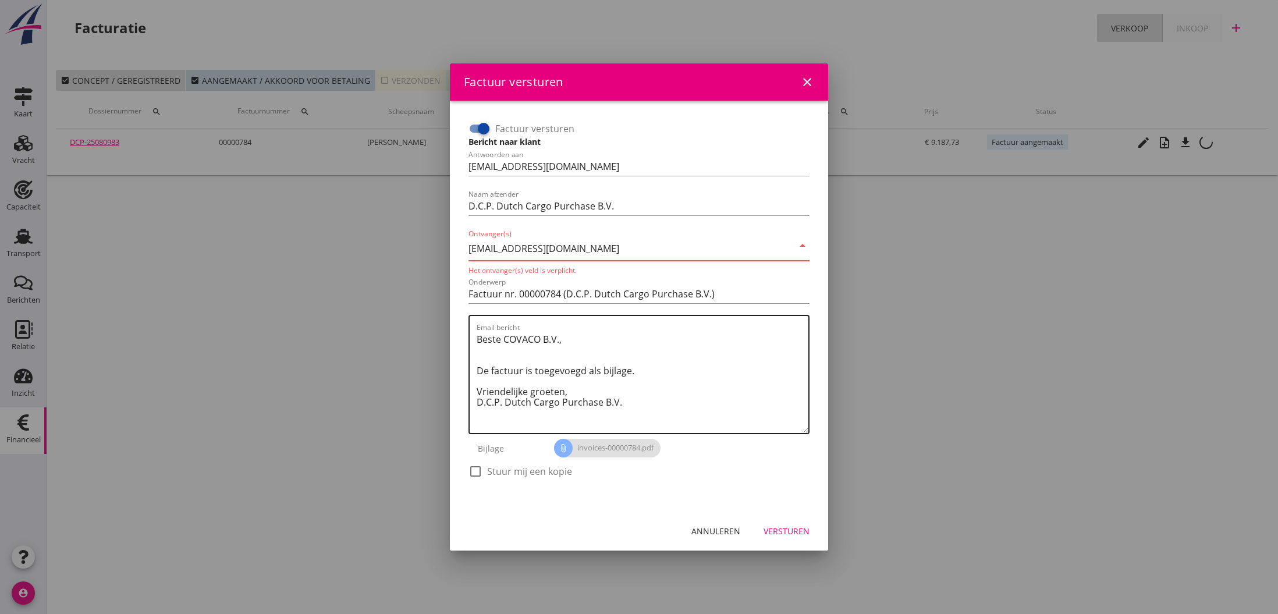
type input "[EMAIL_ADDRESS][DOMAIN_NAME]"
click at [690, 389] on textarea "Beste COVACO B.V., De factuur is toegevoegd als bijlage. Vriendelijke groeten, …" at bounding box center [643, 381] width 332 height 103
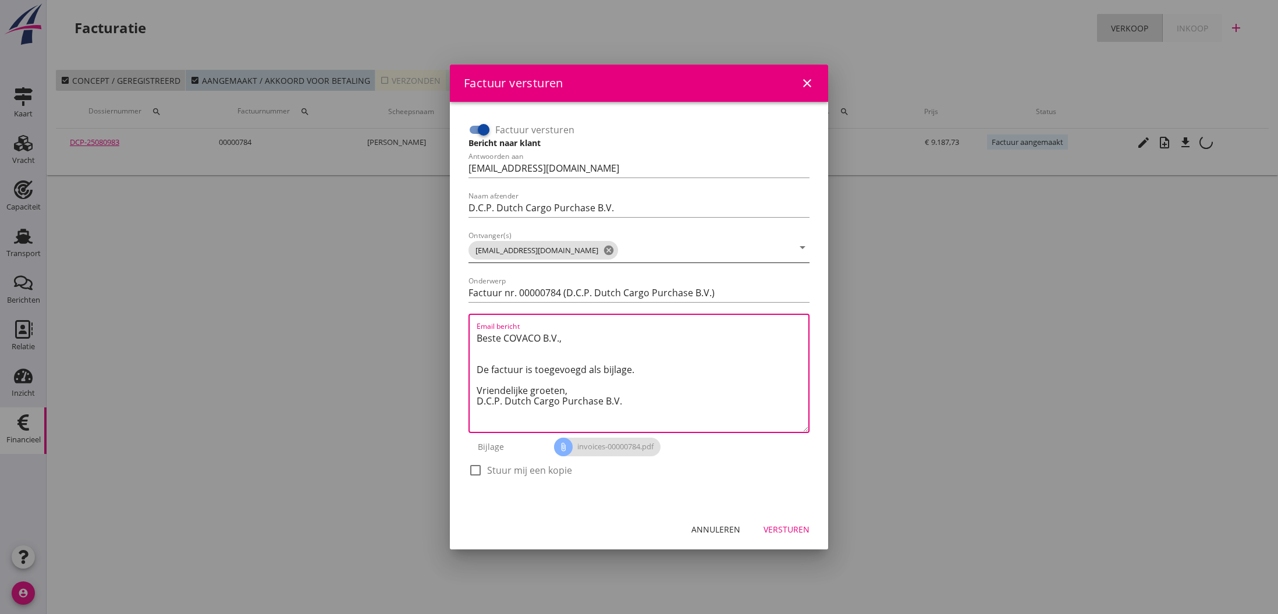
click at [789, 530] on div "Versturen" at bounding box center [786, 529] width 46 height 12
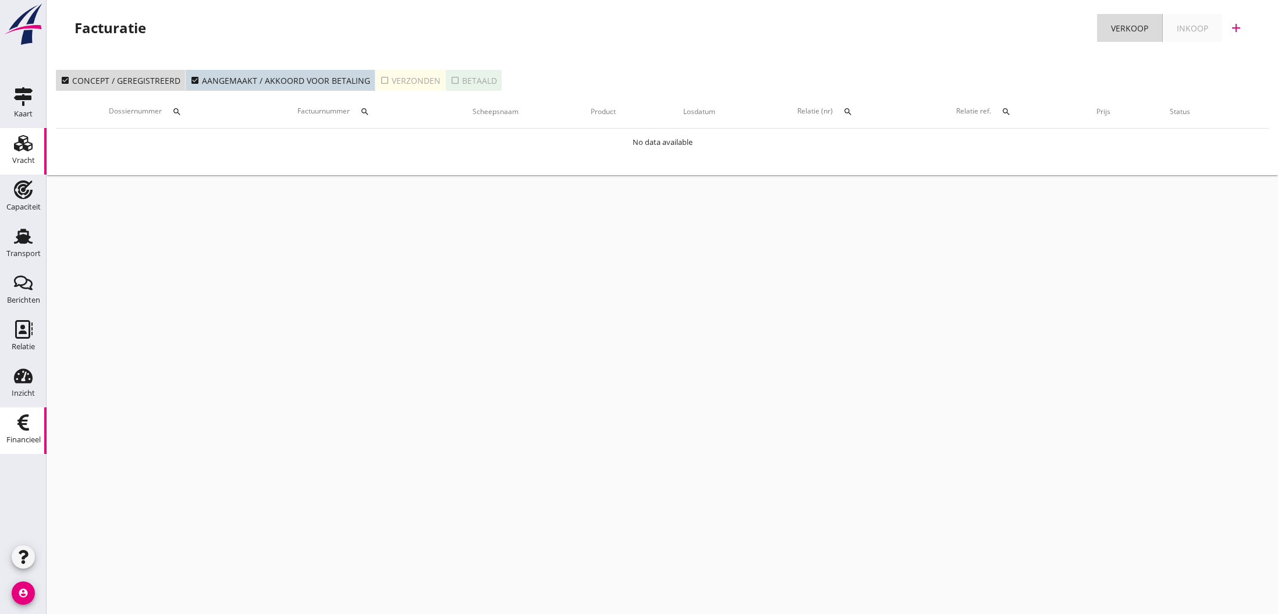
click at [26, 147] on use at bounding box center [23, 143] width 19 height 16
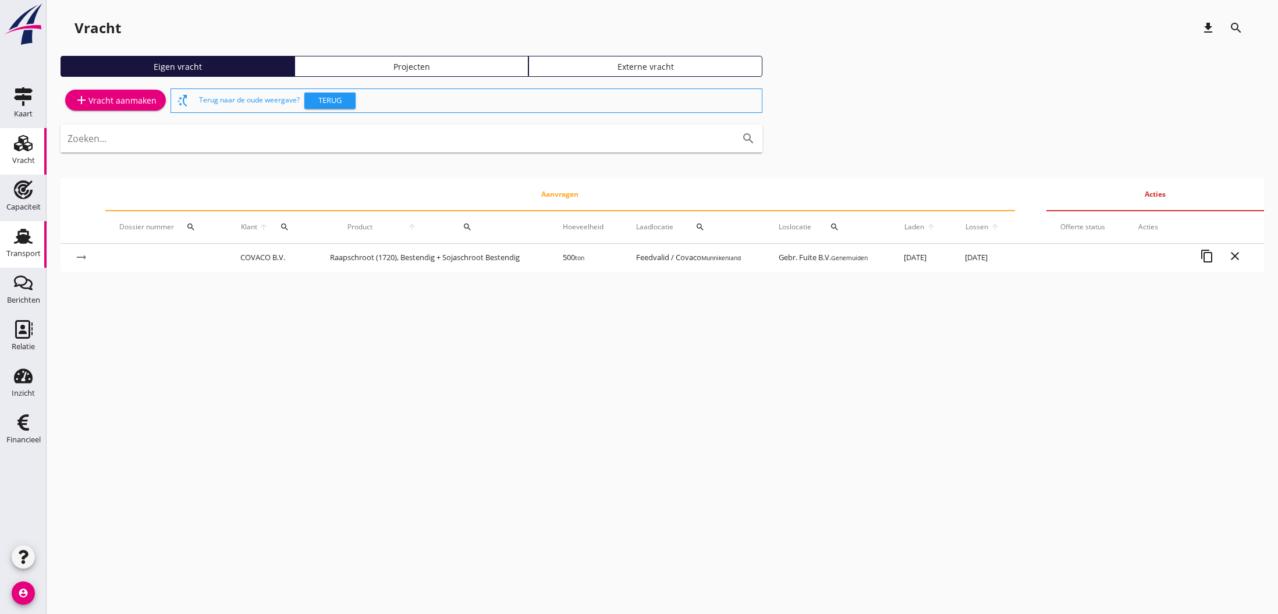
click at [20, 236] on use at bounding box center [23, 236] width 19 height 15
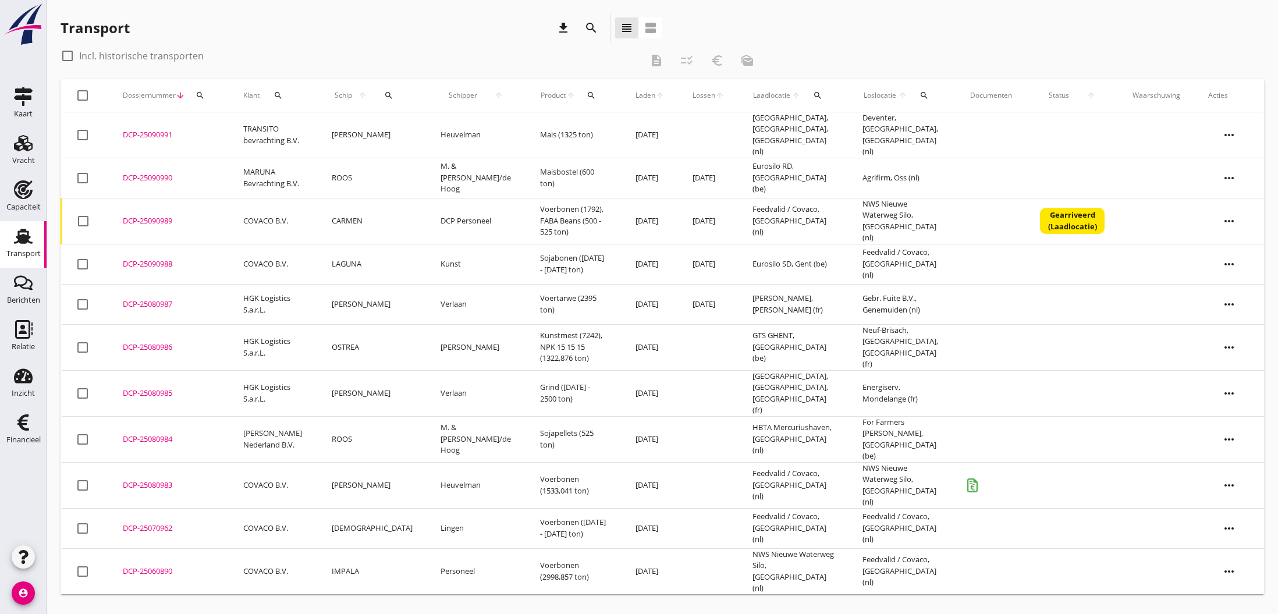
click at [144, 173] on div "DCP-25090990" at bounding box center [169, 178] width 93 height 12
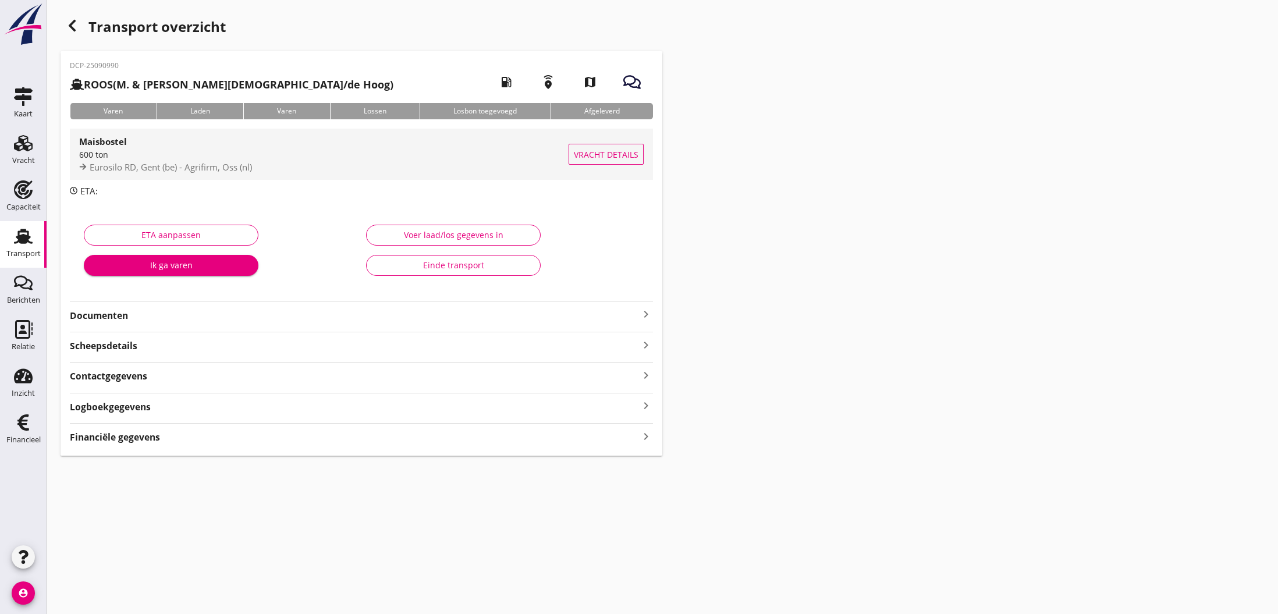
click at [614, 157] on span "Vracht details" at bounding box center [606, 154] width 65 height 12
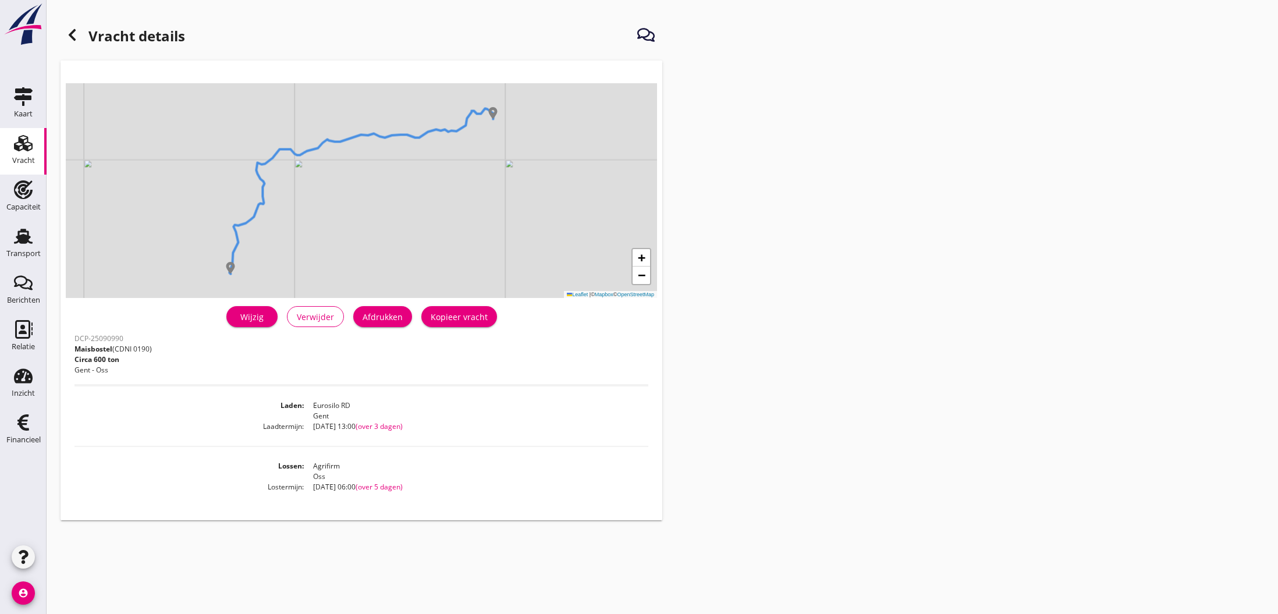
click at [255, 319] on div "Wijzig" at bounding box center [252, 317] width 33 height 12
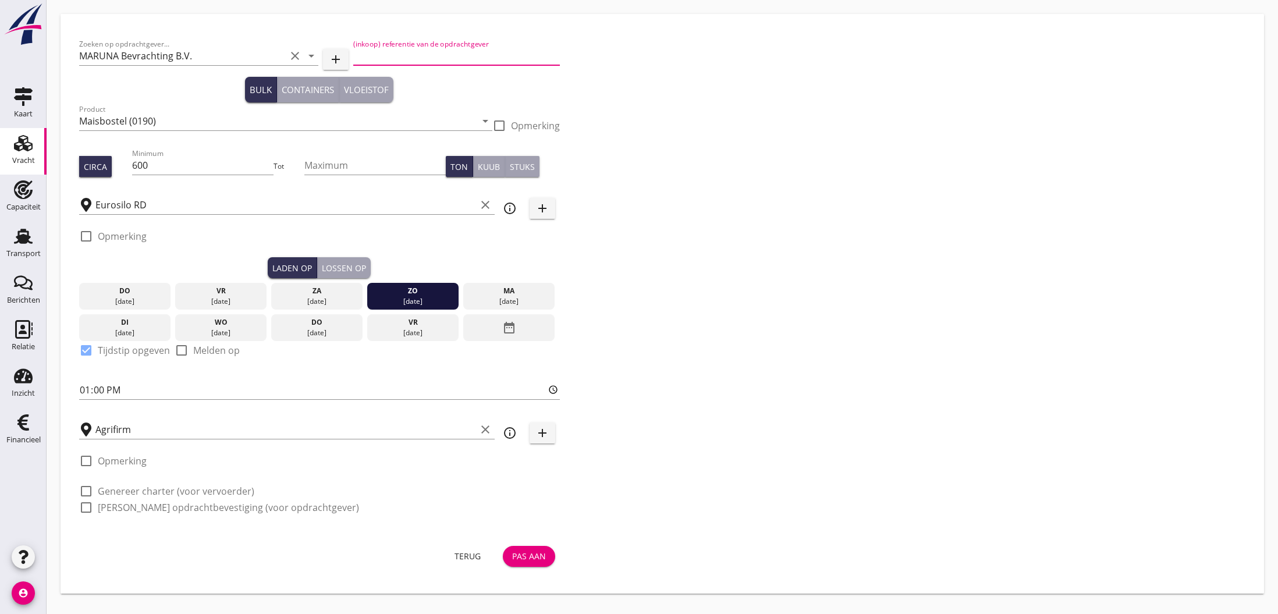
paste input "ORD25-0209"
type input "ORD25-0209"
click at [527, 558] on div "Pas aan" at bounding box center [529, 556] width 34 height 12
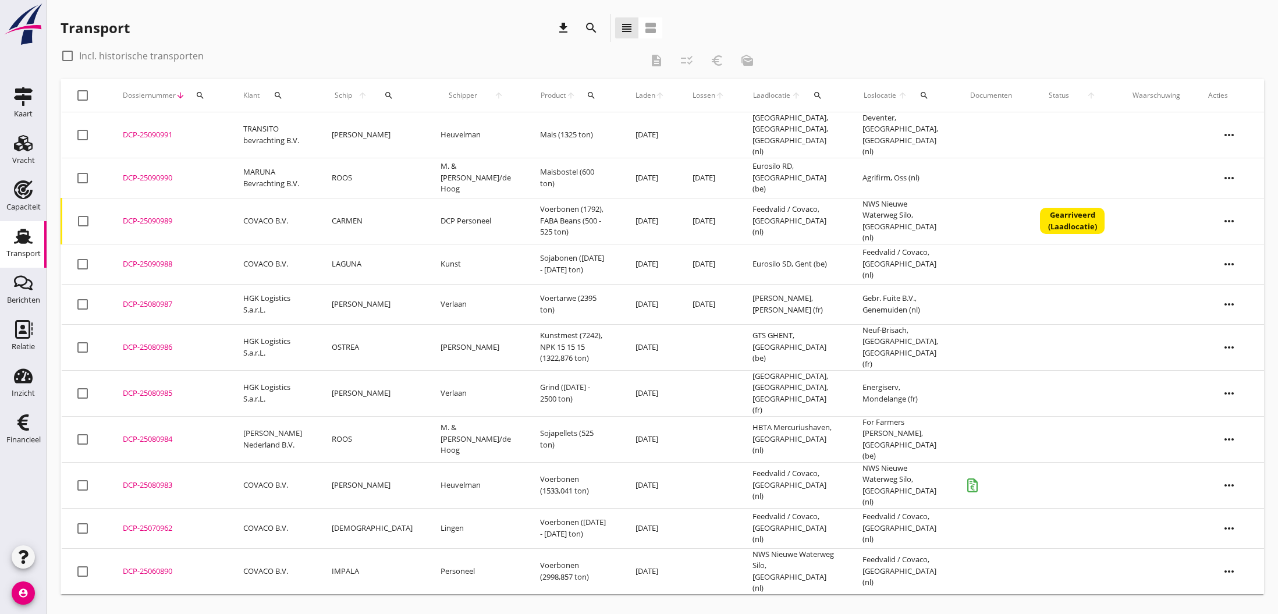
click at [143, 172] on div "DCP-25090990" at bounding box center [169, 178] width 93 height 12
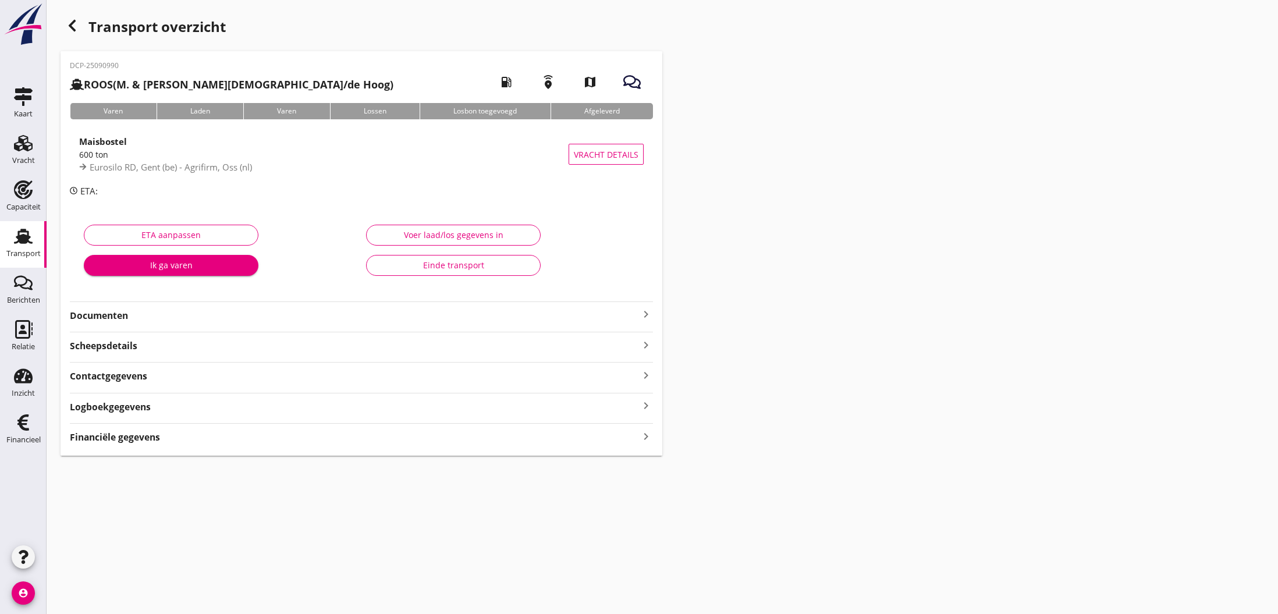
click at [647, 312] on icon "keyboard_arrow_right" at bounding box center [646, 314] width 14 height 14
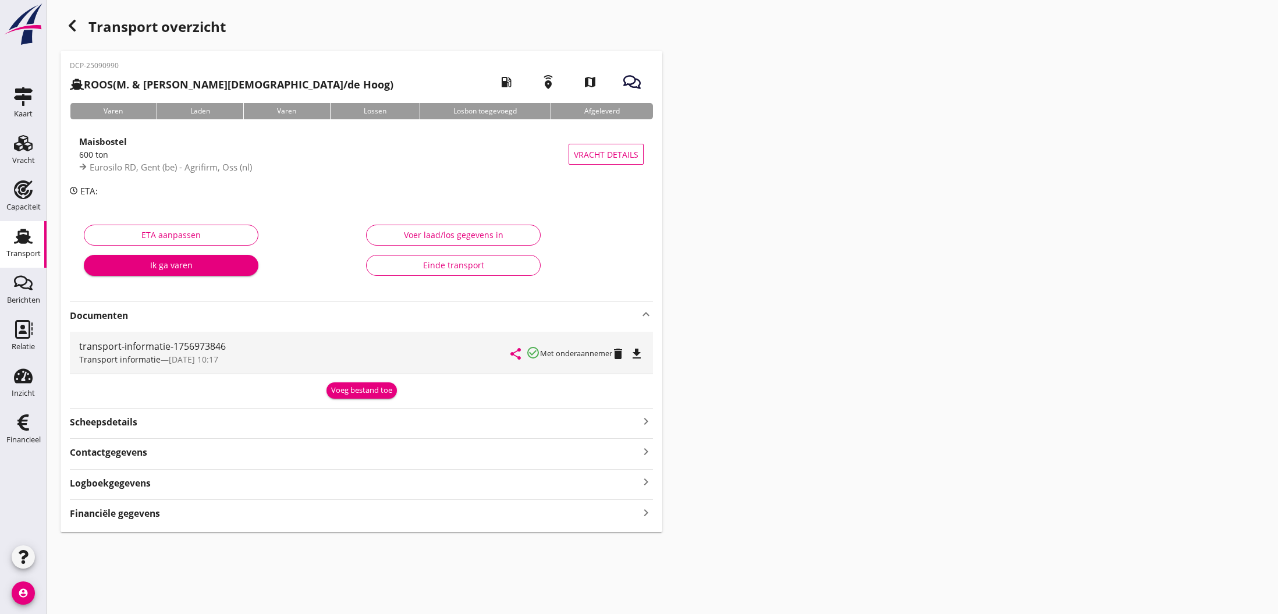
click at [373, 393] on div "Voeg bestand toe" at bounding box center [361, 391] width 61 height 12
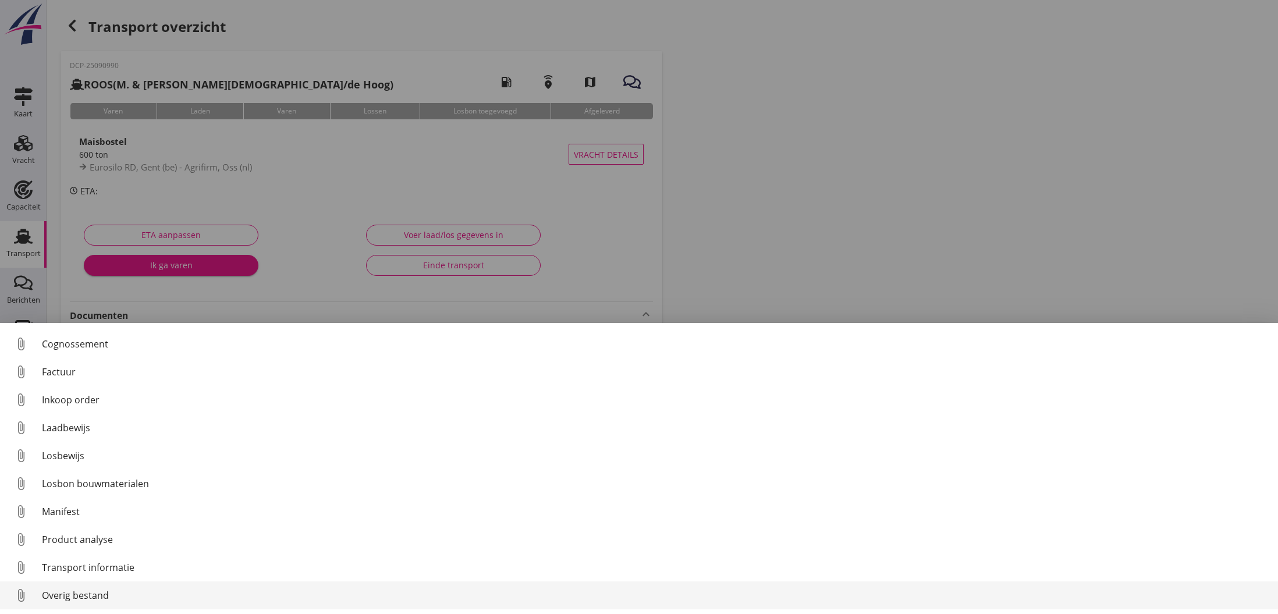
scroll to position [54, 0]
click at [76, 595] on div "Overig bestand" at bounding box center [655, 595] width 1227 height 14
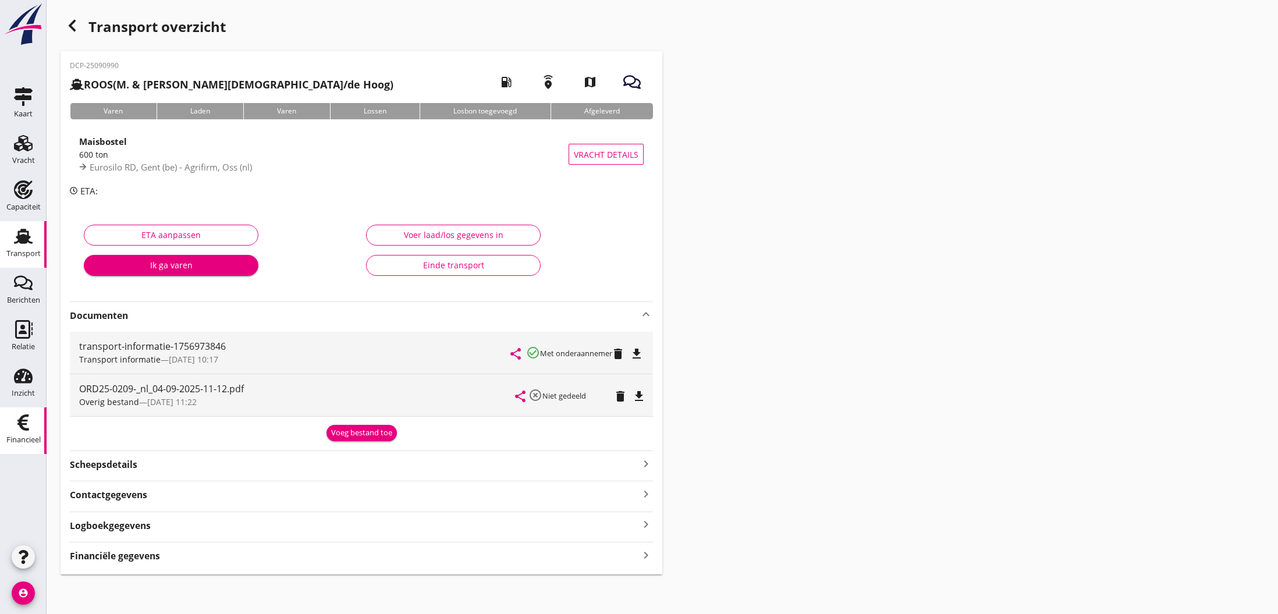
click at [26, 416] on use at bounding box center [23, 422] width 12 height 16
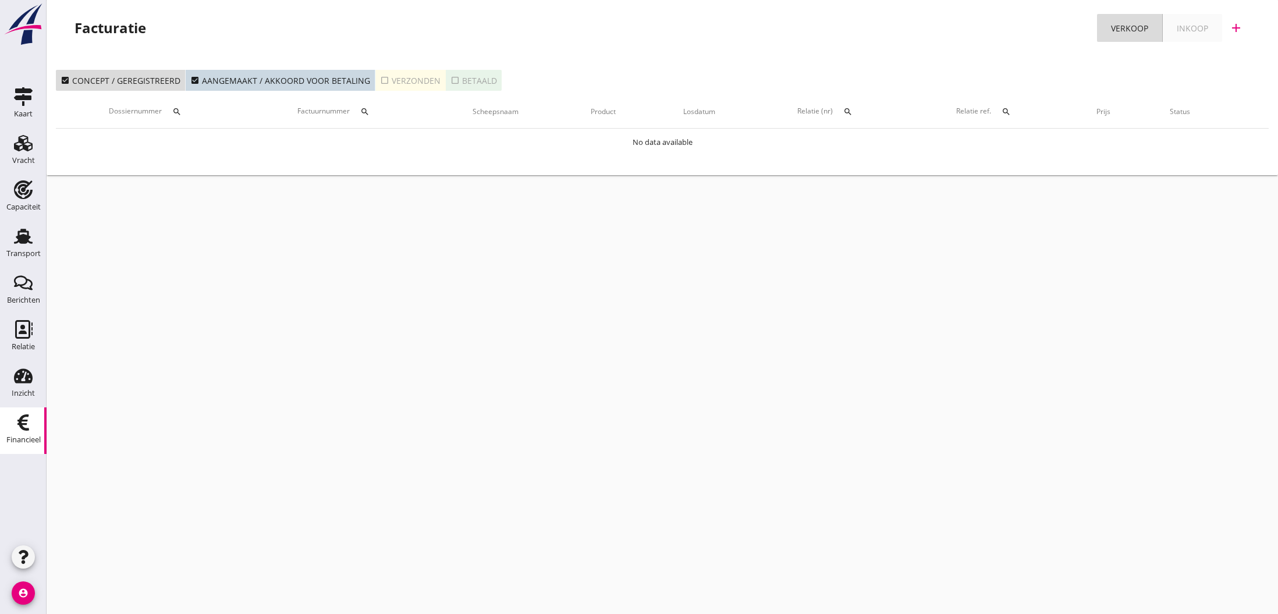
click at [380, 80] on icon "check_box_outline_blank" at bounding box center [384, 80] width 9 height 9
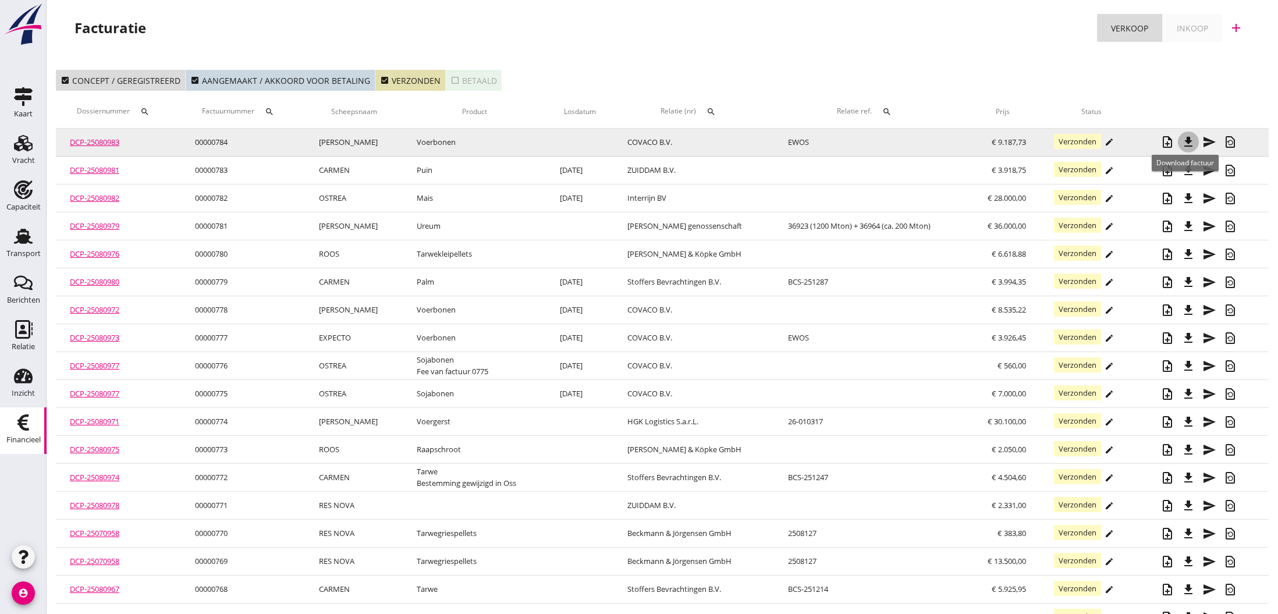
click at [1186, 143] on icon "file_download" at bounding box center [1188, 142] width 14 height 14
click at [1186, 145] on icon "file_download" at bounding box center [1188, 142] width 14 height 14
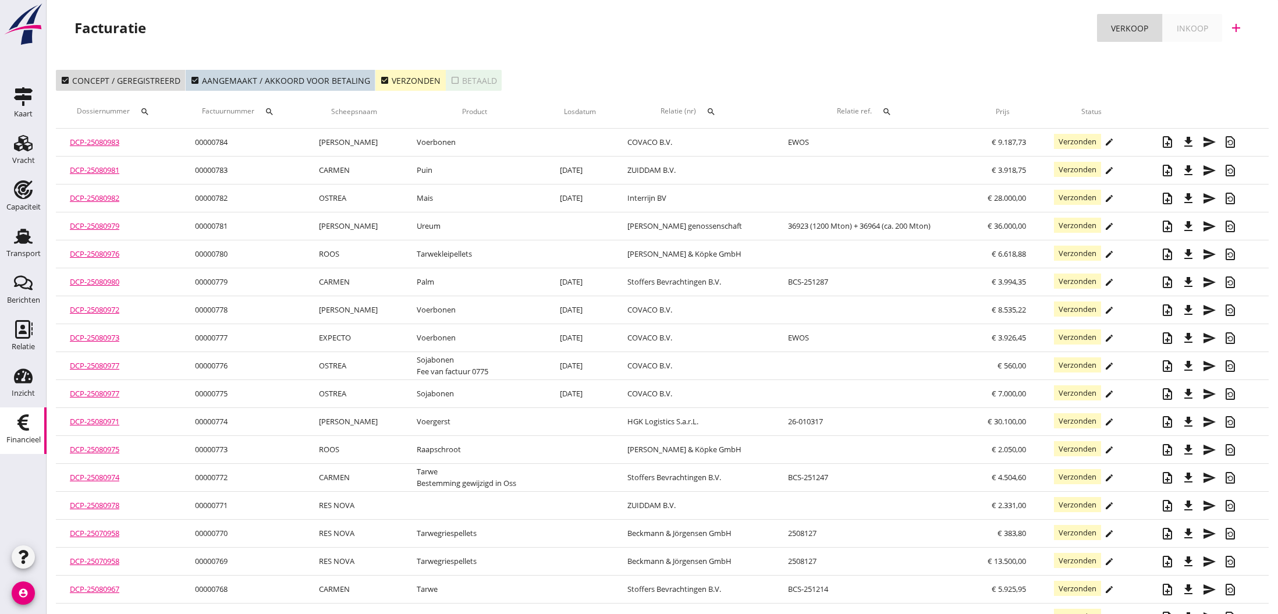
click at [380, 80] on icon "check_box" at bounding box center [384, 80] width 9 height 9
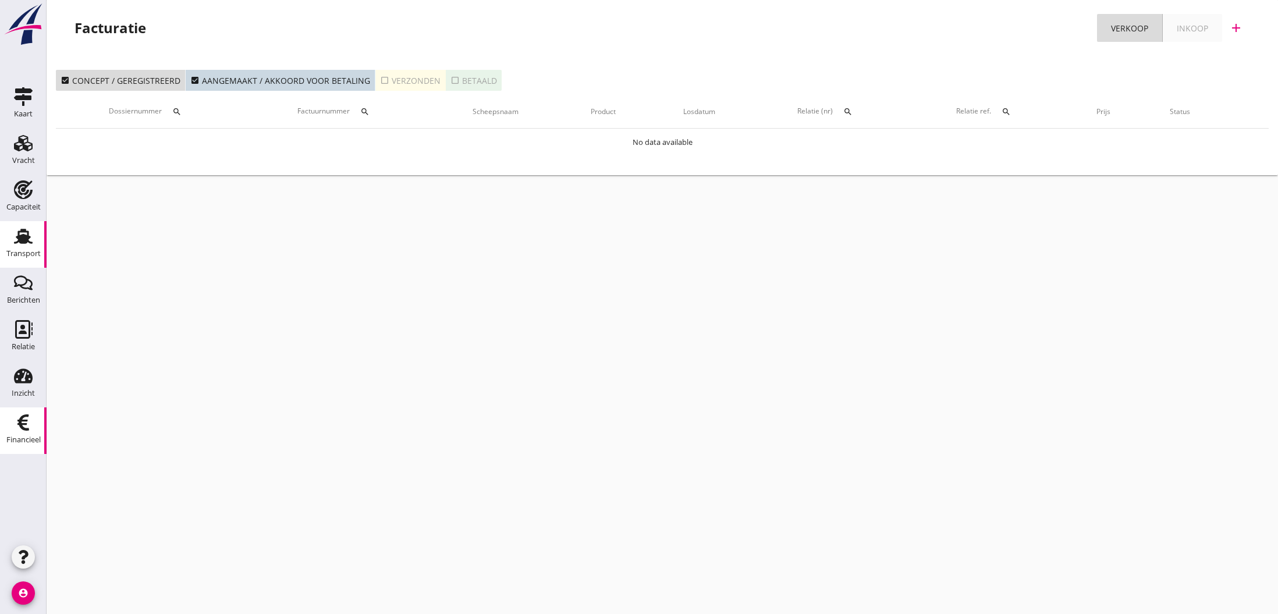
click at [23, 236] on use at bounding box center [23, 236] width 19 height 15
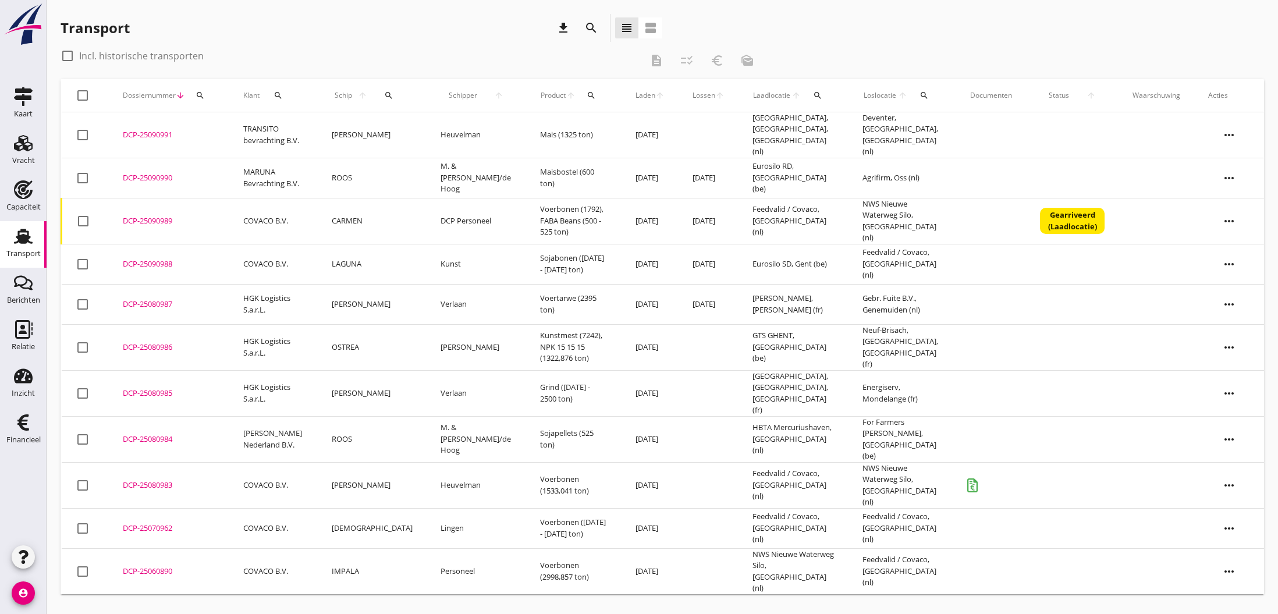
click at [156, 215] on div "DCP-25090989" at bounding box center [169, 221] width 93 height 12
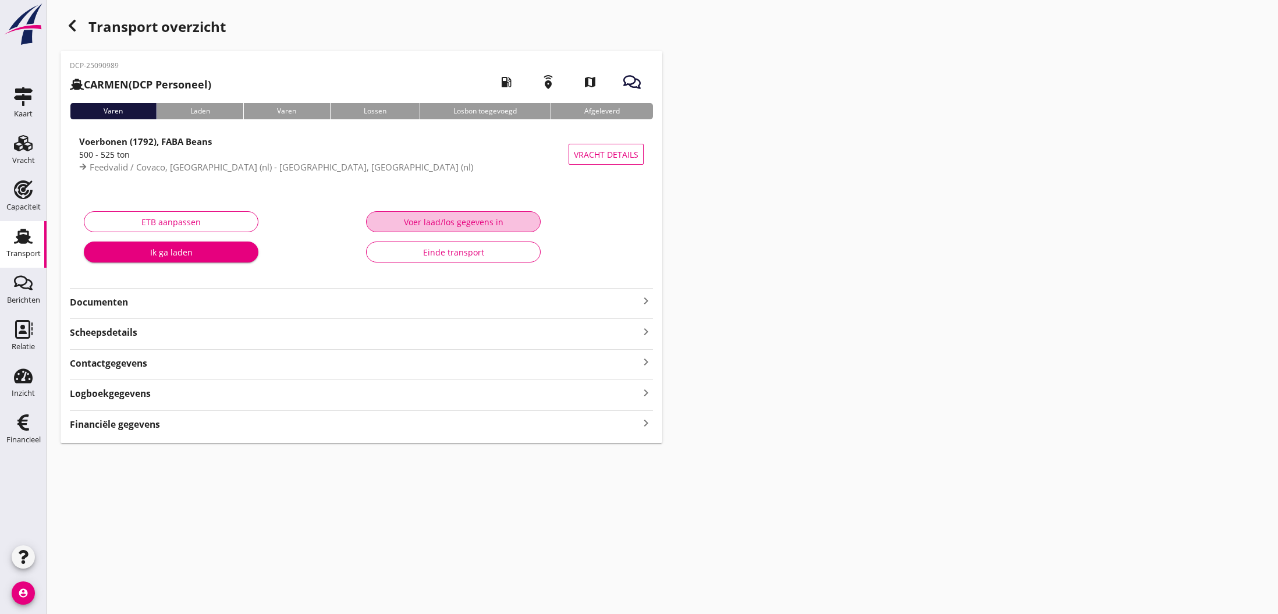
click at [440, 225] on div "Voer laad/los gegevens in" at bounding box center [453, 222] width 155 height 12
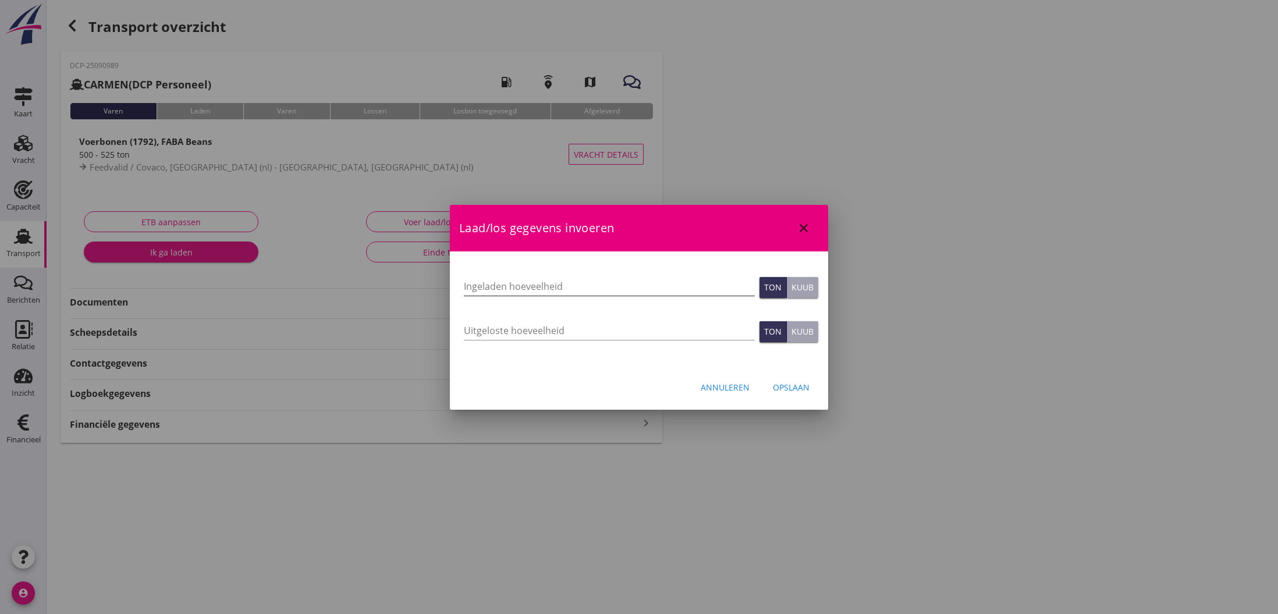
click at [492, 286] on input "Ingeladen hoeveelheid" at bounding box center [609, 286] width 291 height 19
type input "517.105"
click at [482, 333] on input "Uitgeloste hoeveelheid" at bounding box center [609, 330] width 291 height 19
type input "517.105"
click at [785, 383] on div "Opslaan" at bounding box center [791, 387] width 37 height 12
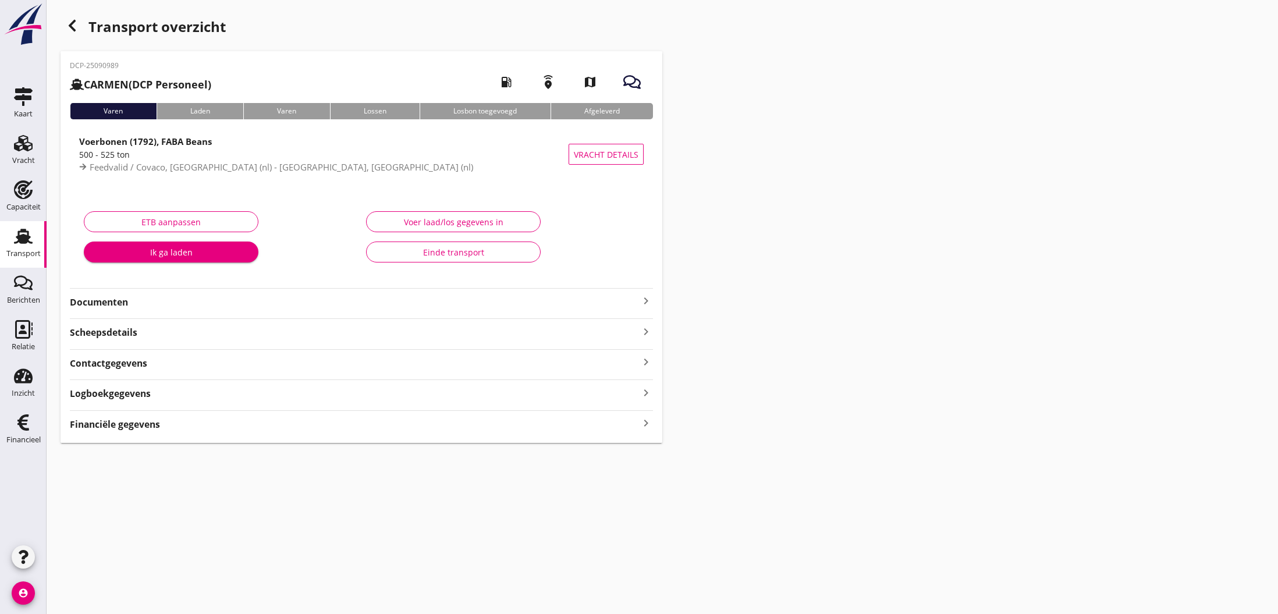
click at [643, 423] on icon "keyboard_arrow_right" at bounding box center [646, 423] width 14 height 16
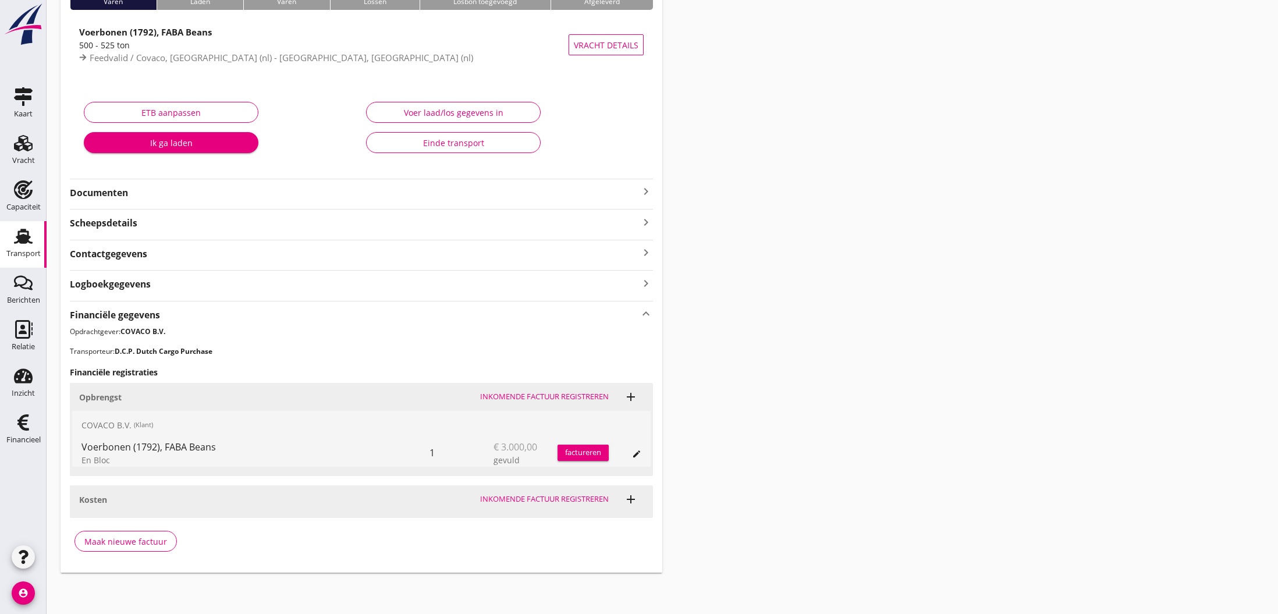
scroll to position [109, 0]
click at [144, 545] on div "Maak nieuwe factuur" at bounding box center [125, 542] width 83 height 12
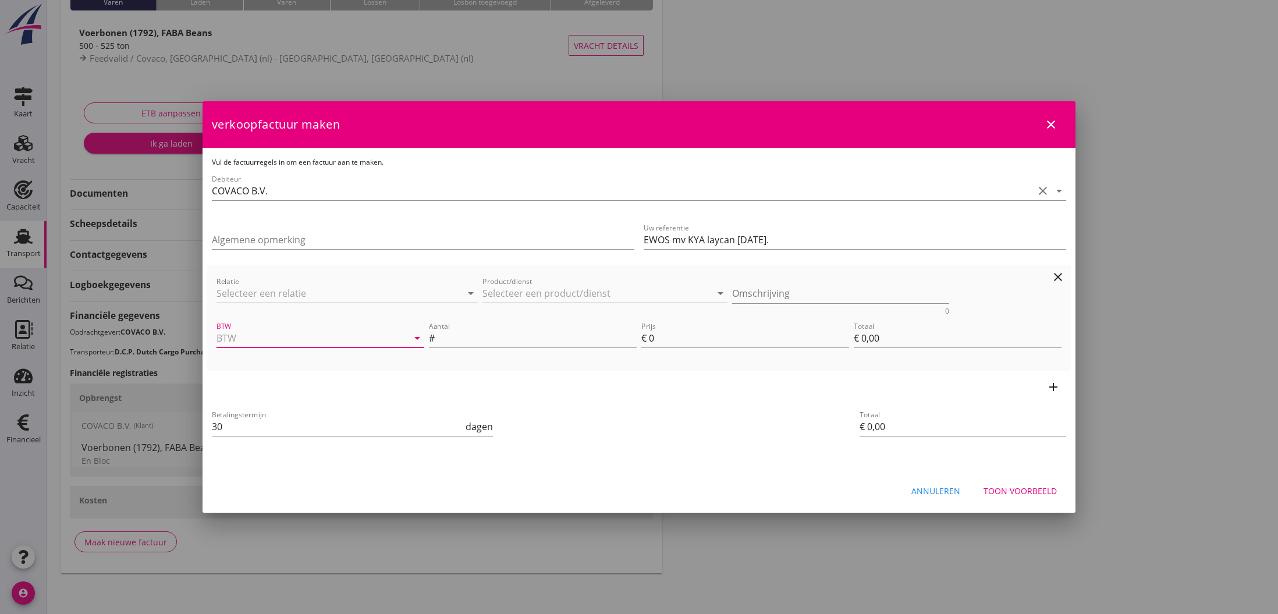
click at [312, 342] on input "BTW" at bounding box center [303, 338] width 175 height 19
drag, startPoint x: 304, startPoint y: 365, endPoint x: 442, endPoint y: 352, distance: 138.6
click at [304, 365] on div "21% (Hoog BTW tarief)" at bounding box center [320, 367] width 189 height 14
type input "21% (Hoog BTW tarief)"
click at [537, 292] on input "Product/dienst" at bounding box center [596, 293] width 229 height 19
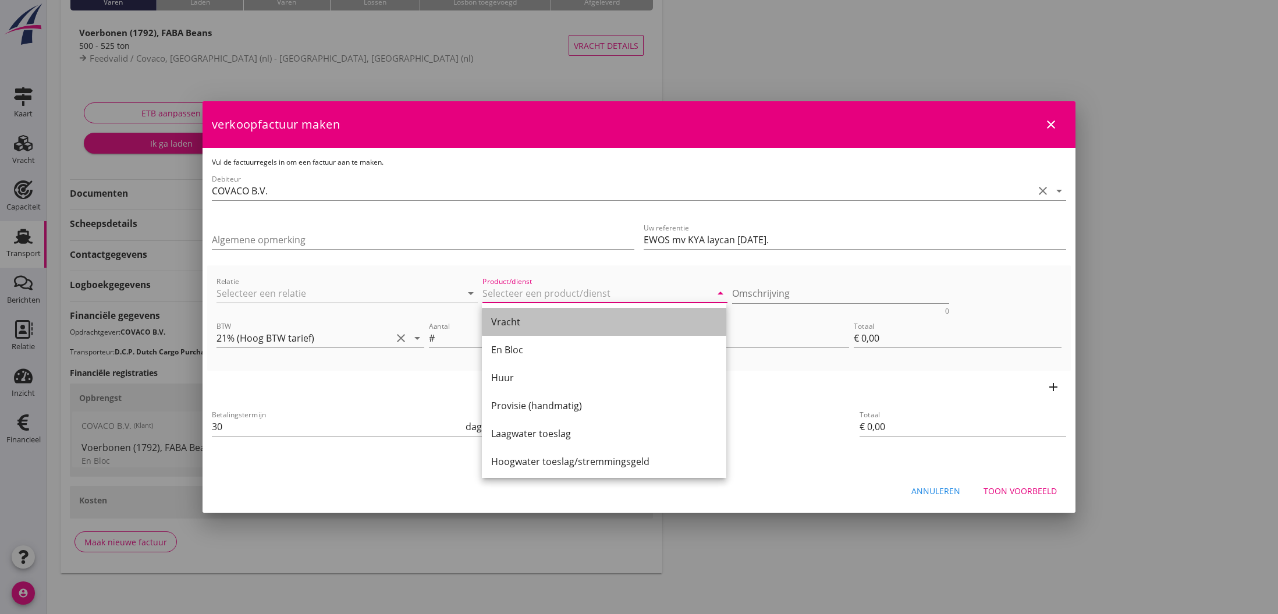
click at [527, 319] on div "Vracht" at bounding box center [604, 322] width 226 height 14
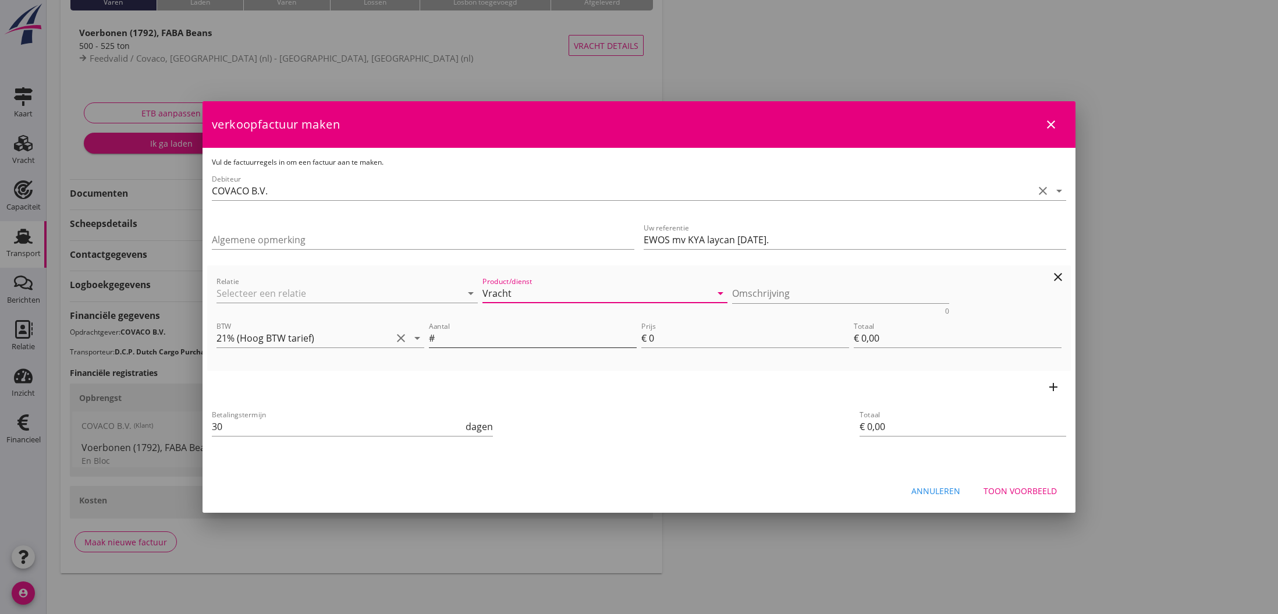
click at [514, 339] on input "Aantal" at bounding box center [537, 338] width 200 height 19
click at [531, 292] on input "Vracht" at bounding box center [596, 293] width 229 height 19
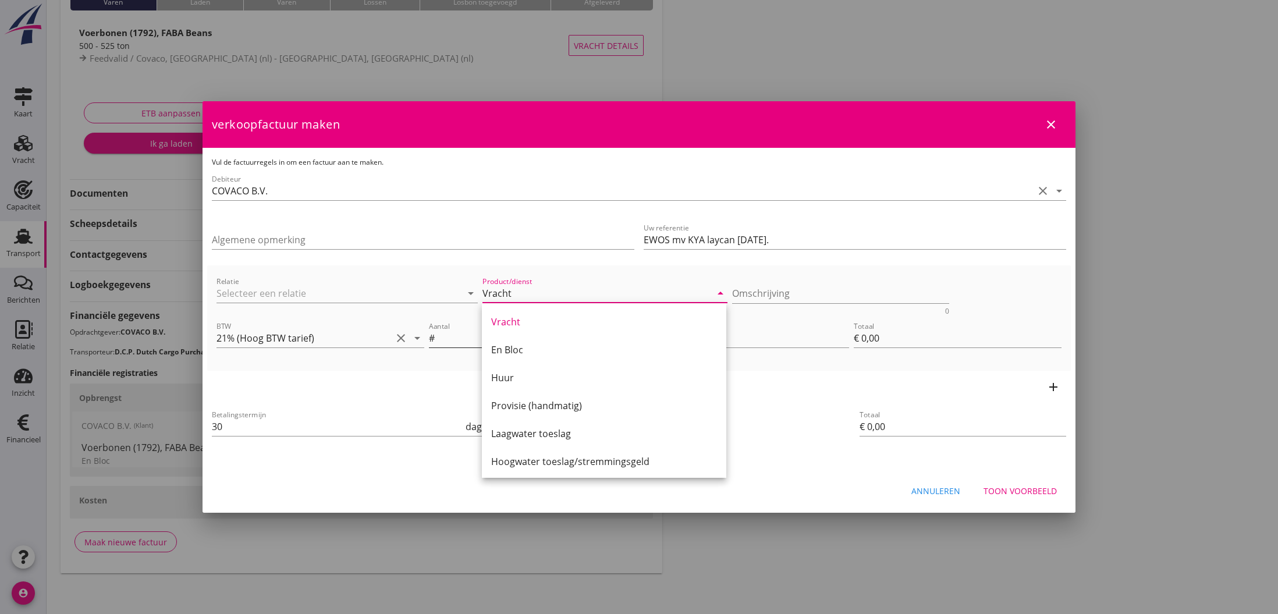
click at [502, 347] on div "En Bloc" at bounding box center [604, 350] width 226 height 14
type input "En Bloc"
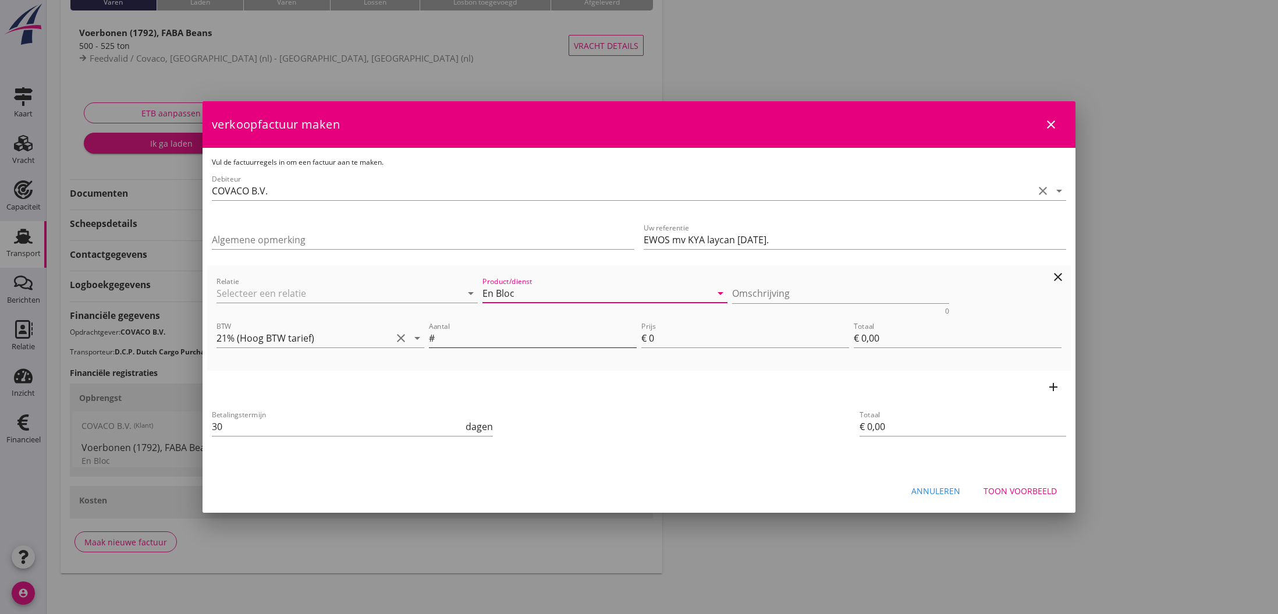
click at [514, 339] on input "Aantal" at bounding box center [537, 338] width 200 height 19
type input "1"
click at [652, 340] on input "0" at bounding box center [749, 338] width 200 height 19
type input "30"
type input "€ 30,00"
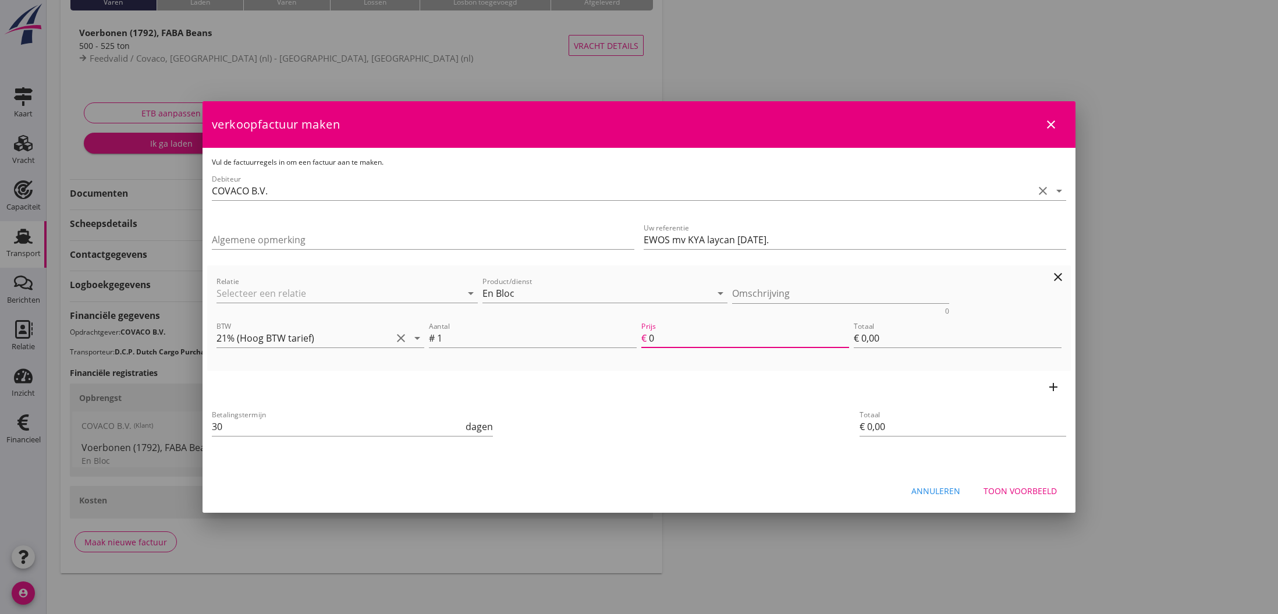
type input "€ 30,00"
type input "300"
type input "€ 300,00"
type input "3000"
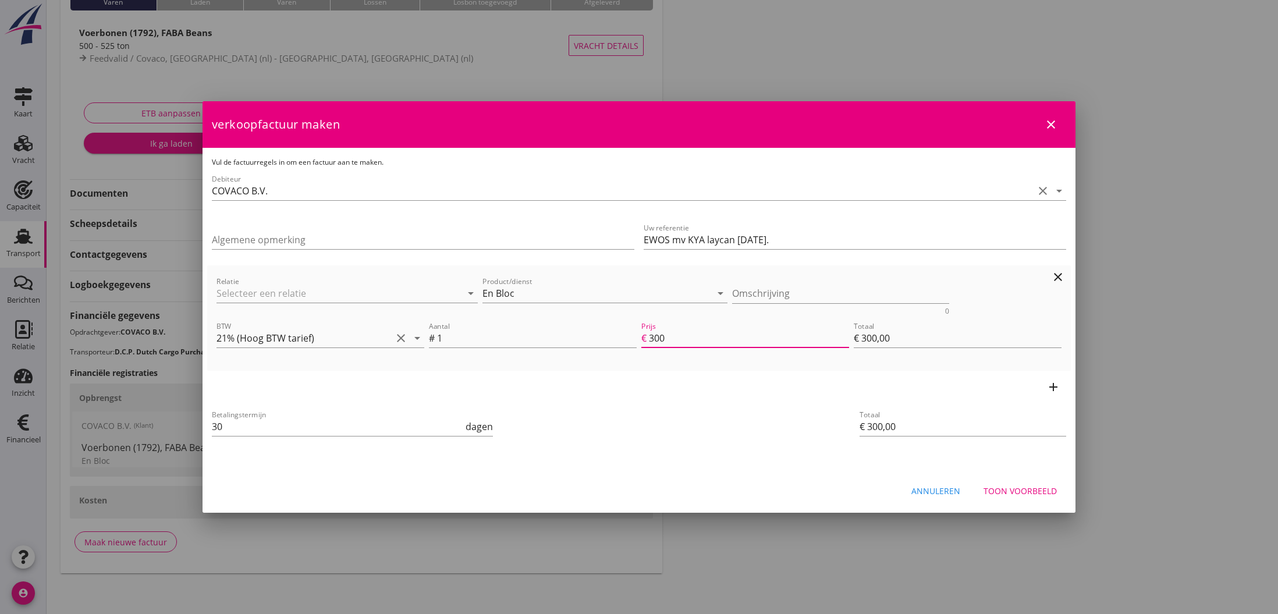
type input "€ 3.000,00"
click at [674, 338] on input "3000" at bounding box center [749, 338] width 200 height 19
type input "3000.00"
click at [1036, 491] on div "Toon voorbeeld" at bounding box center [1019, 491] width 73 height 12
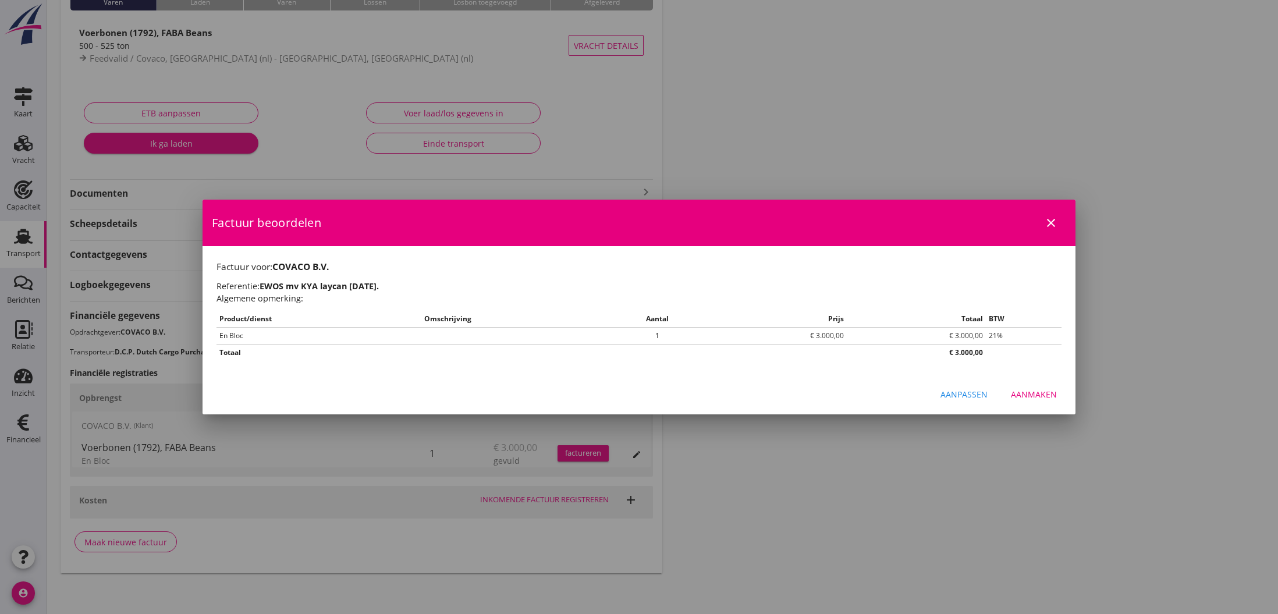
click at [1036, 395] on div "Aanmaken" at bounding box center [1034, 394] width 46 height 12
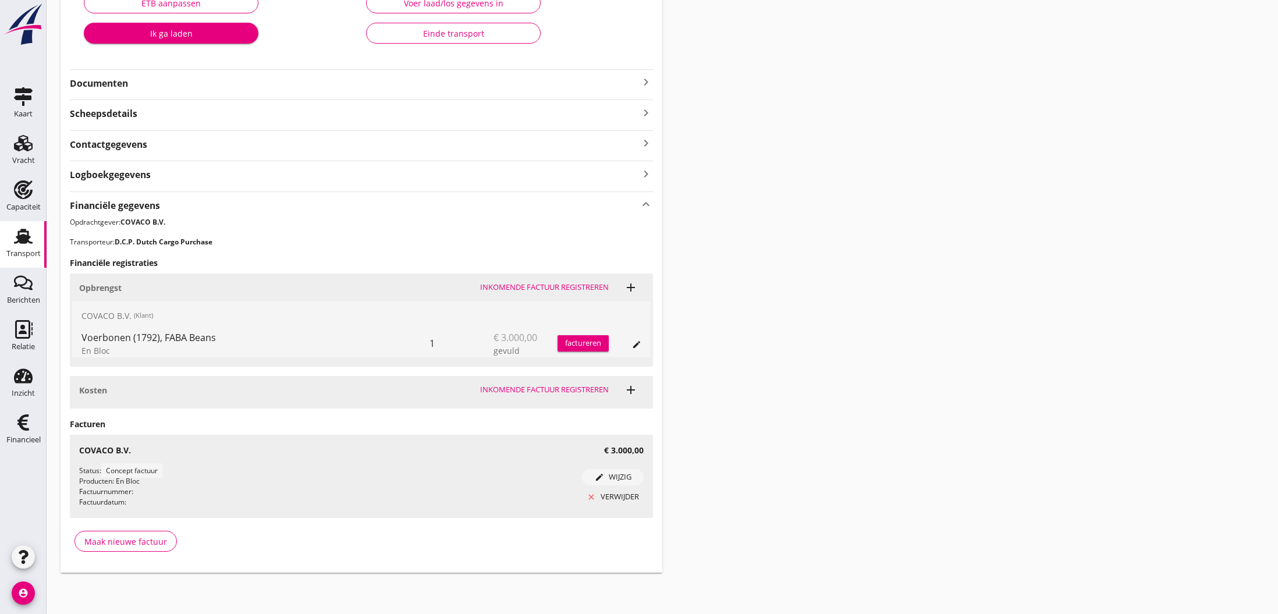
scroll to position [218, 0]
click at [22, 424] on use at bounding box center [23, 422] width 12 height 16
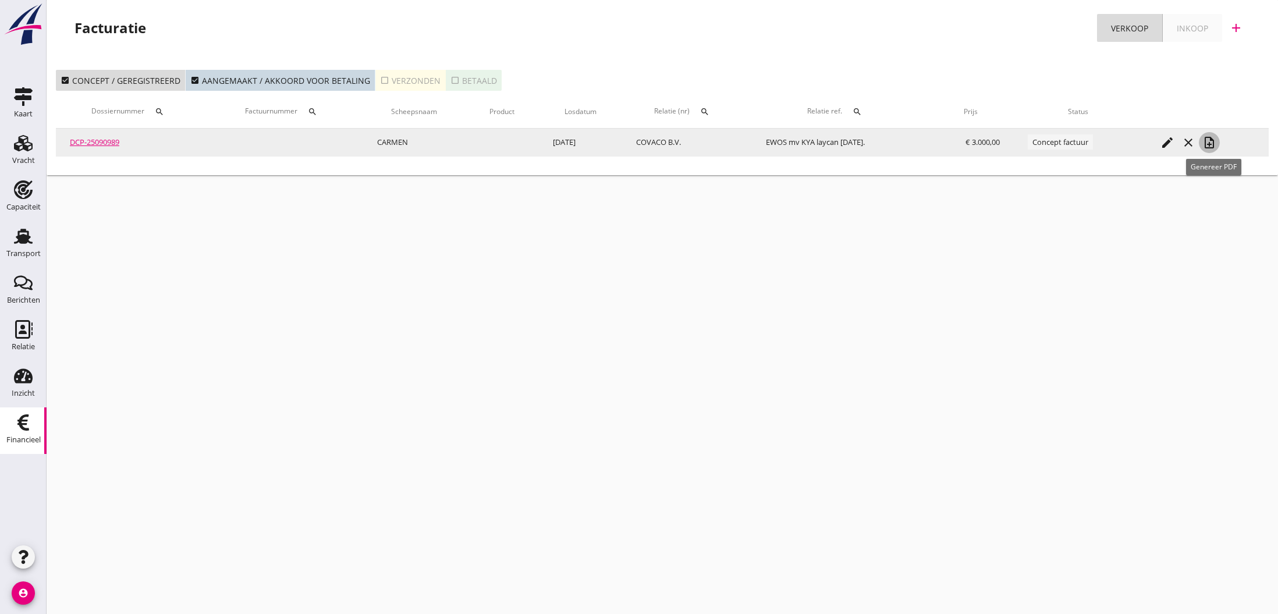
click at [1214, 143] on icon "note_add" at bounding box center [1209, 143] width 14 height 14
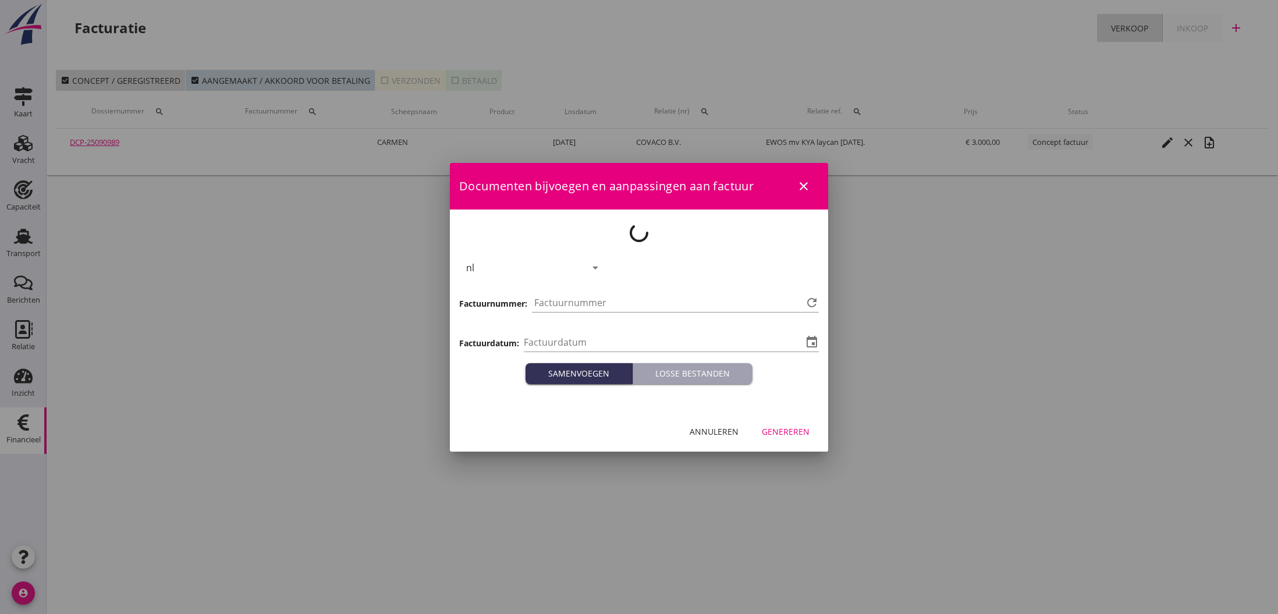
type input "[DATE]"
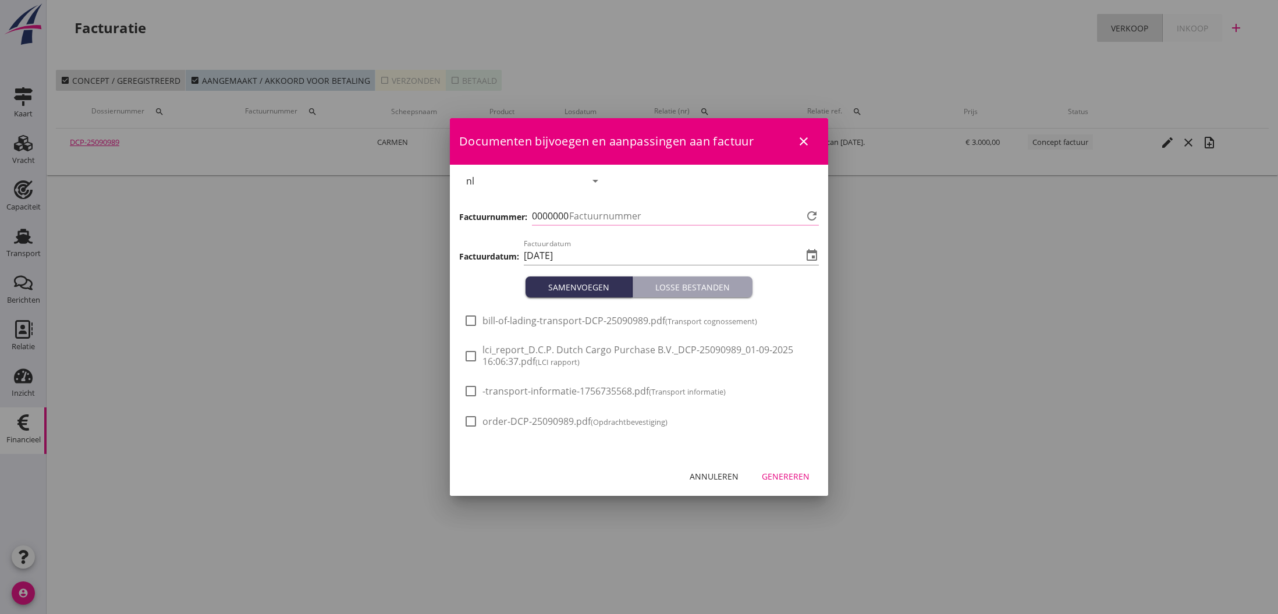
type input "785"
click at [783, 476] on div "Genereren" at bounding box center [786, 476] width 48 height 12
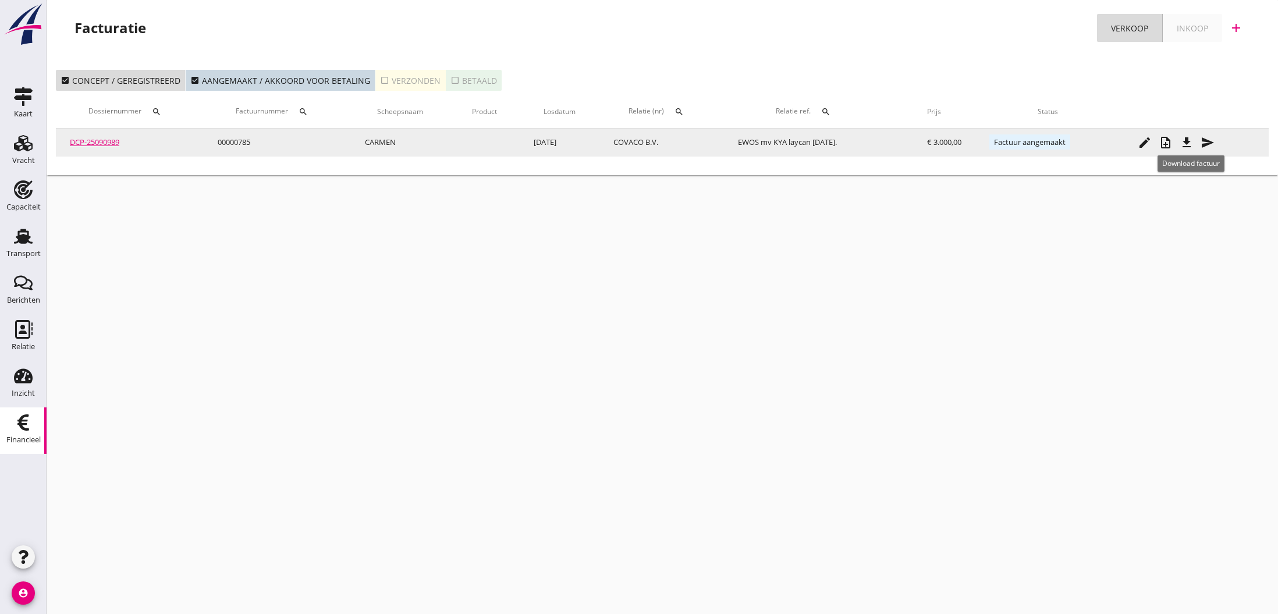
click at [1191, 144] on icon "file_download" at bounding box center [1186, 143] width 14 height 14
click at [1211, 144] on icon "send" at bounding box center [1207, 143] width 14 height 14
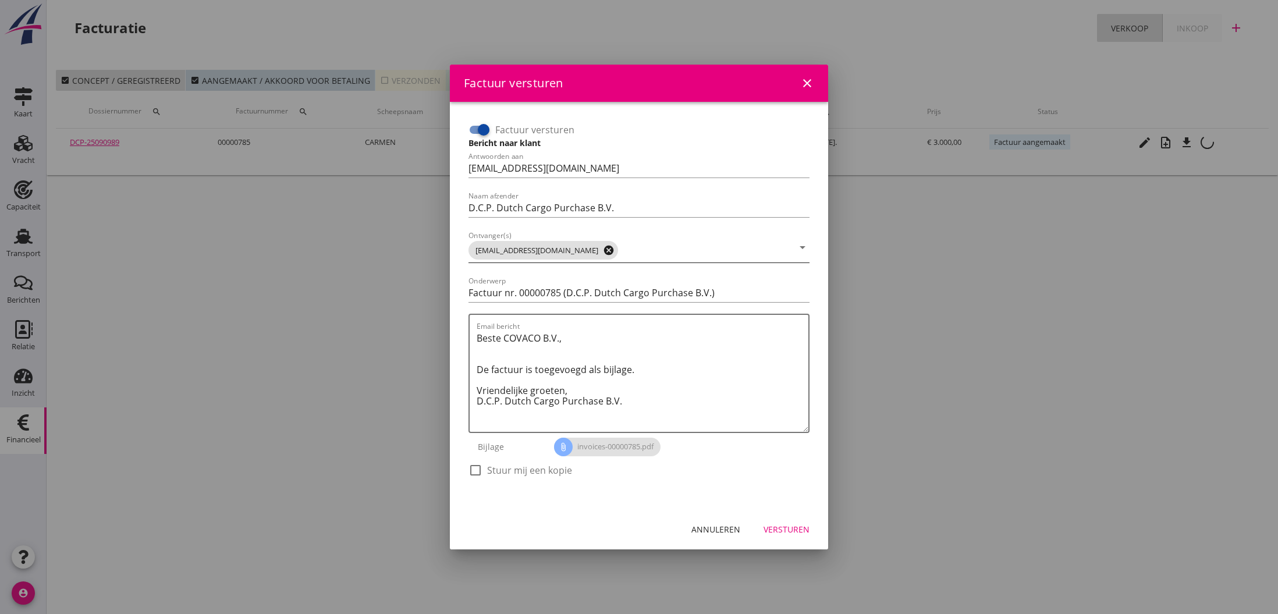
click at [603, 248] on icon "cancel" at bounding box center [609, 250] width 12 height 12
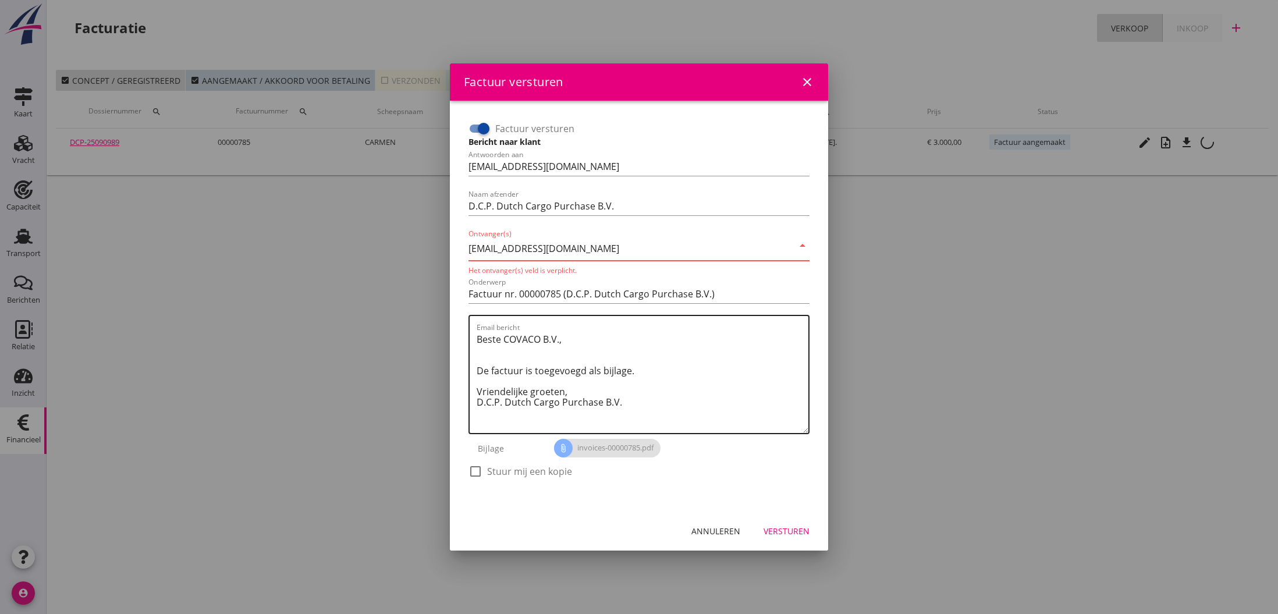
type input "[EMAIL_ADDRESS][DOMAIN_NAME]"
click at [612, 342] on textarea "Beste COVACO B.V., De factuur is toegevoegd als bijlage. Vriendelijke groeten, …" at bounding box center [643, 381] width 332 height 103
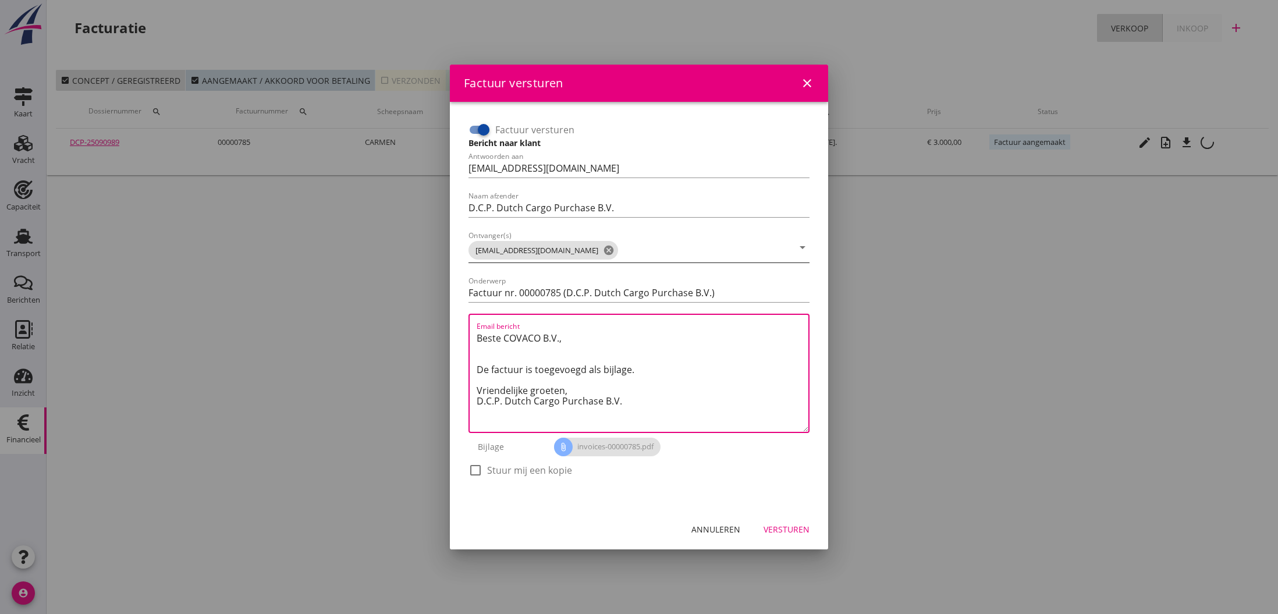
click at [784, 530] on div "Versturen" at bounding box center [786, 529] width 46 height 12
